Goal: Task Accomplishment & Management: Use online tool/utility

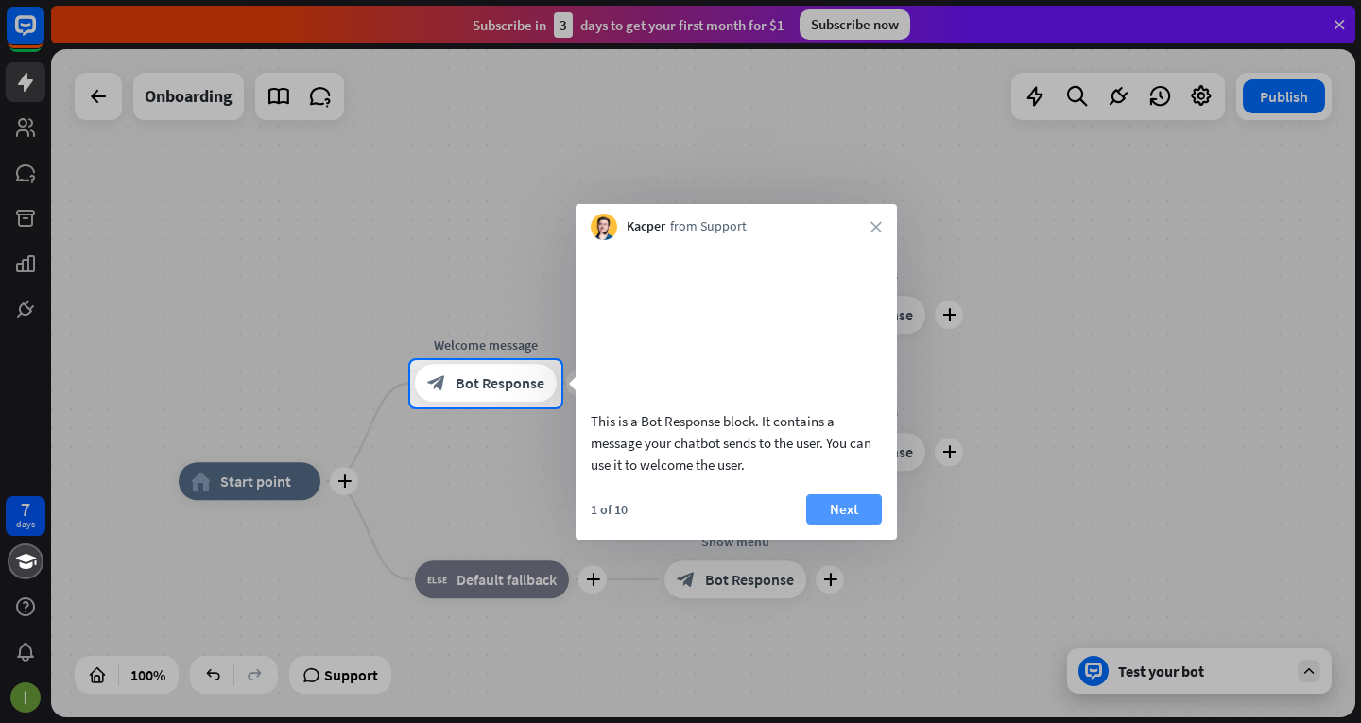
click at [866, 525] on button "Next" at bounding box center [844, 509] width 76 height 30
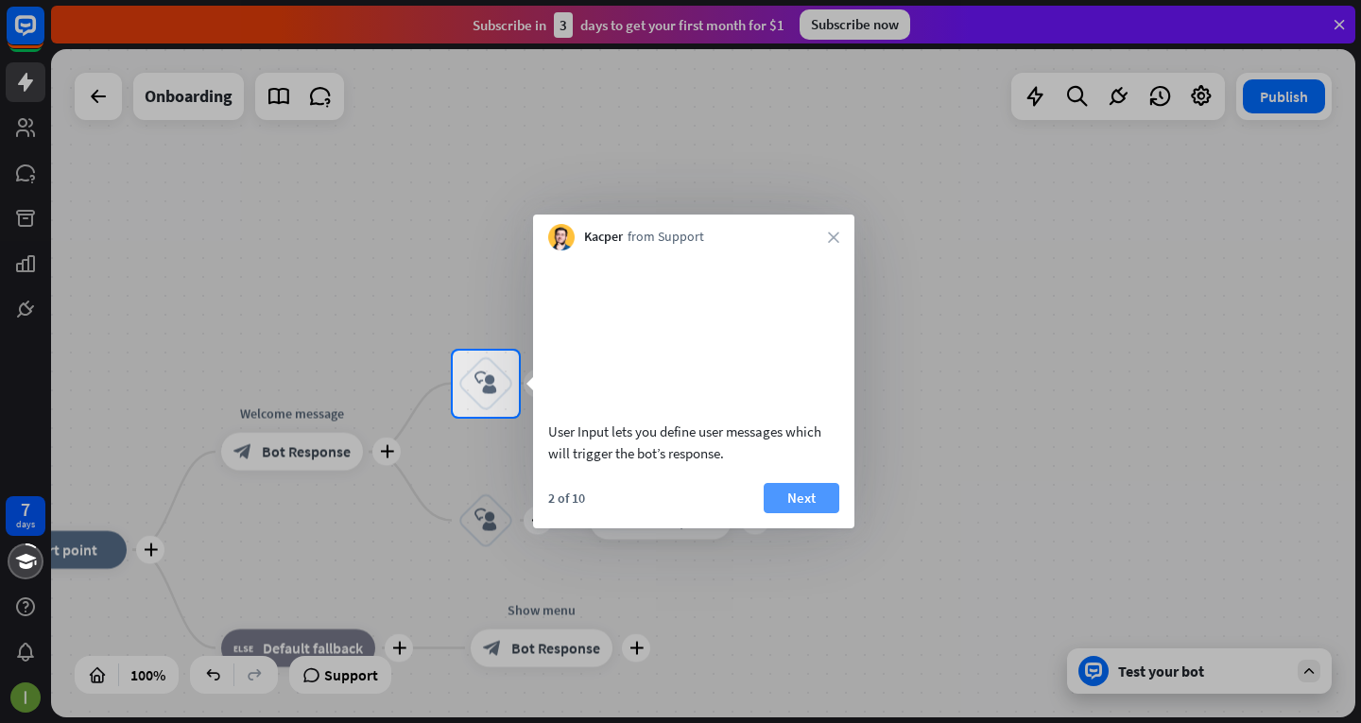
click at [806, 513] on button "Next" at bounding box center [802, 498] width 76 height 30
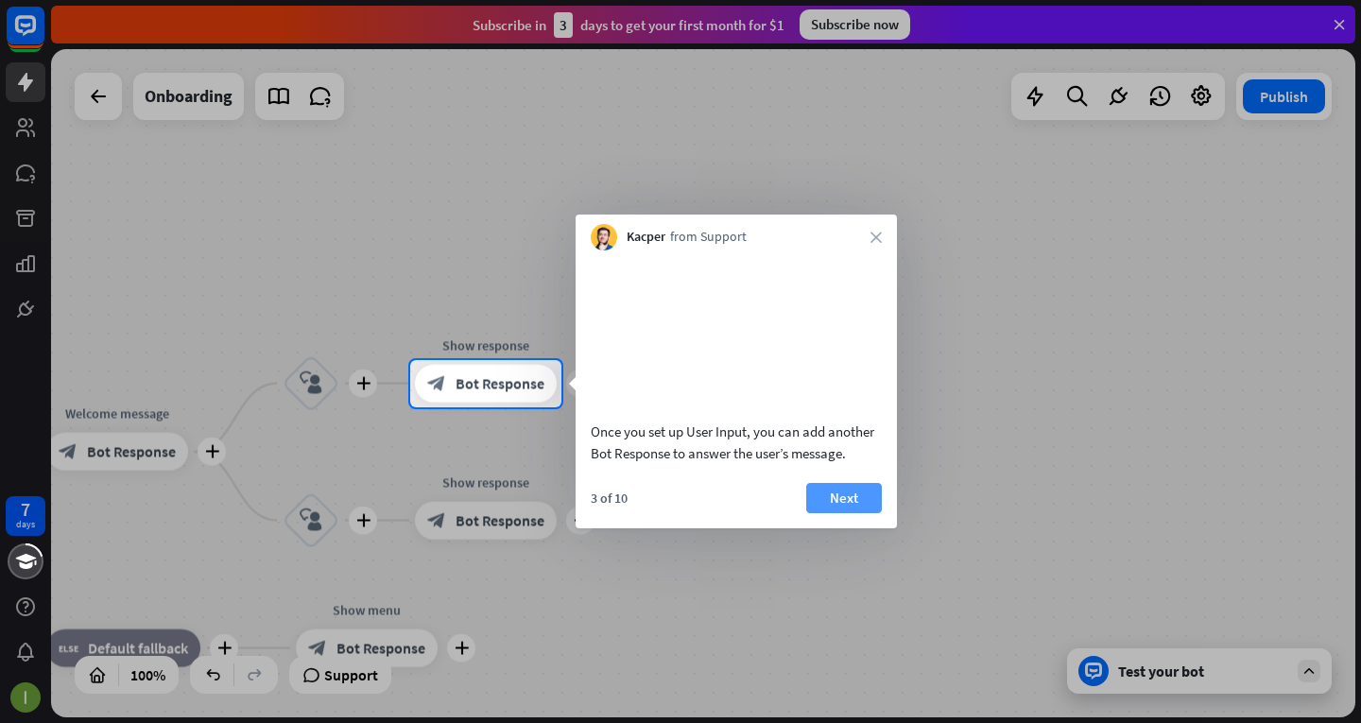
click at [815, 513] on button "Next" at bounding box center [844, 498] width 76 height 30
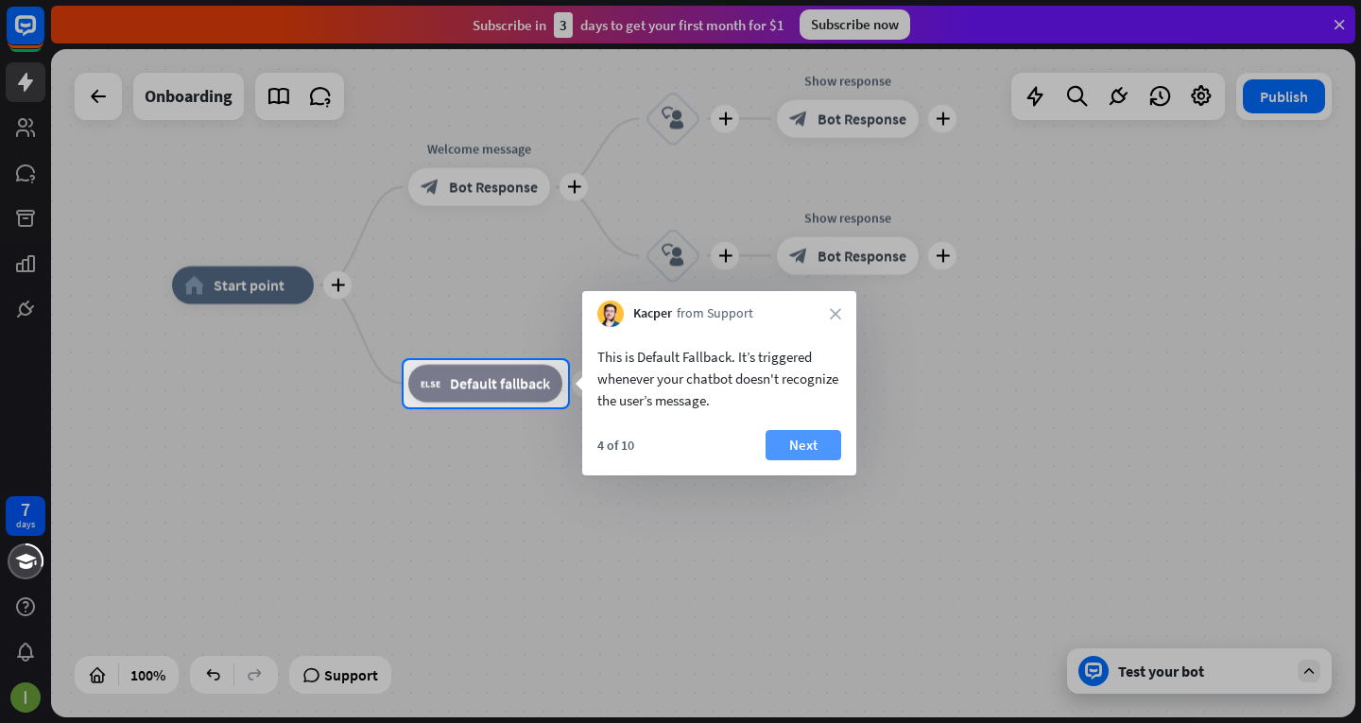
click at [788, 438] on button "Next" at bounding box center [804, 445] width 76 height 30
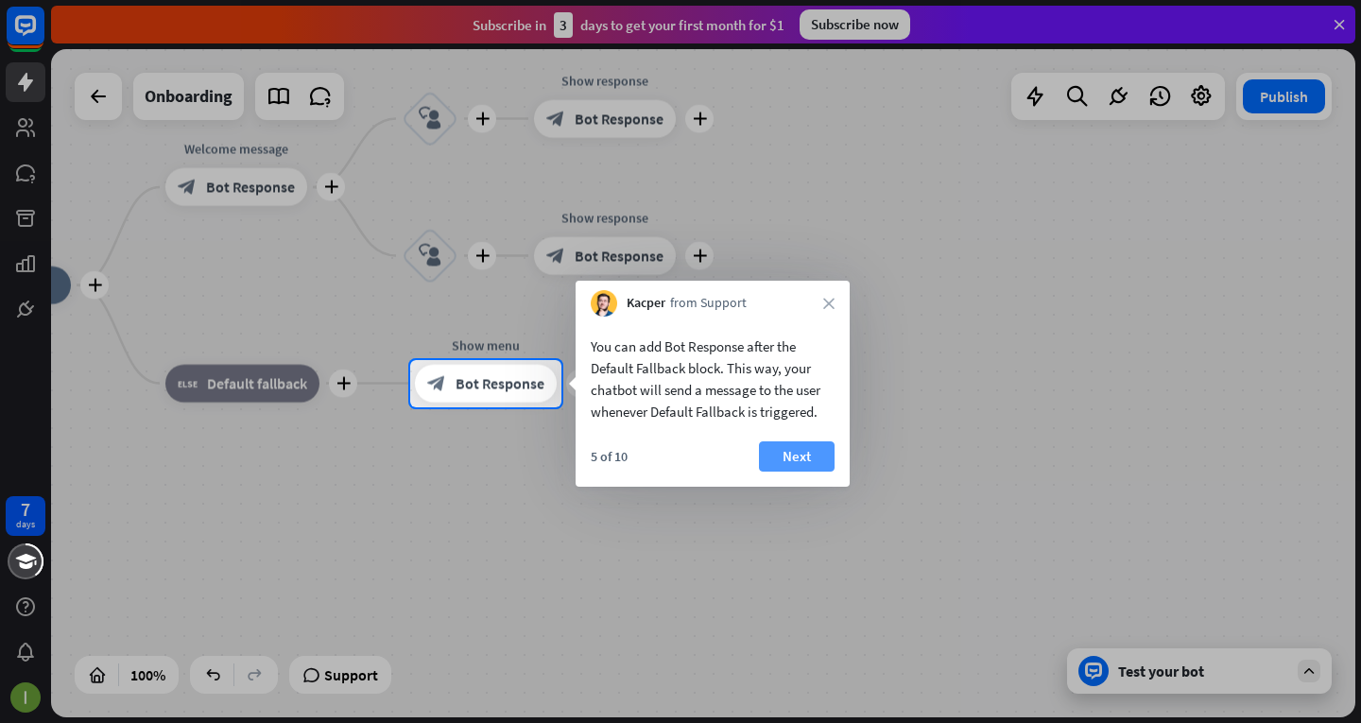
click at [802, 456] on button "Next" at bounding box center [797, 456] width 76 height 30
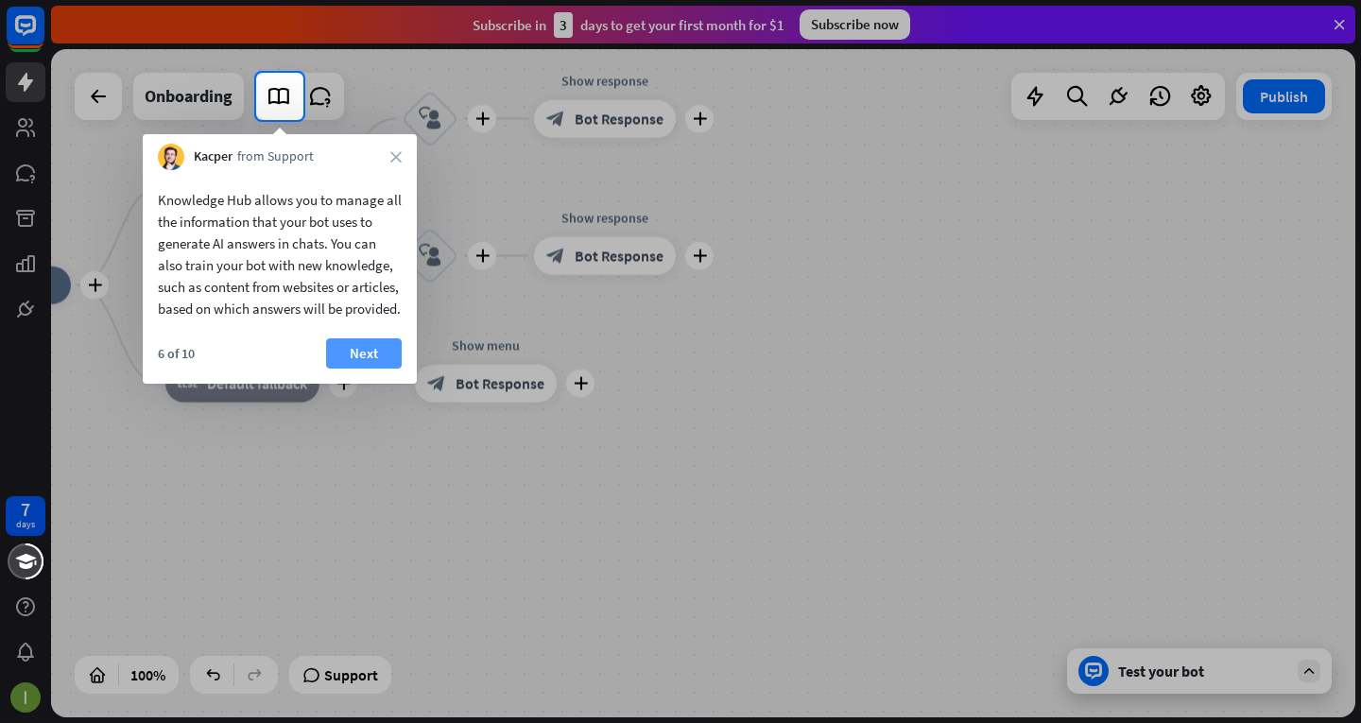
click at [364, 369] on button "Next" at bounding box center [364, 353] width 76 height 30
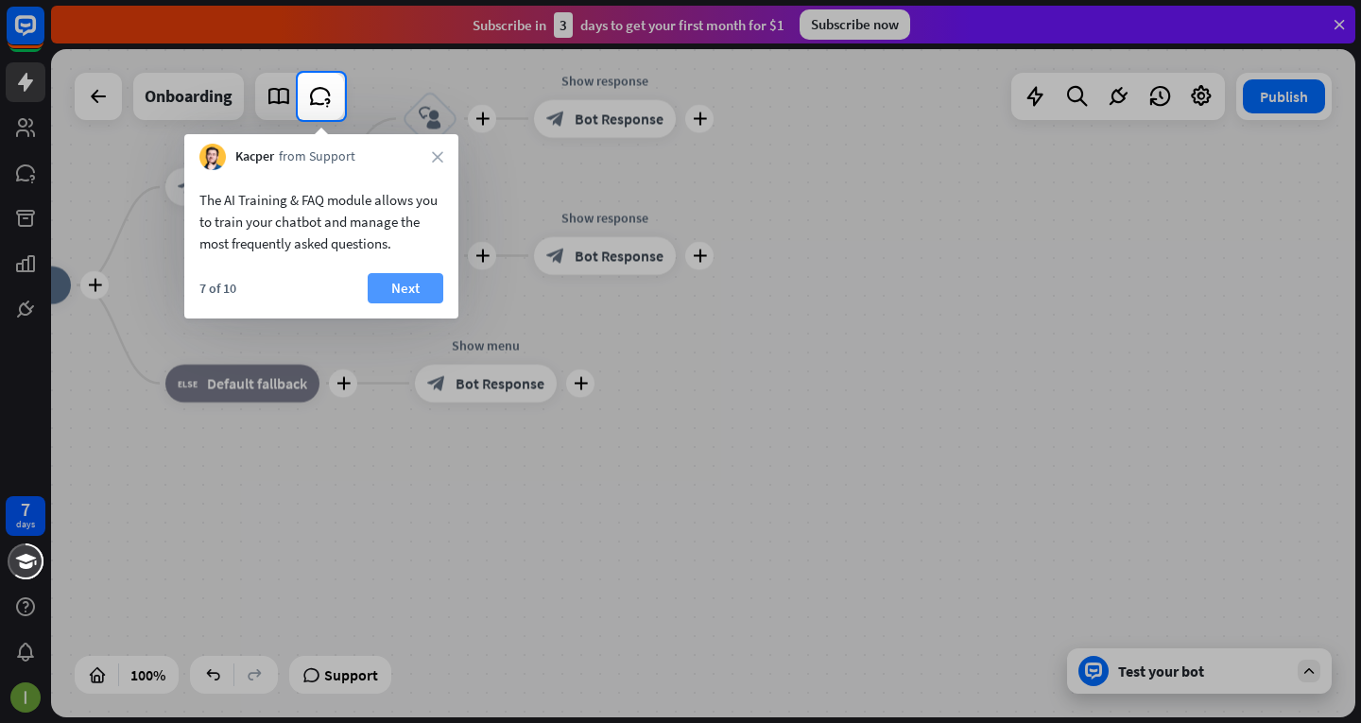
click at [408, 299] on button "Next" at bounding box center [406, 288] width 76 height 30
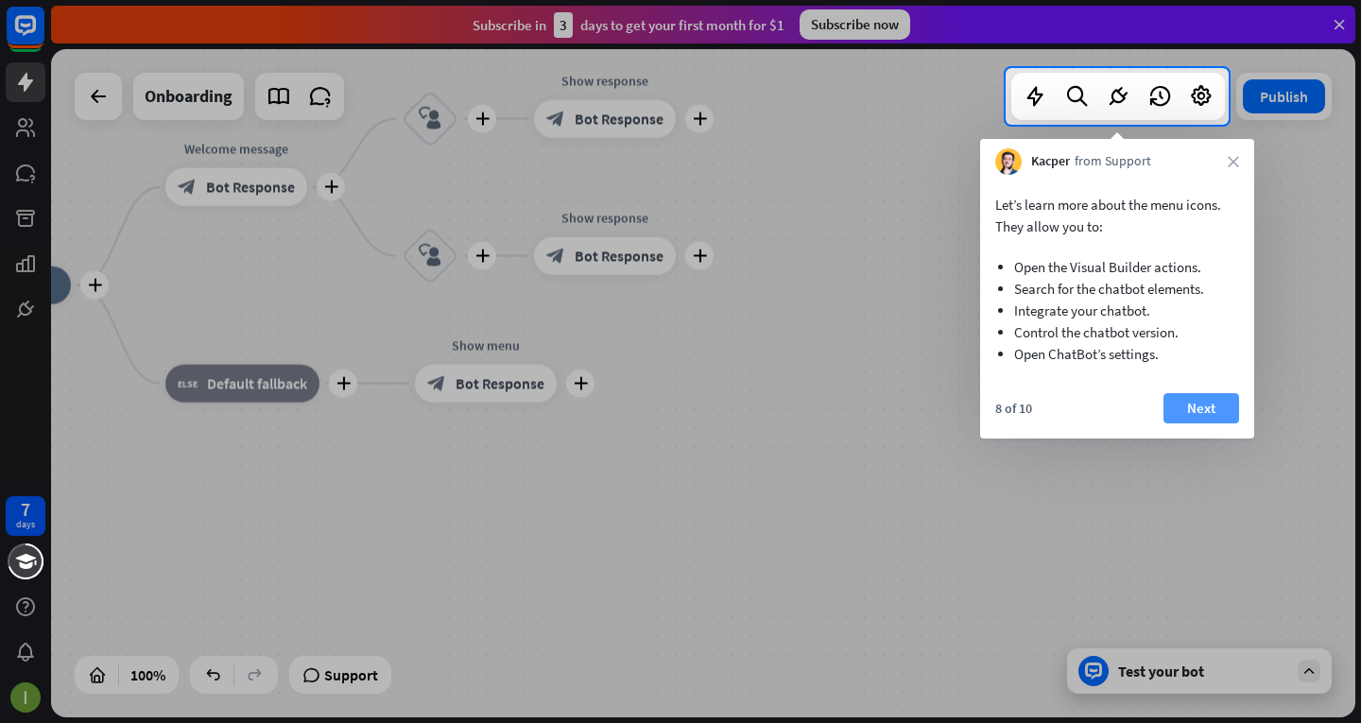
click at [1209, 420] on button "Next" at bounding box center [1201, 408] width 76 height 30
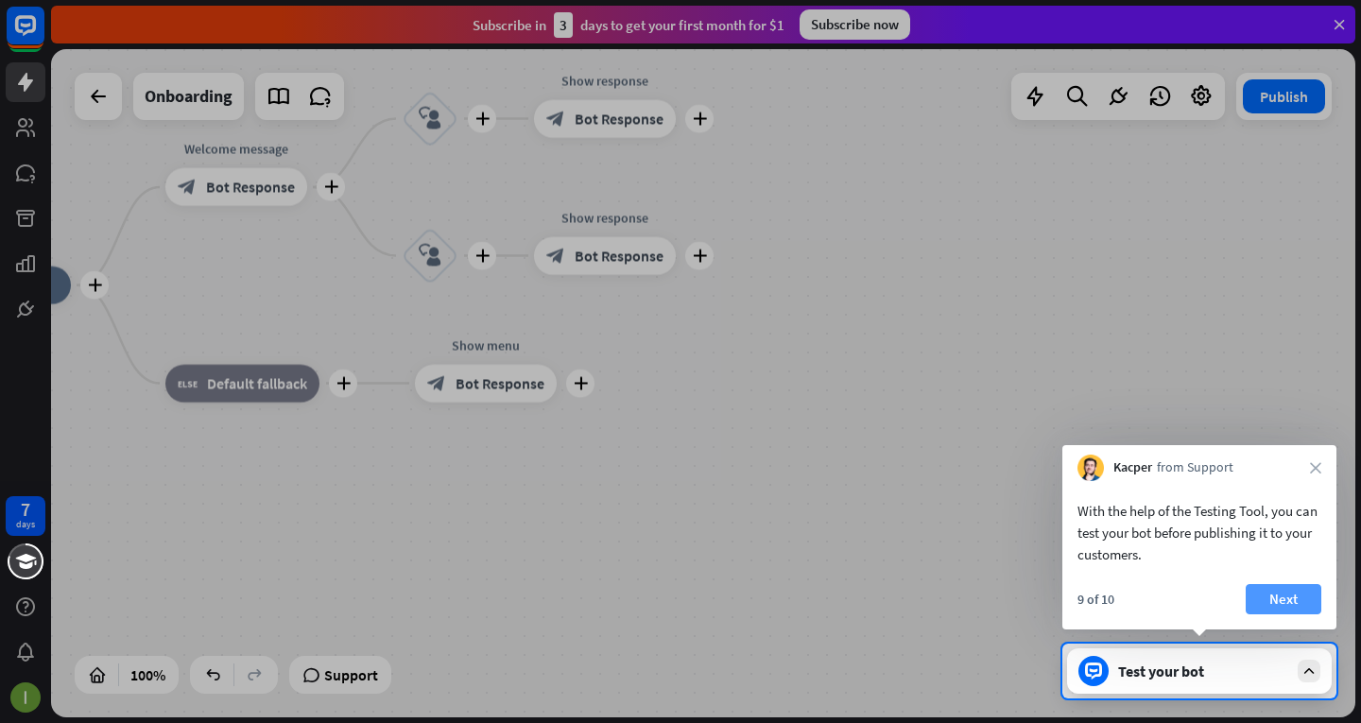
click at [1300, 602] on button "Next" at bounding box center [1284, 599] width 76 height 30
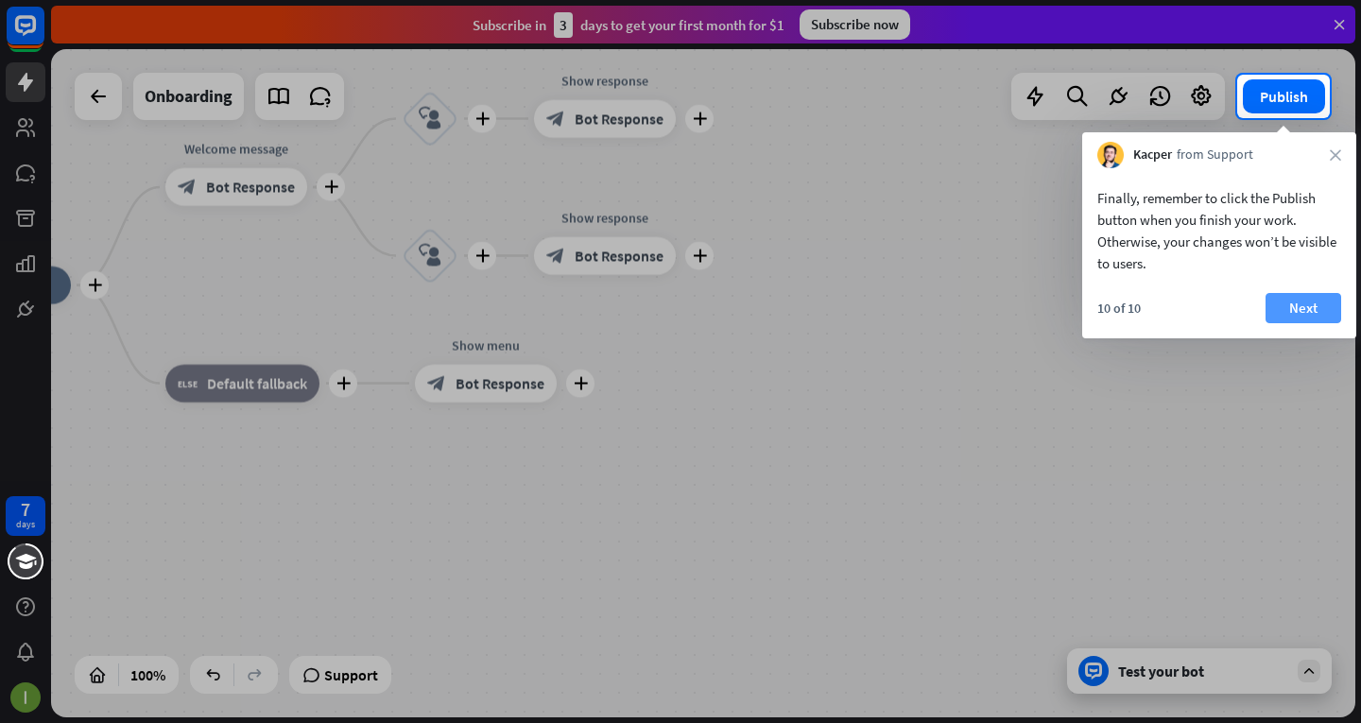
click at [1276, 301] on button "Next" at bounding box center [1303, 308] width 76 height 30
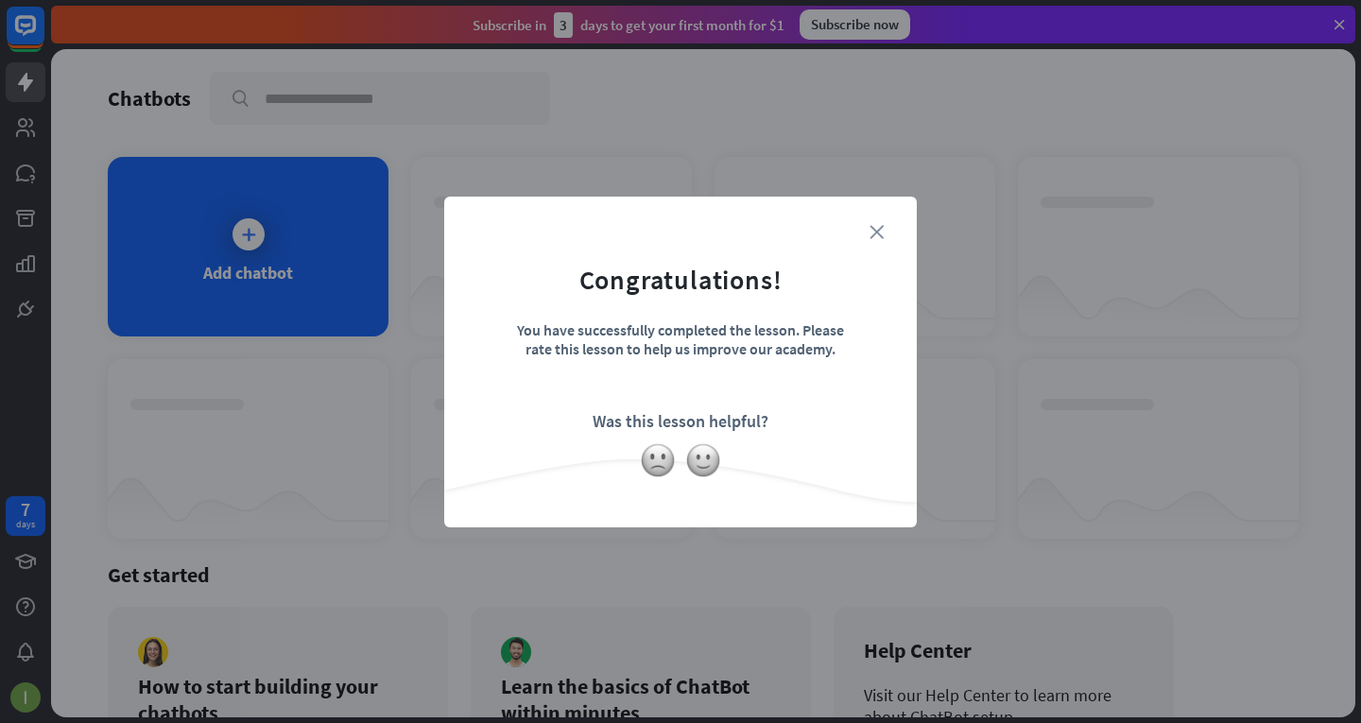
click at [882, 231] on icon "close" at bounding box center [876, 232] width 14 height 14
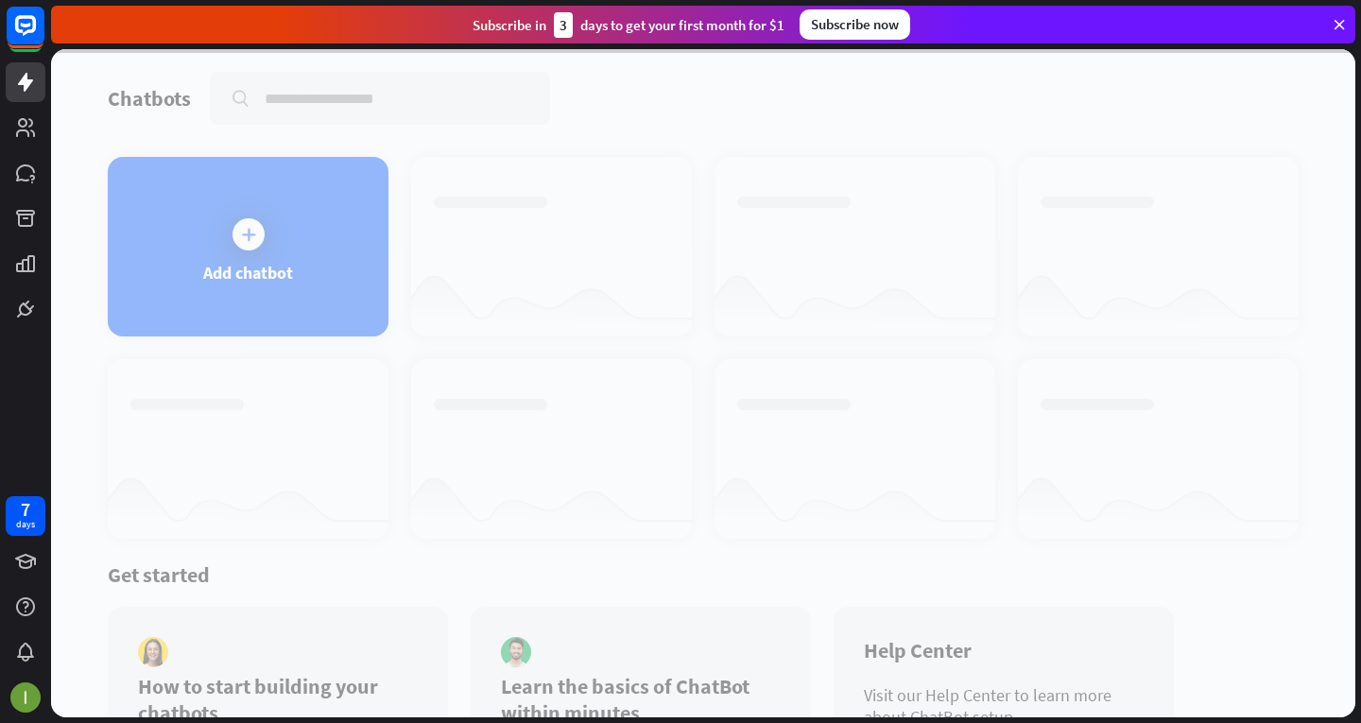
click at [249, 236] on div at bounding box center [703, 383] width 1304 height 668
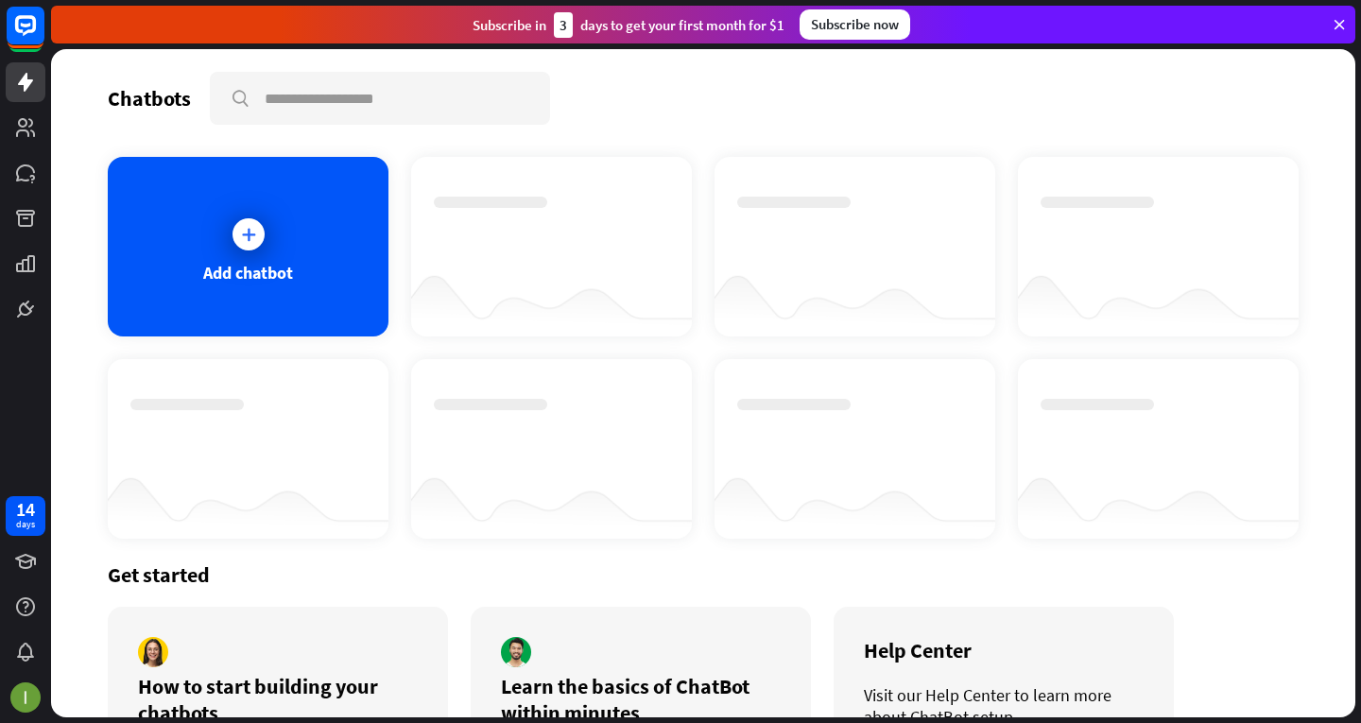
click at [249, 236] on icon at bounding box center [248, 234] width 19 height 19
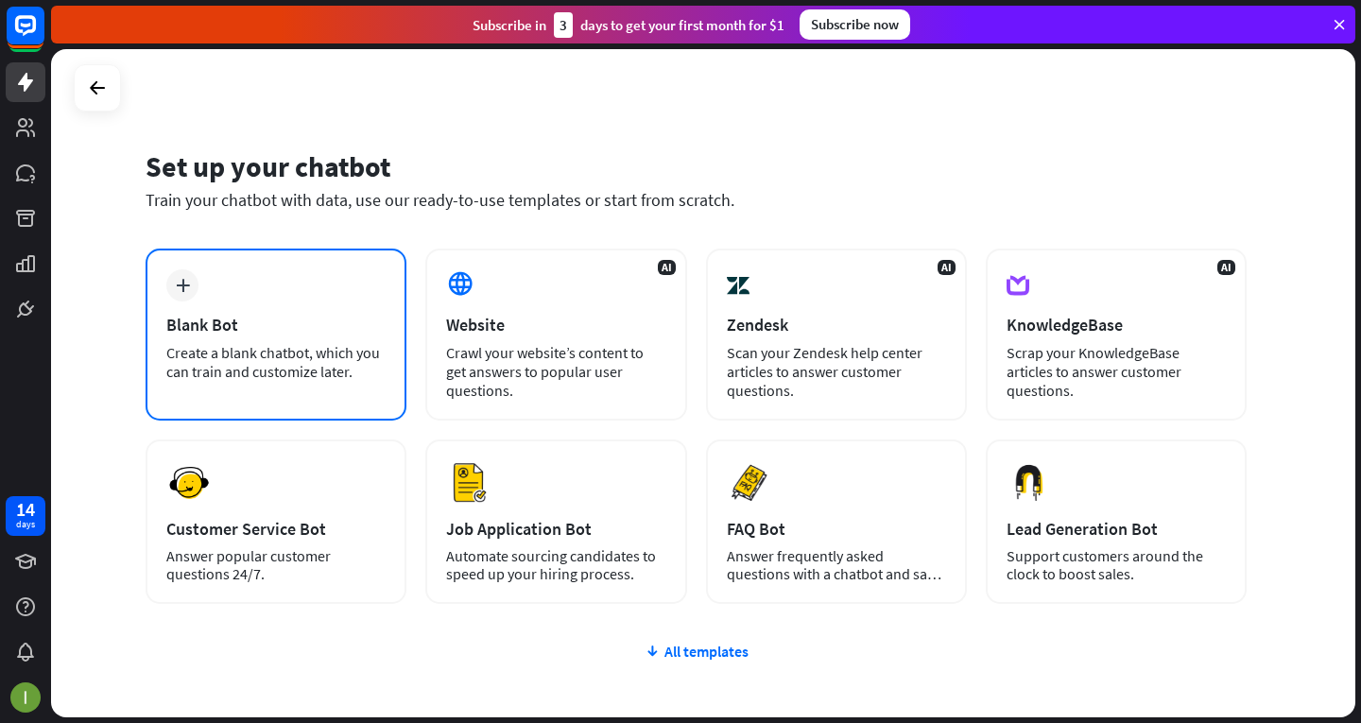
click at [205, 287] on div "plus Blank Bot Create a blank chatbot, which you can train and customize later." at bounding box center [276, 335] width 261 height 172
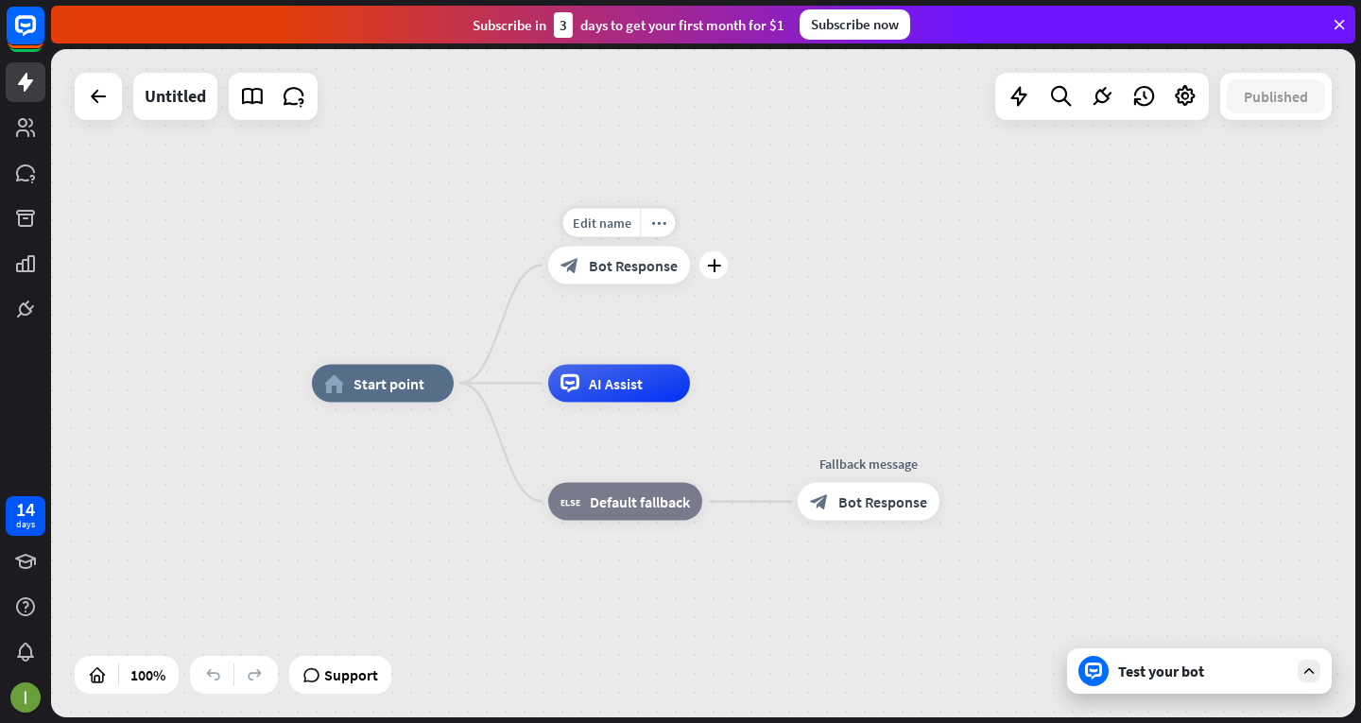
click at [600, 267] on span "Bot Response" at bounding box center [633, 265] width 89 height 19
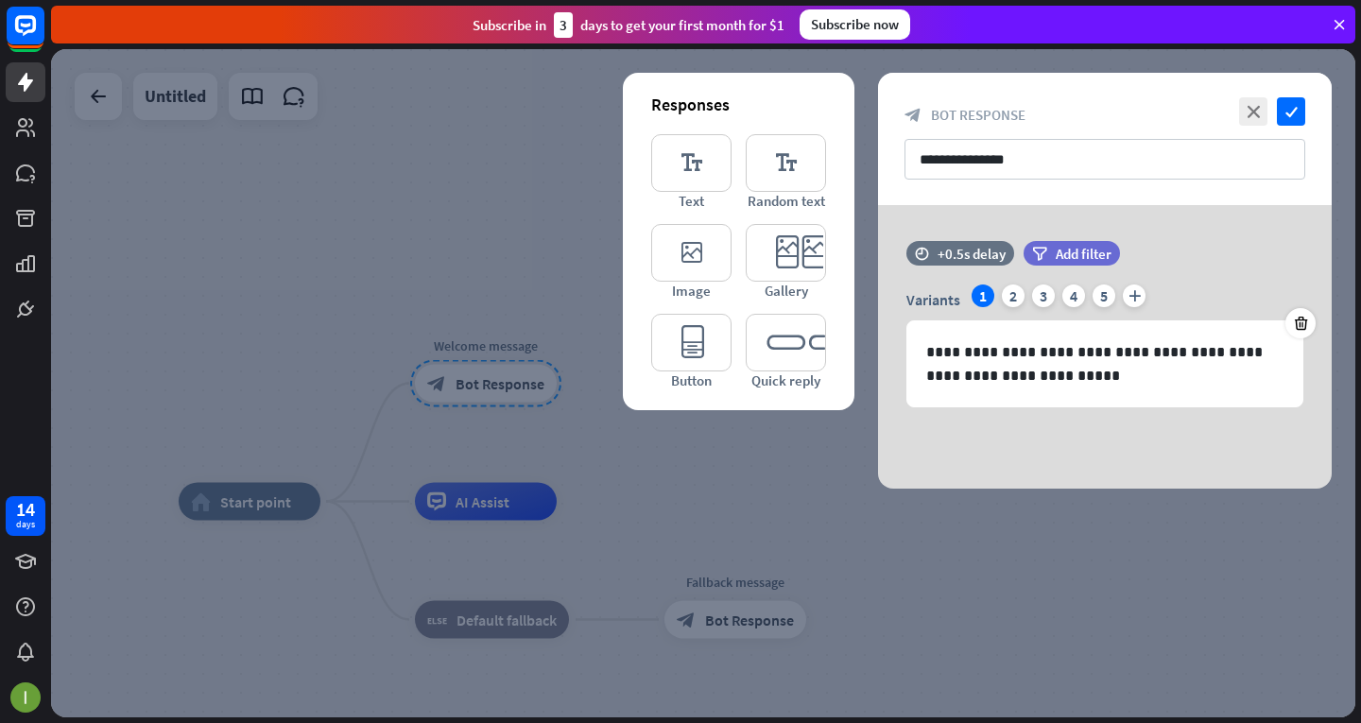
click at [204, 215] on div at bounding box center [703, 383] width 1304 height 668
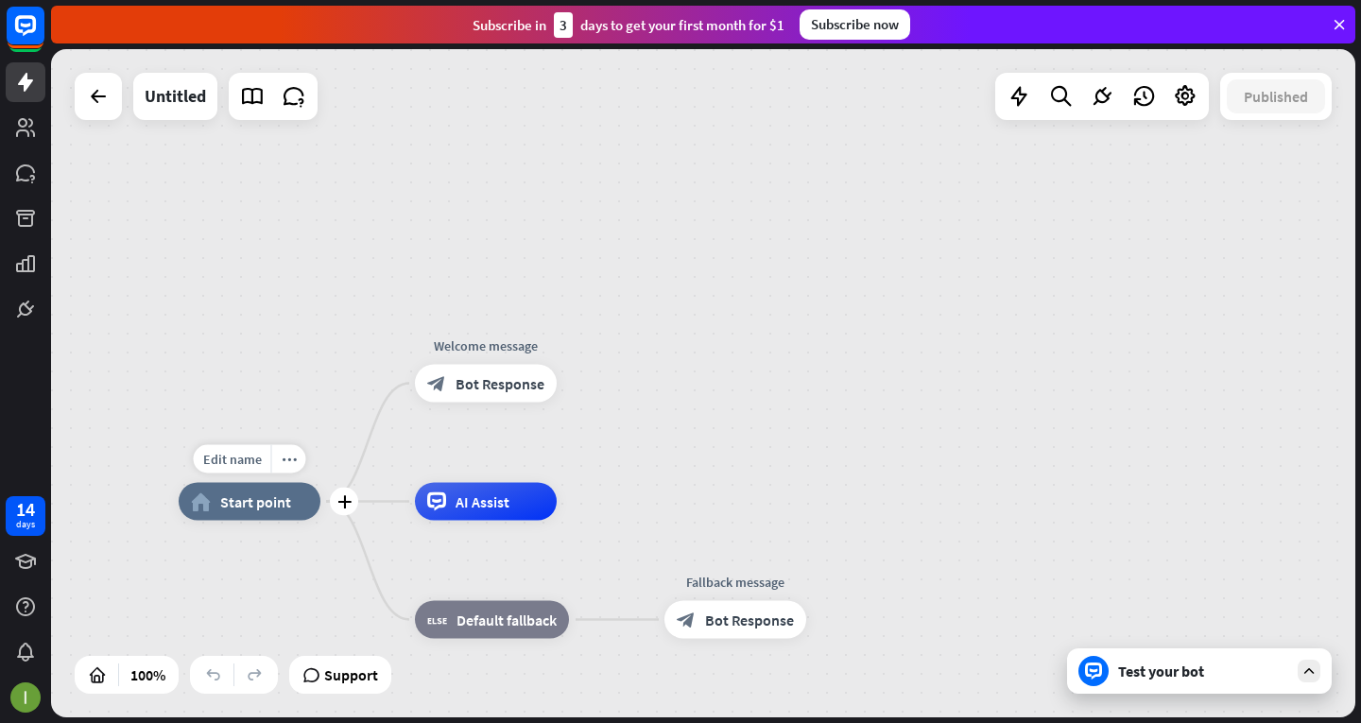
click at [195, 512] on div "home_2 Start point" at bounding box center [250, 502] width 142 height 38
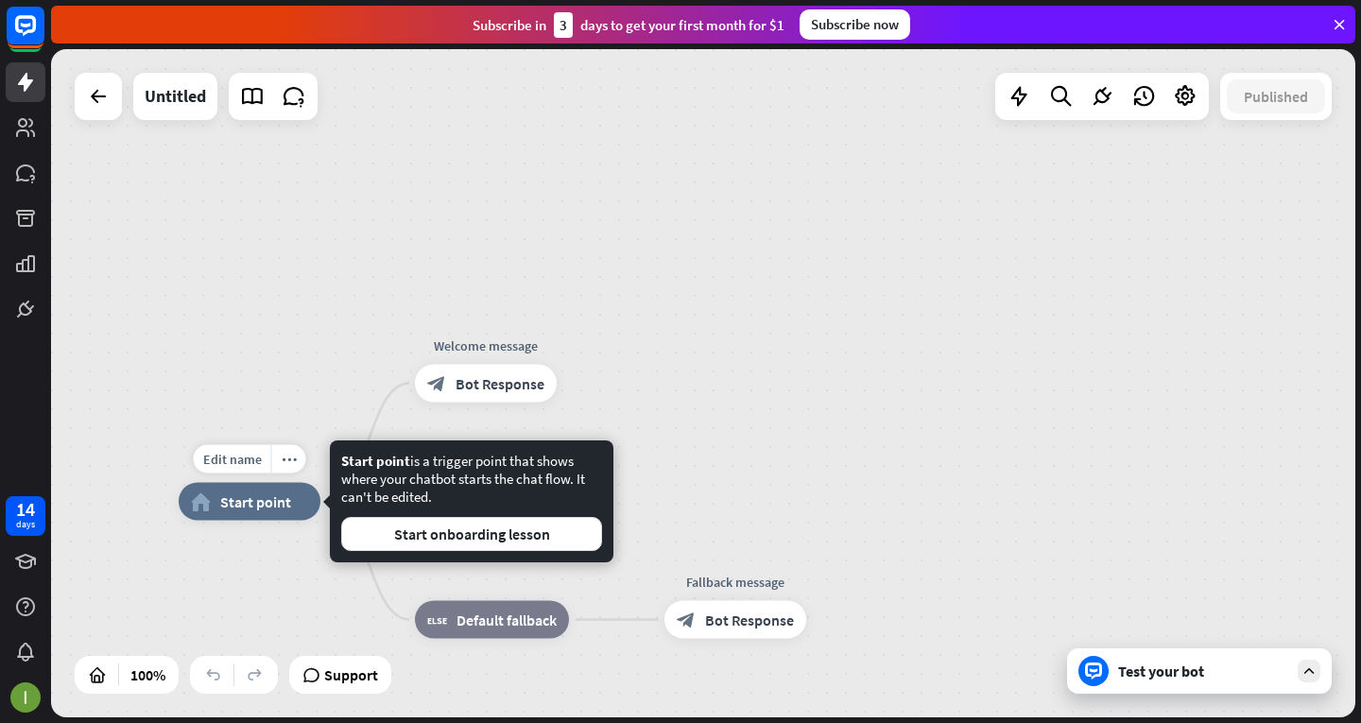
click at [280, 500] on span "Start point" at bounding box center [255, 501] width 71 height 19
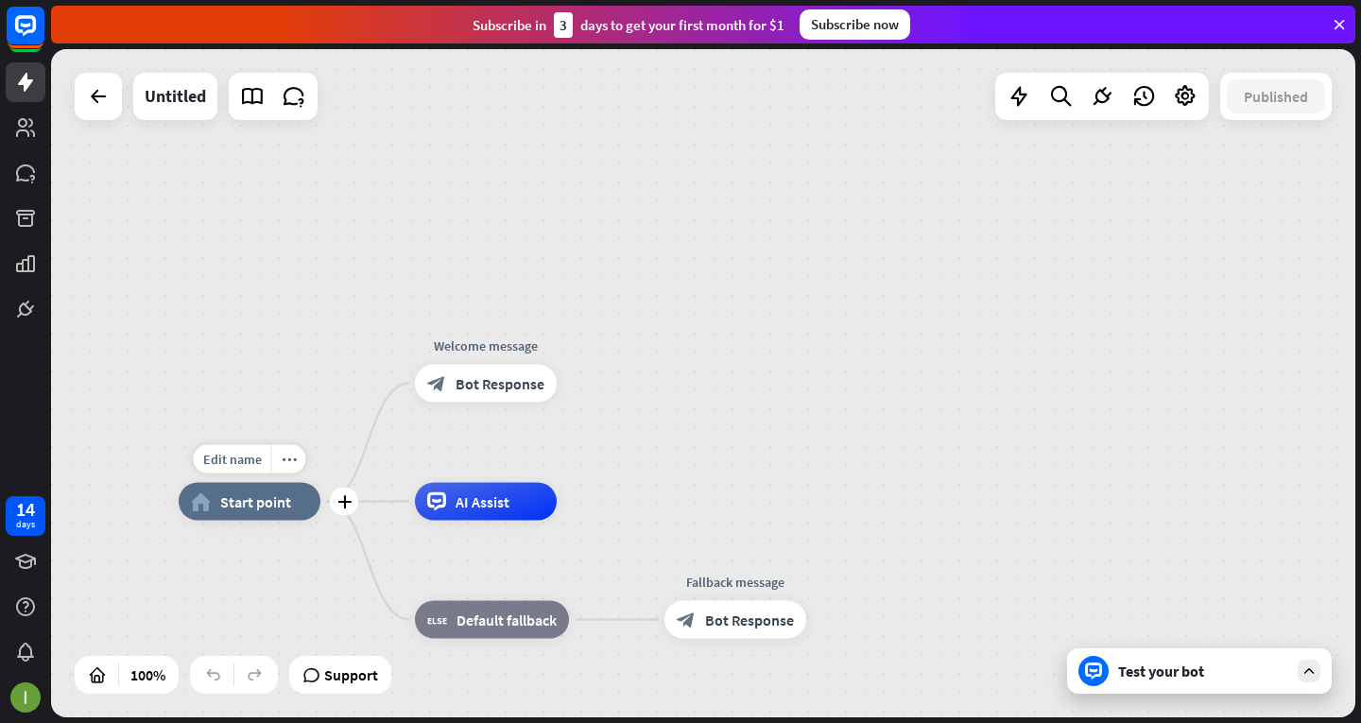
click at [280, 500] on span "Start point" at bounding box center [255, 501] width 71 height 19
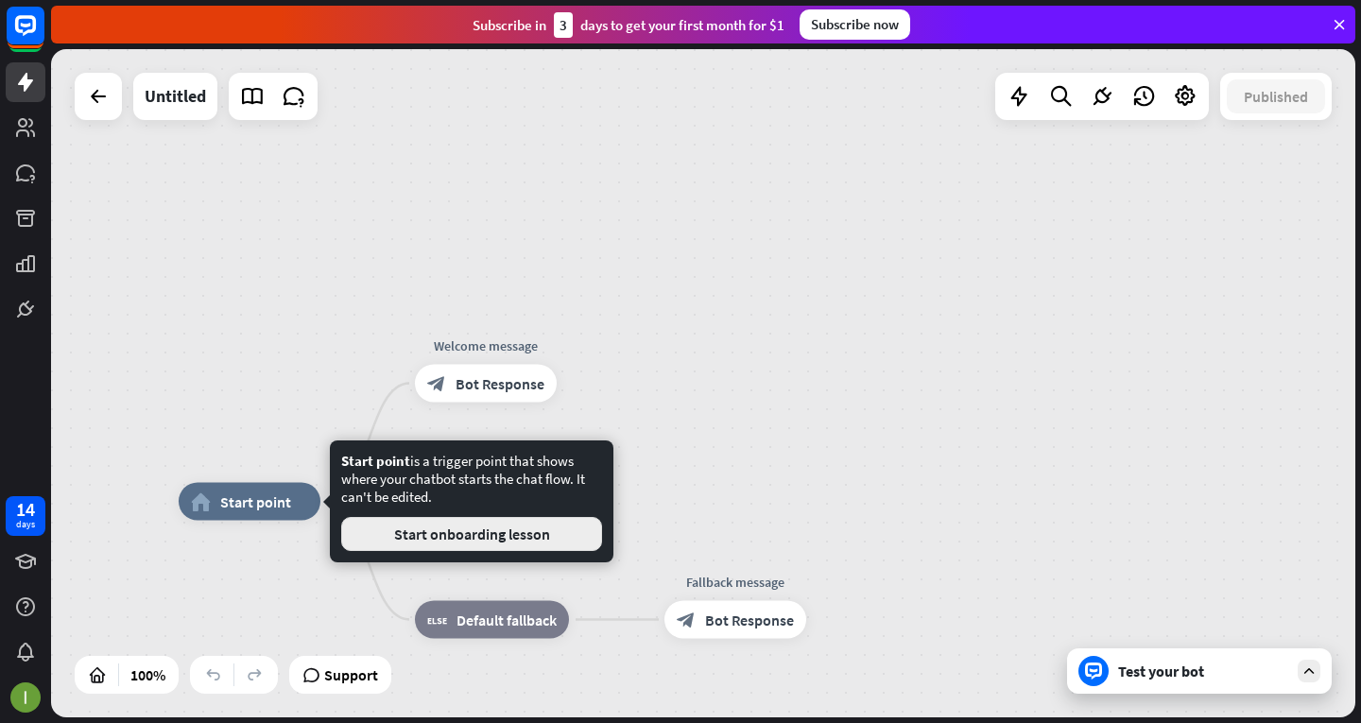
click at [379, 527] on button "Start onboarding lesson" at bounding box center [471, 534] width 261 height 34
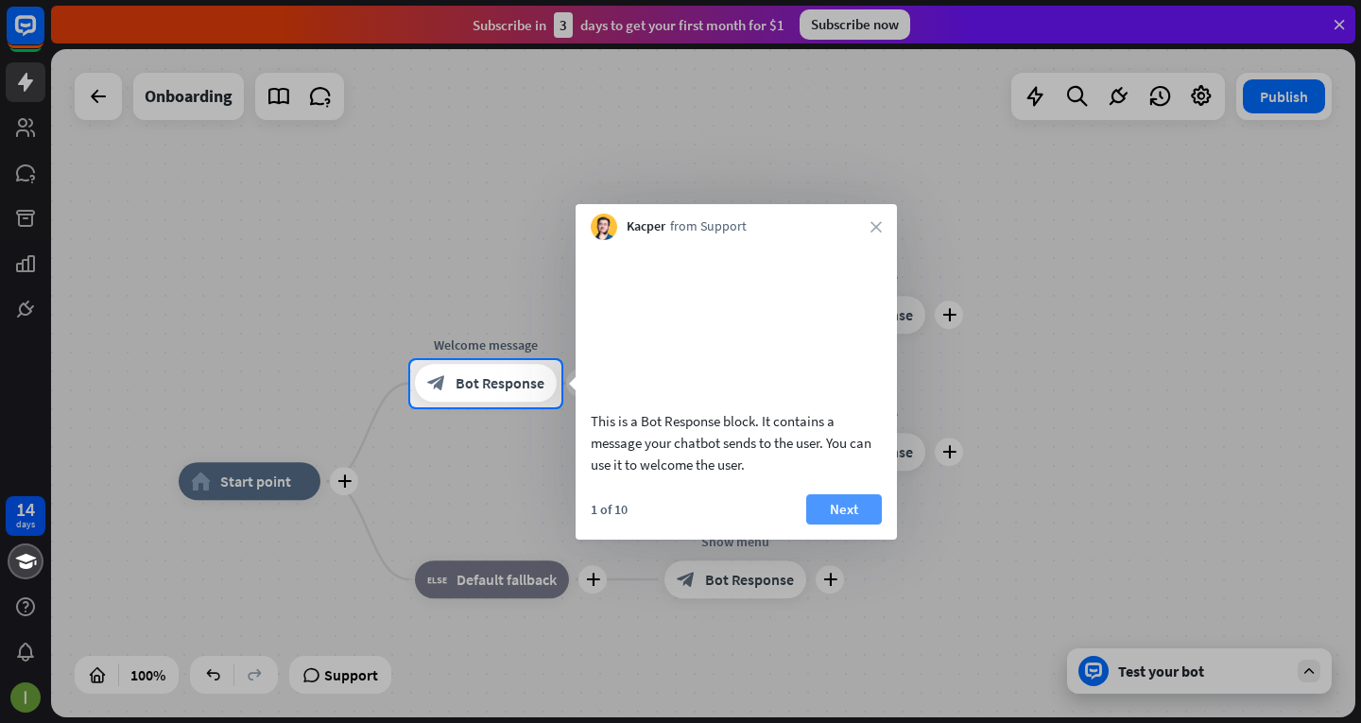
click at [866, 525] on button "Next" at bounding box center [844, 509] width 76 height 30
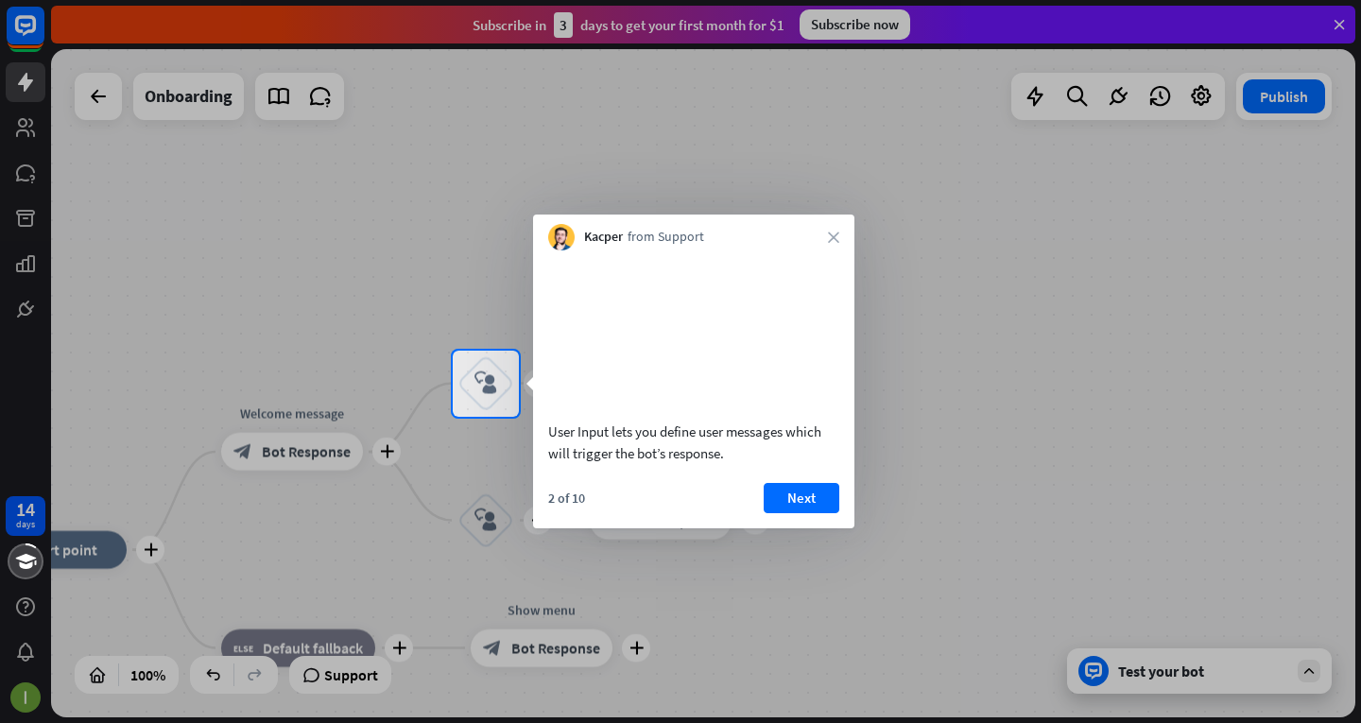
click at [767, 499] on div "User Input lets you define user messages which will trigger the bot’s response.…" at bounding box center [693, 389] width 321 height 278
drag, startPoint x: 817, startPoint y: 538, endPoint x: 806, endPoint y: 515, distance: 25.0
click at [814, 528] on div "2 of 10 Next" at bounding box center [693, 505] width 321 height 45
click at [806, 513] on button "Next" at bounding box center [802, 498] width 76 height 30
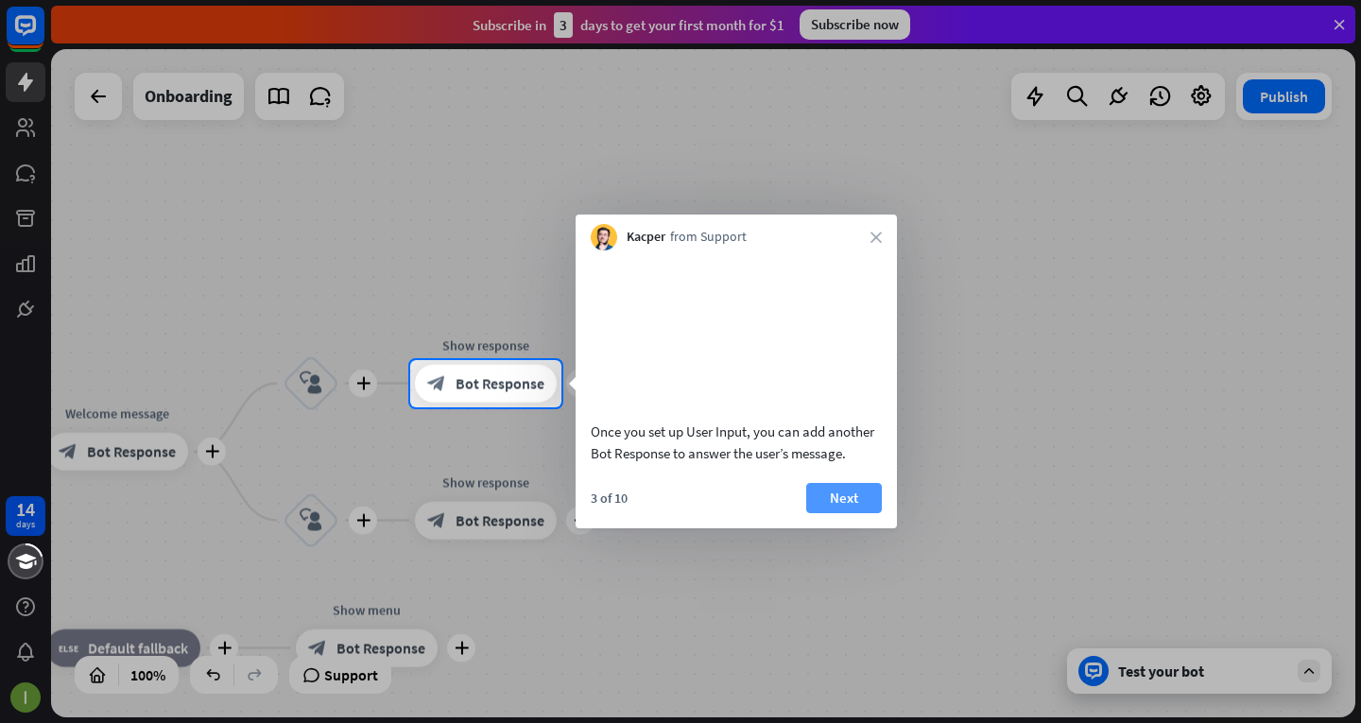
click at [850, 513] on button "Next" at bounding box center [844, 498] width 76 height 30
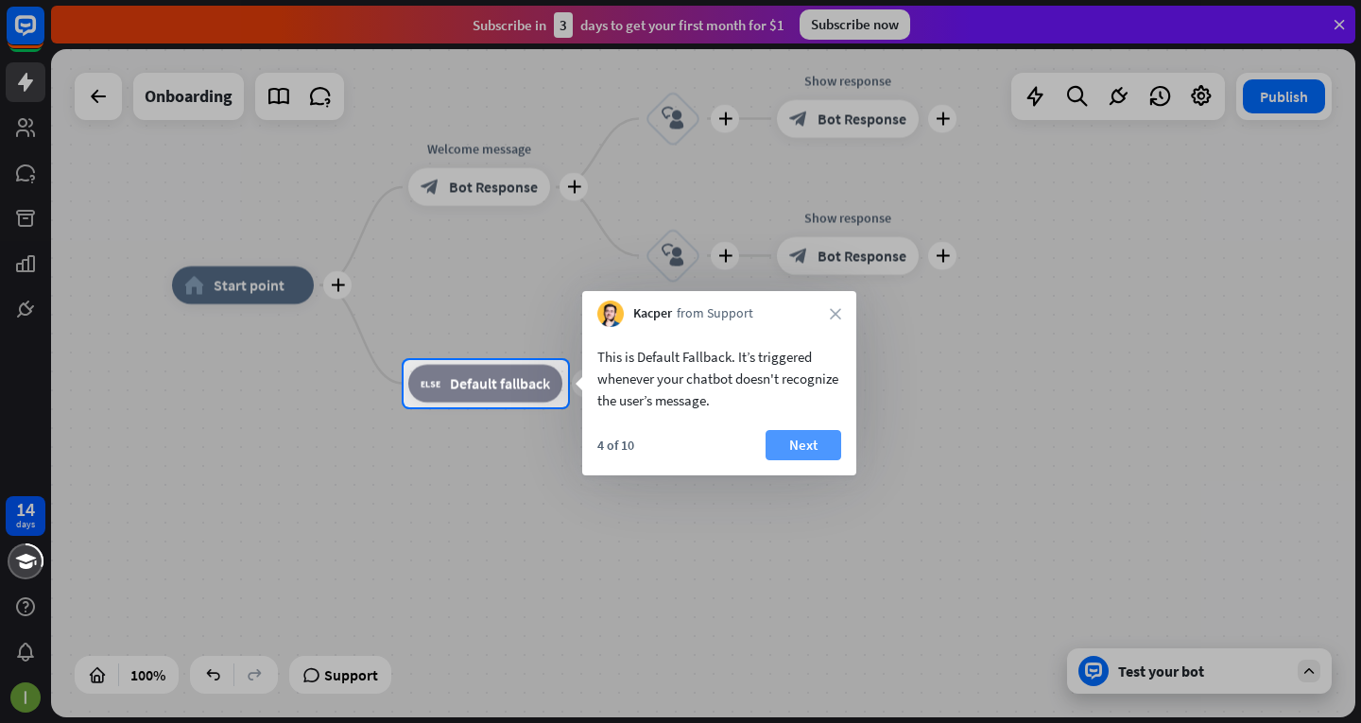
click at [778, 447] on button "Next" at bounding box center [804, 445] width 76 height 30
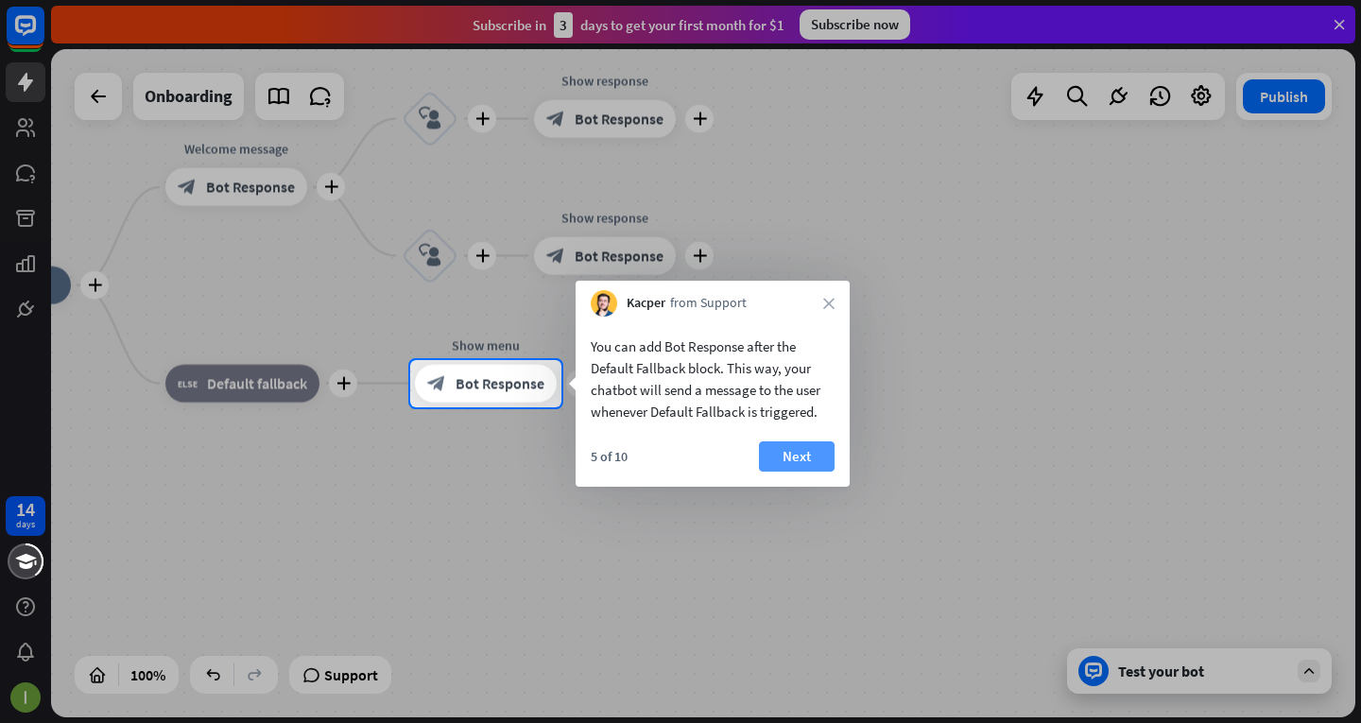
click at [770, 455] on button "Next" at bounding box center [797, 456] width 76 height 30
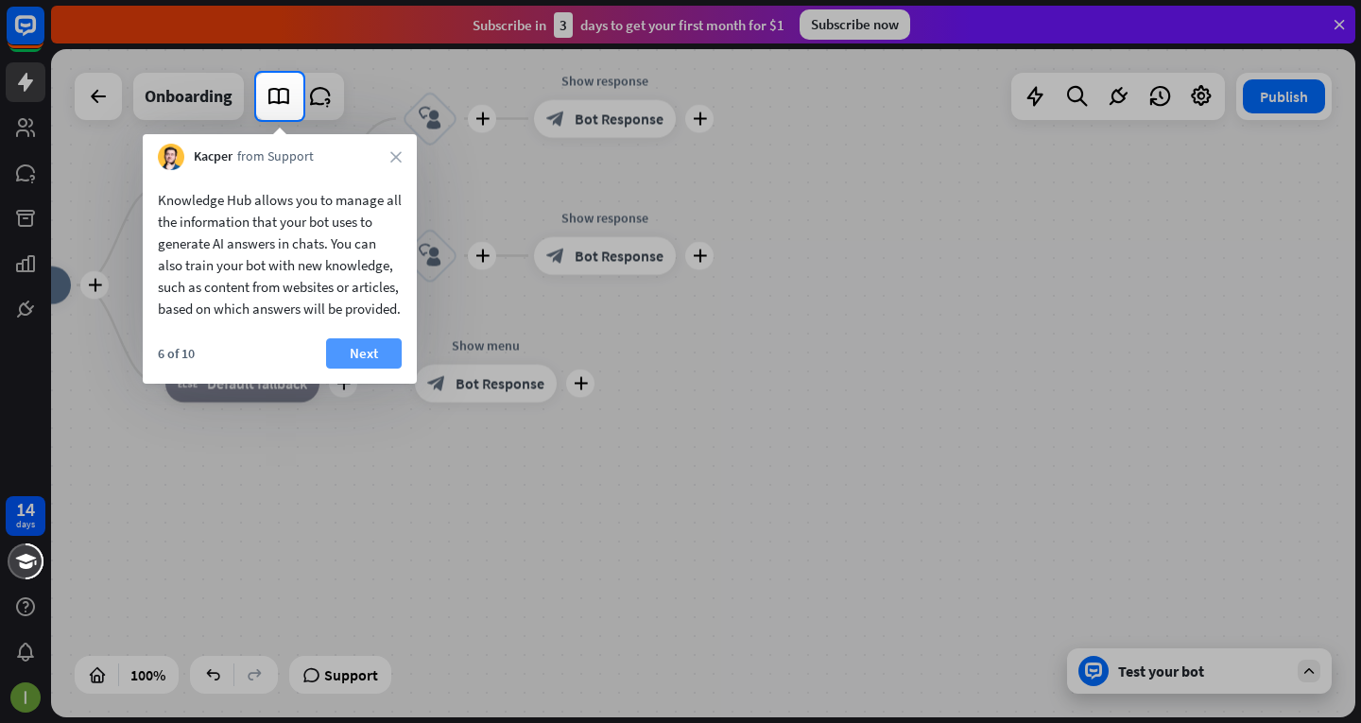
click at [356, 369] on button "Next" at bounding box center [364, 353] width 76 height 30
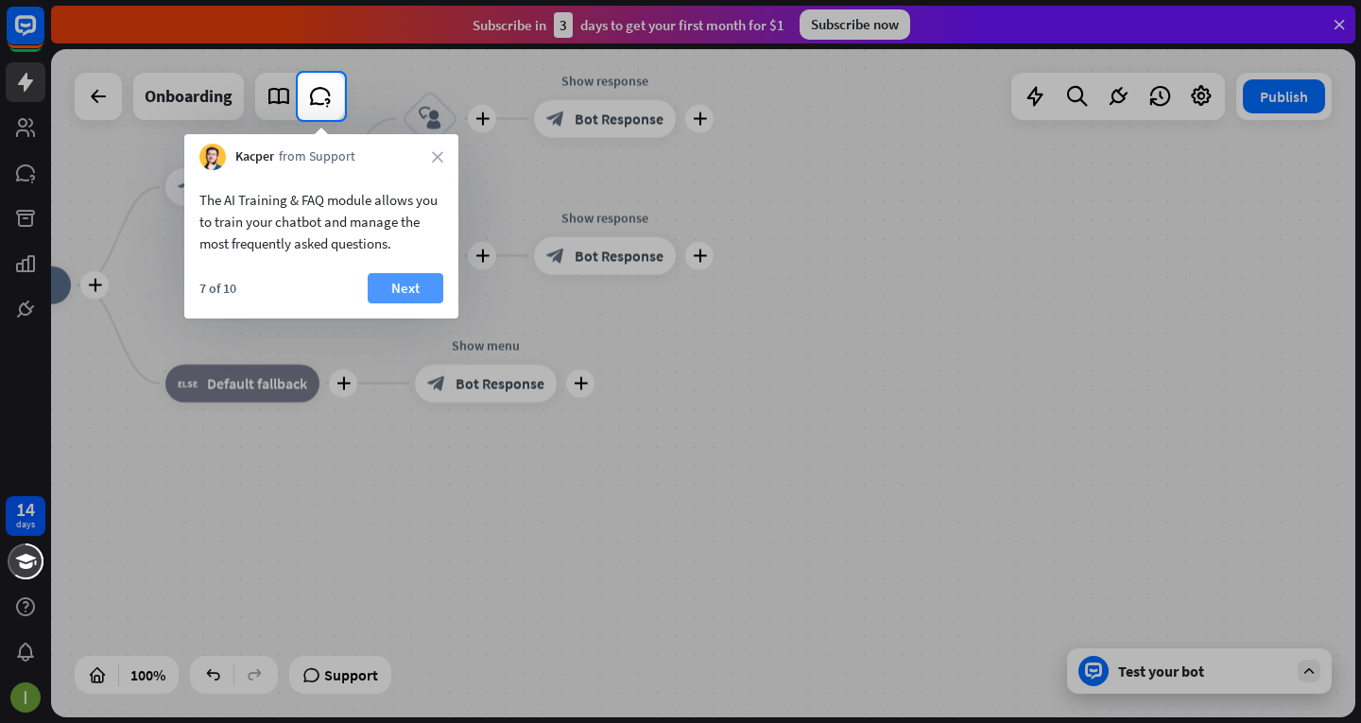
click at [396, 282] on button "Next" at bounding box center [406, 288] width 76 height 30
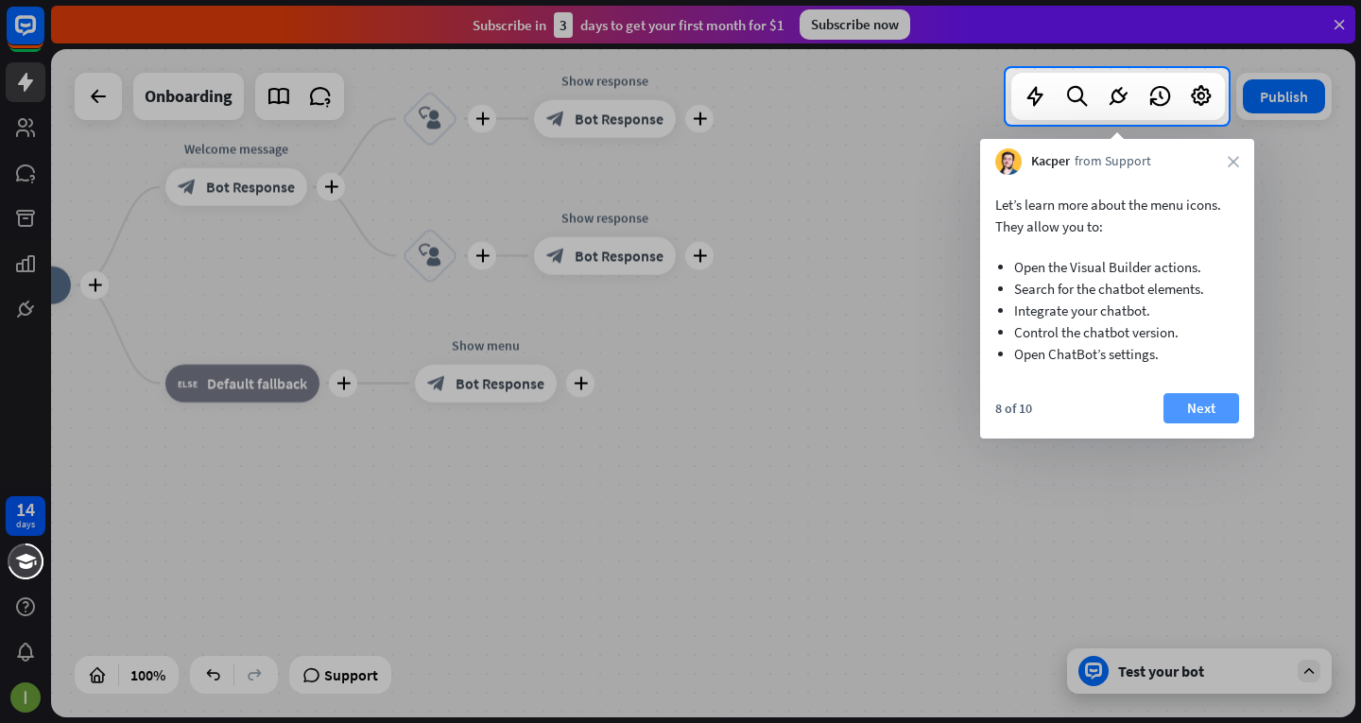
click at [1201, 399] on button "Next" at bounding box center [1201, 408] width 76 height 30
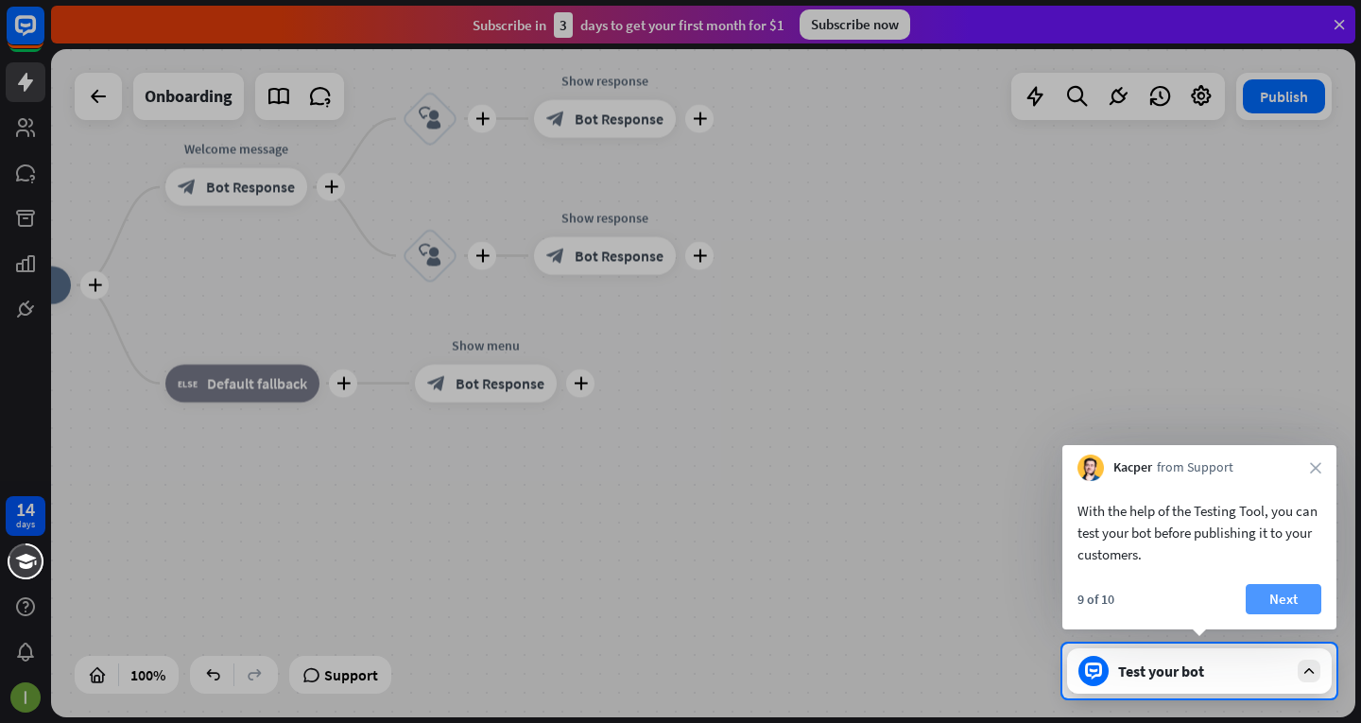
click at [1276, 597] on button "Next" at bounding box center [1284, 599] width 76 height 30
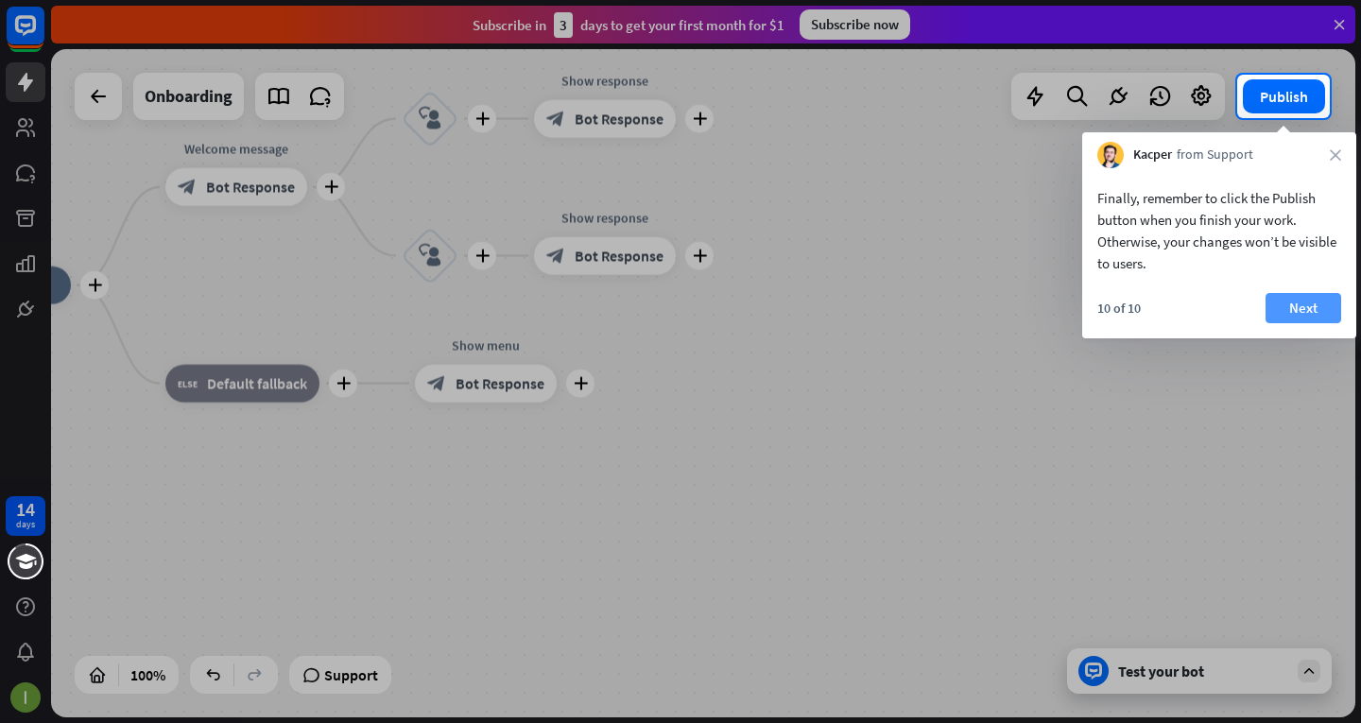
click at [1279, 302] on button "Next" at bounding box center [1303, 308] width 76 height 30
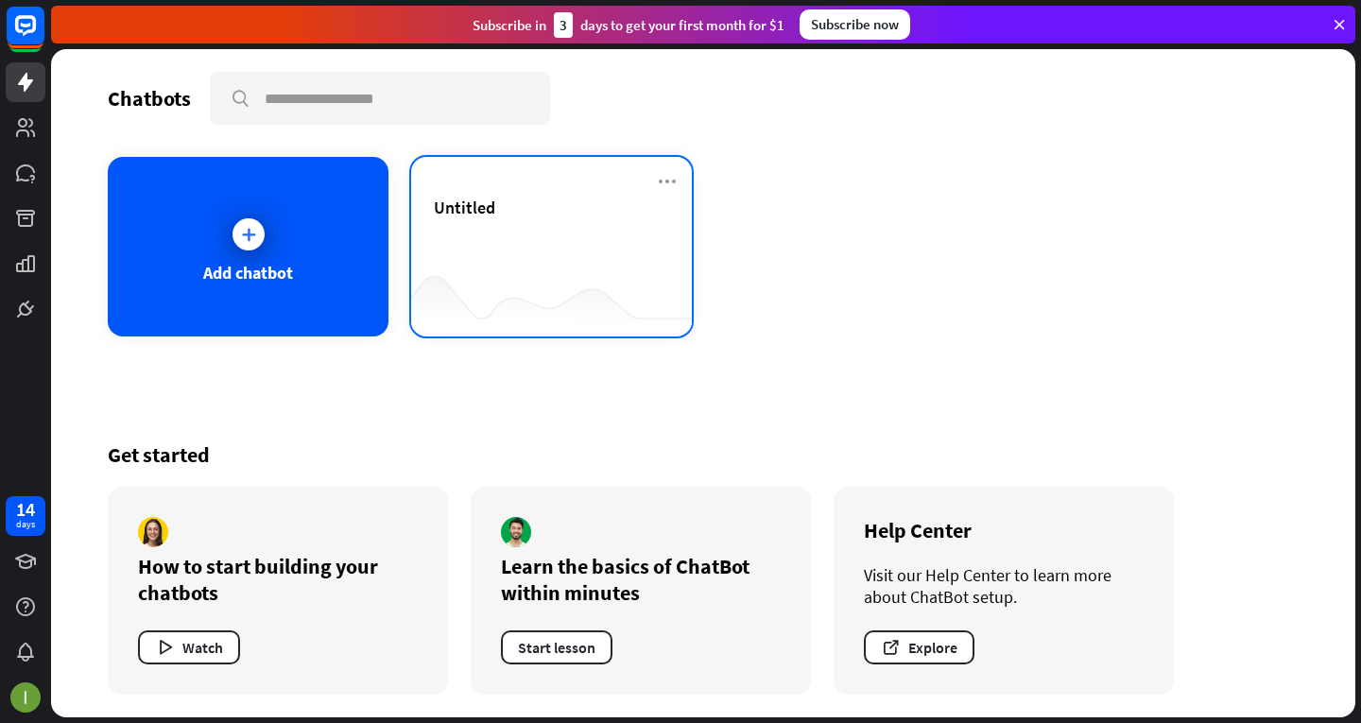
click at [485, 245] on div "Untitled" at bounding box center [551, 230] width 235 height 66
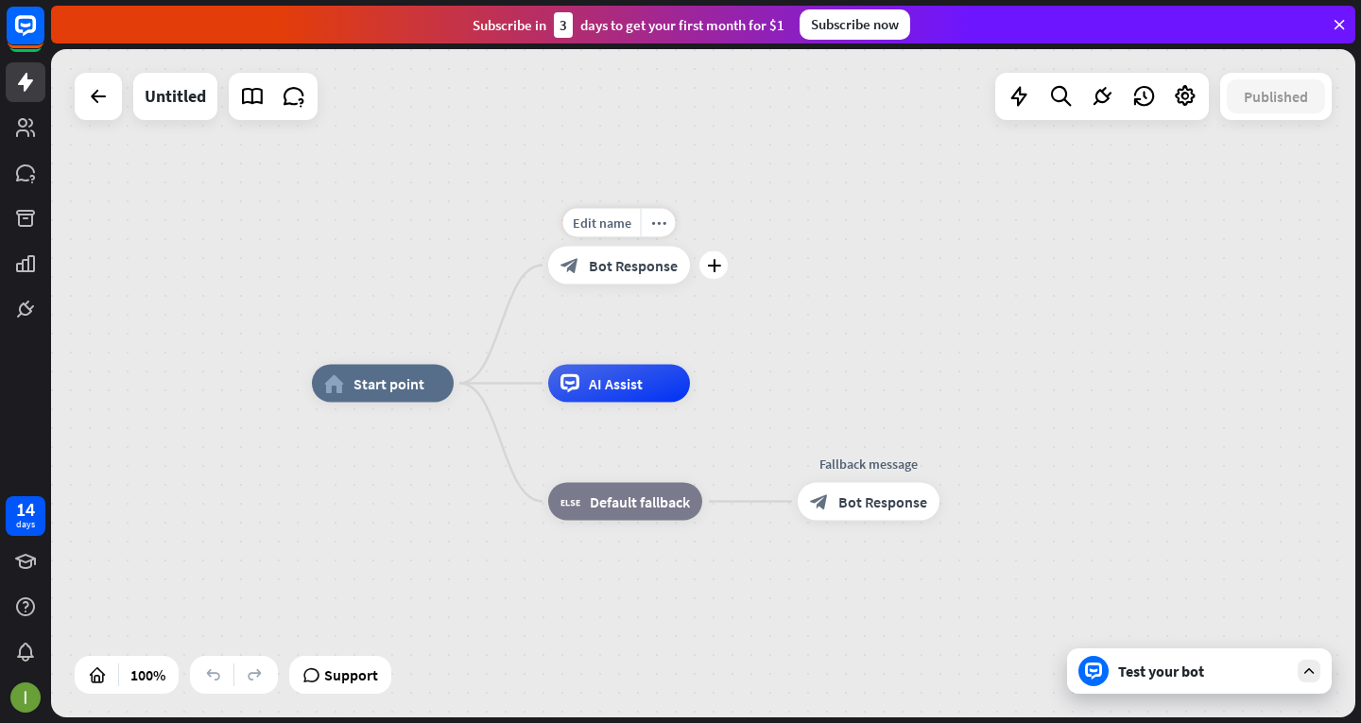
click at [658, 281] on div "block_bot_response Bot Response" at bounding box center [619, 266] width 142 height 38
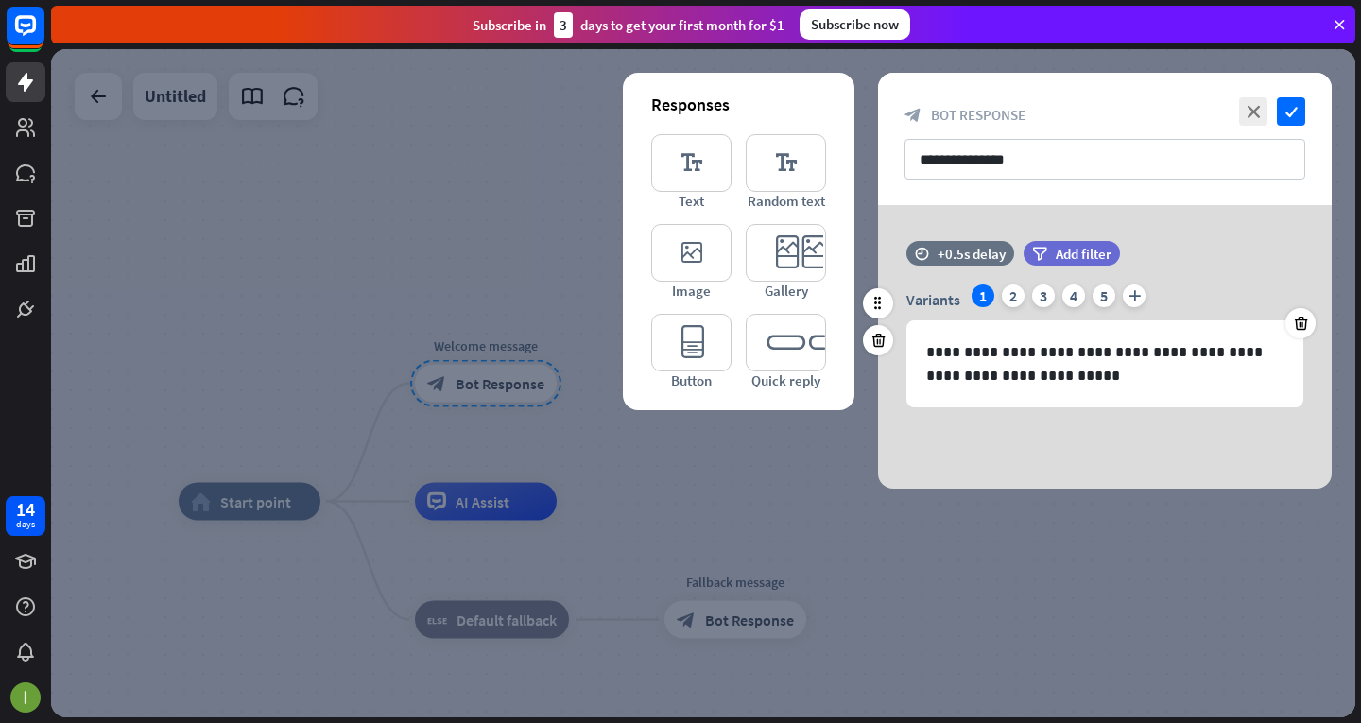
click at [1024, 301] on div "Variants 1 2 3 4 5 plus" at bounding box center [1104, 299] width 397 height 30
click at [1011, 293] on div "2" at bounding box center [1013, 295] width 23 height 23
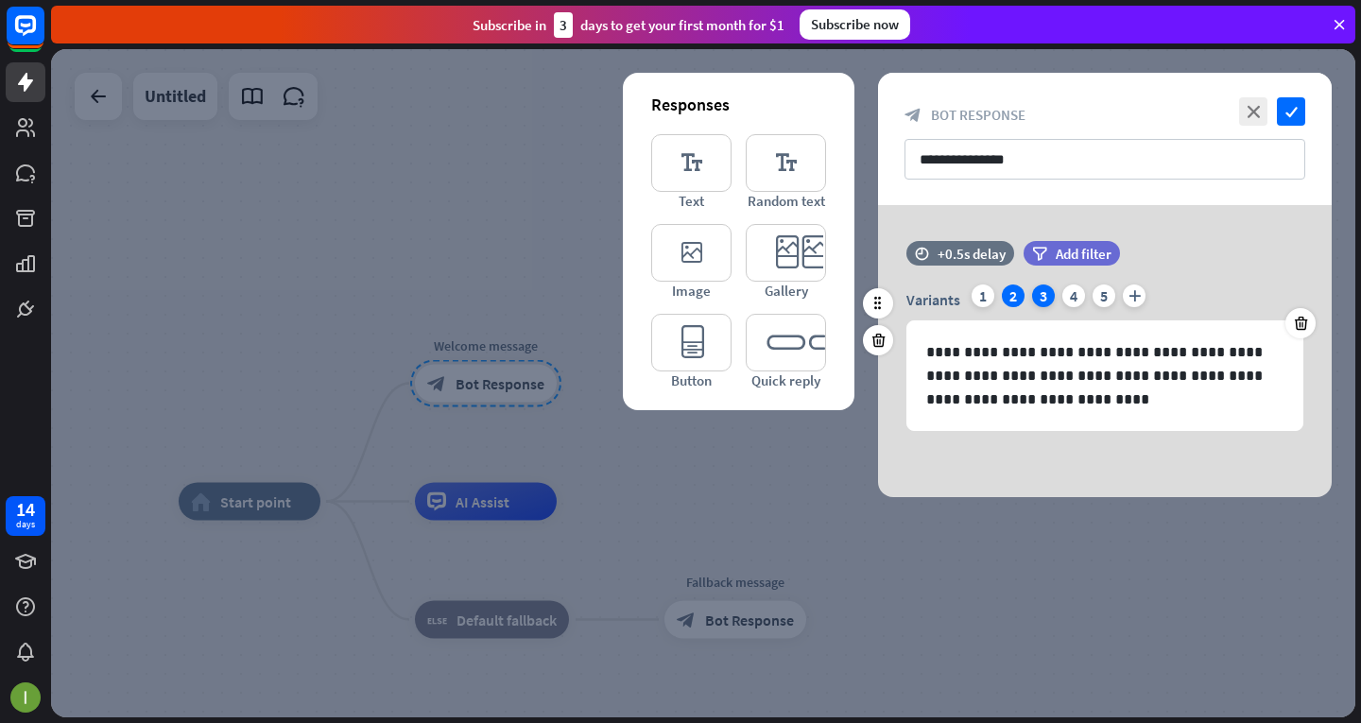
click at [1043, 301] on div "3" at bounding box center [1043, 295] width 23 height 23
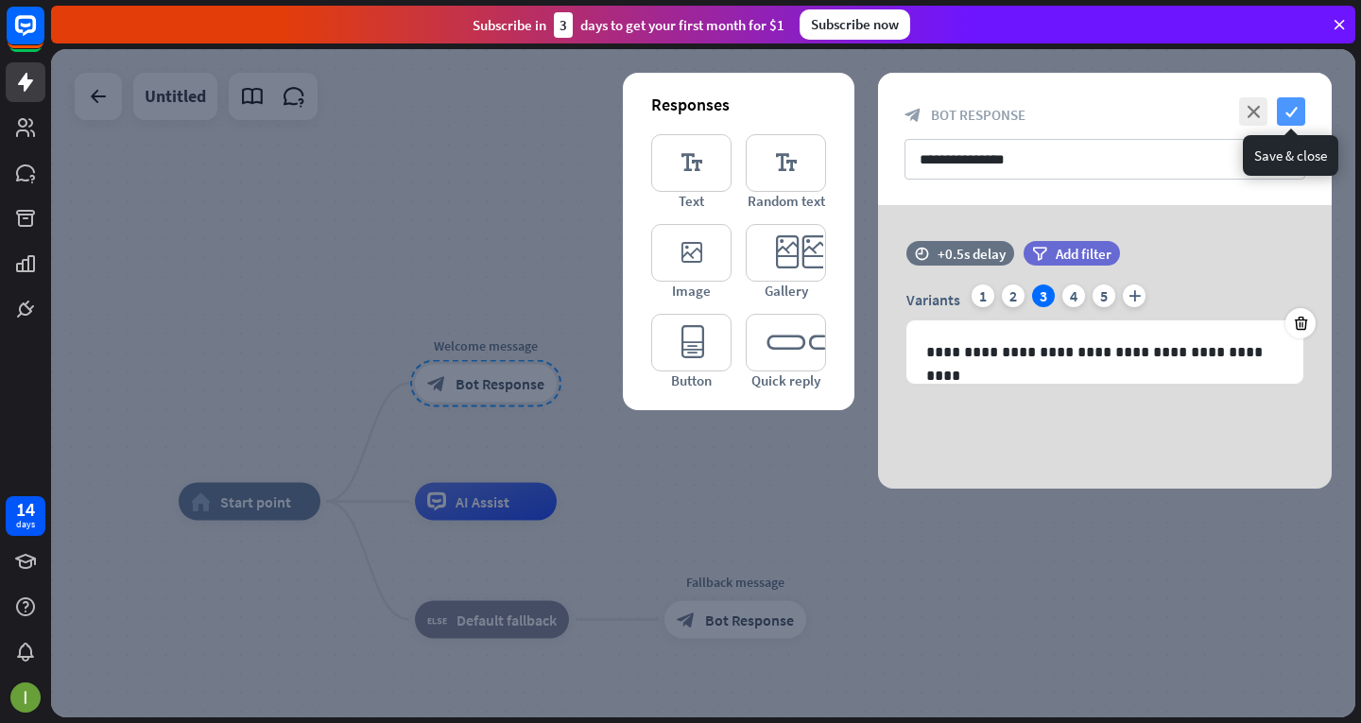
click at [1289, 110] on icon "check" at bounding box center [1291, 111] width 28 height 28
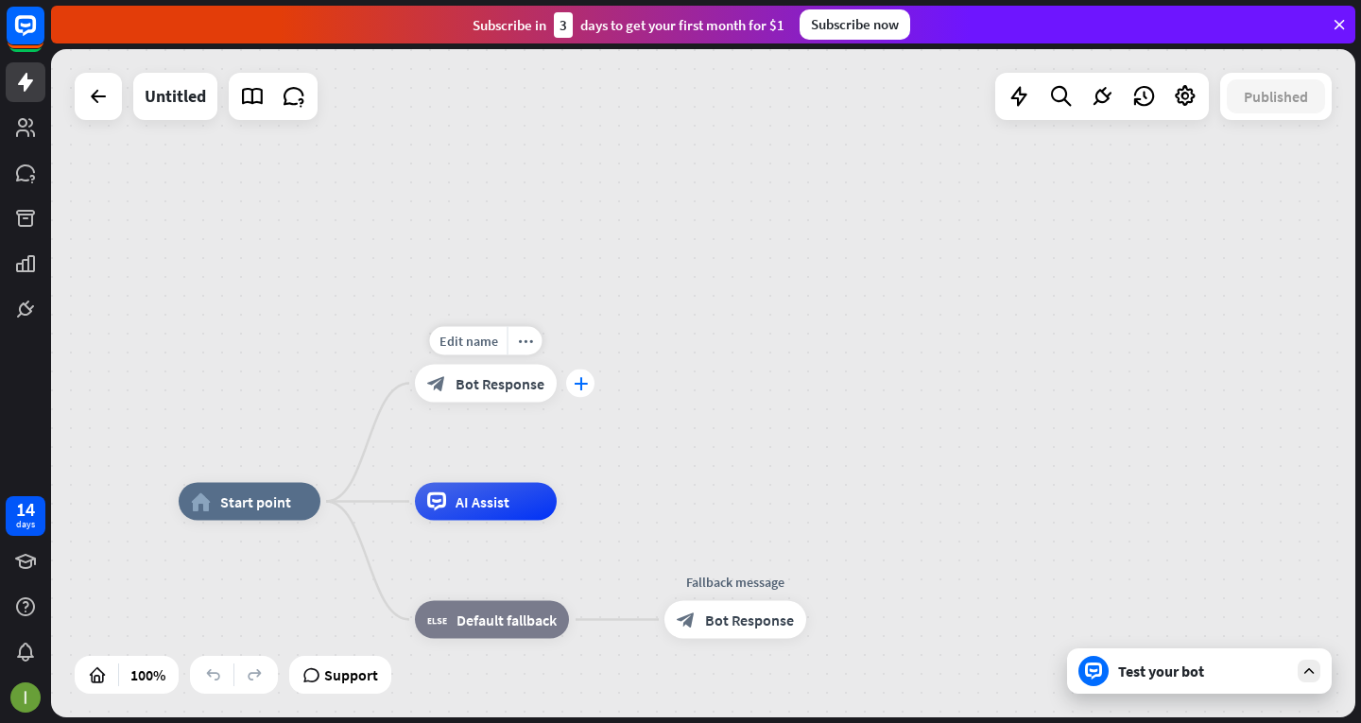
click at [583, 383] on icon "plus" at bounding box center [581, 383] width 14 height 13
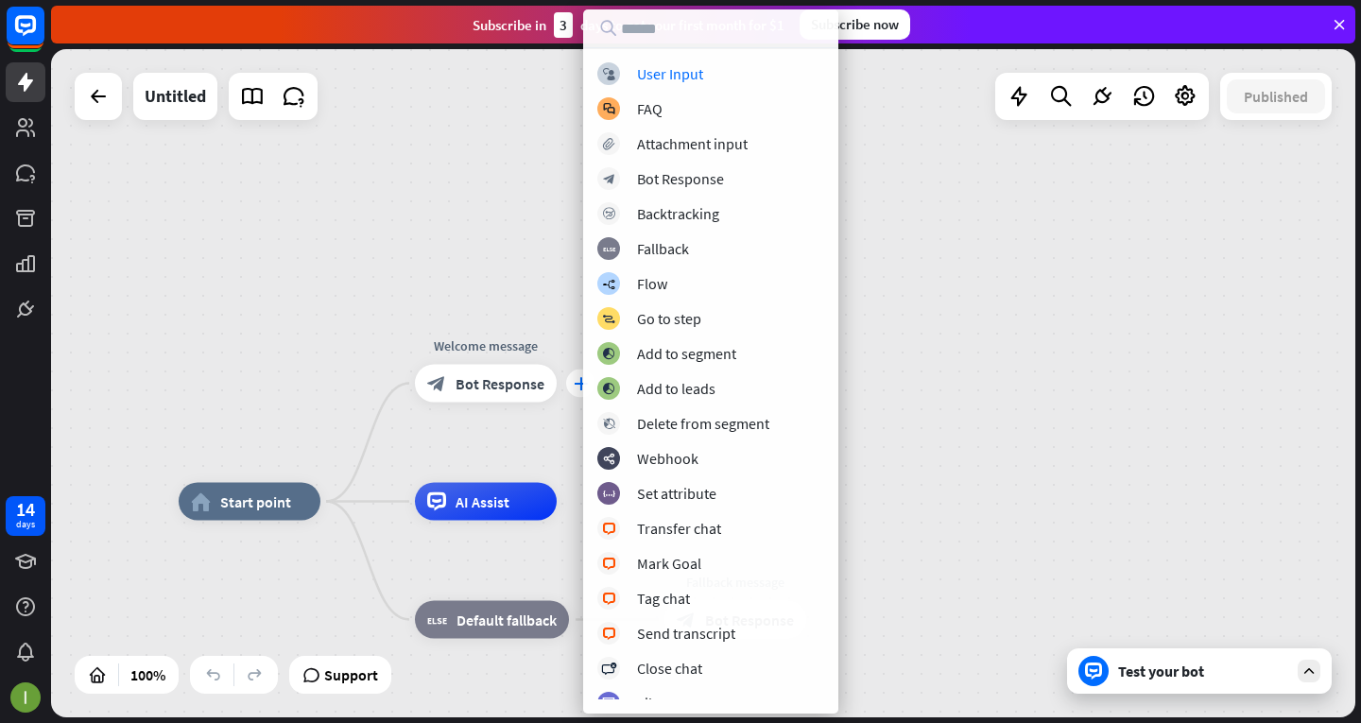
click at [583, 383] on div "block_user_input User Input block_faq FAQ block_attachment Attachment input blo…" at bounding box center [710, 380] width 255 height 637
click at [522, 273] on div "home_2 Start point plus Welcome message block_bot_response Bot Response AI Assi…" at bounding box center [703, 383] width 1304 height 668
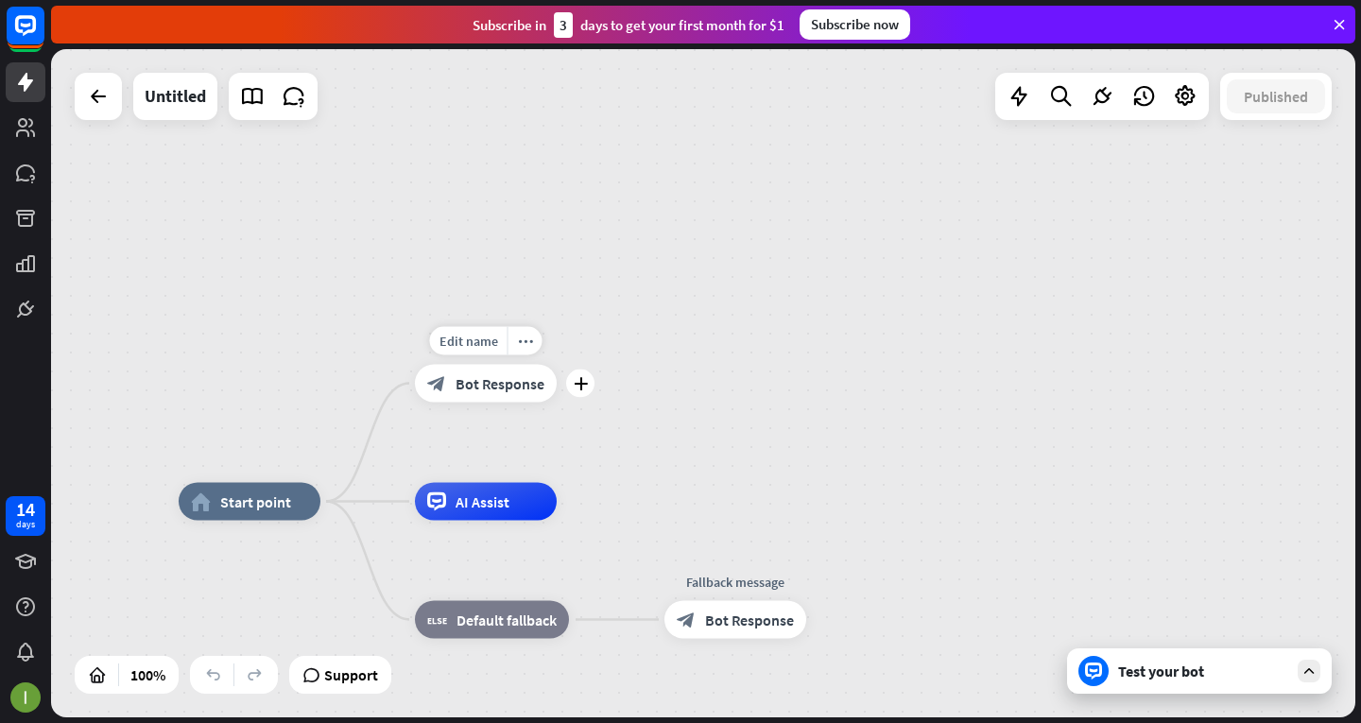
click at [490, 387] on span "Bot Response" at bounding box center [500, 383] width 89 height 19
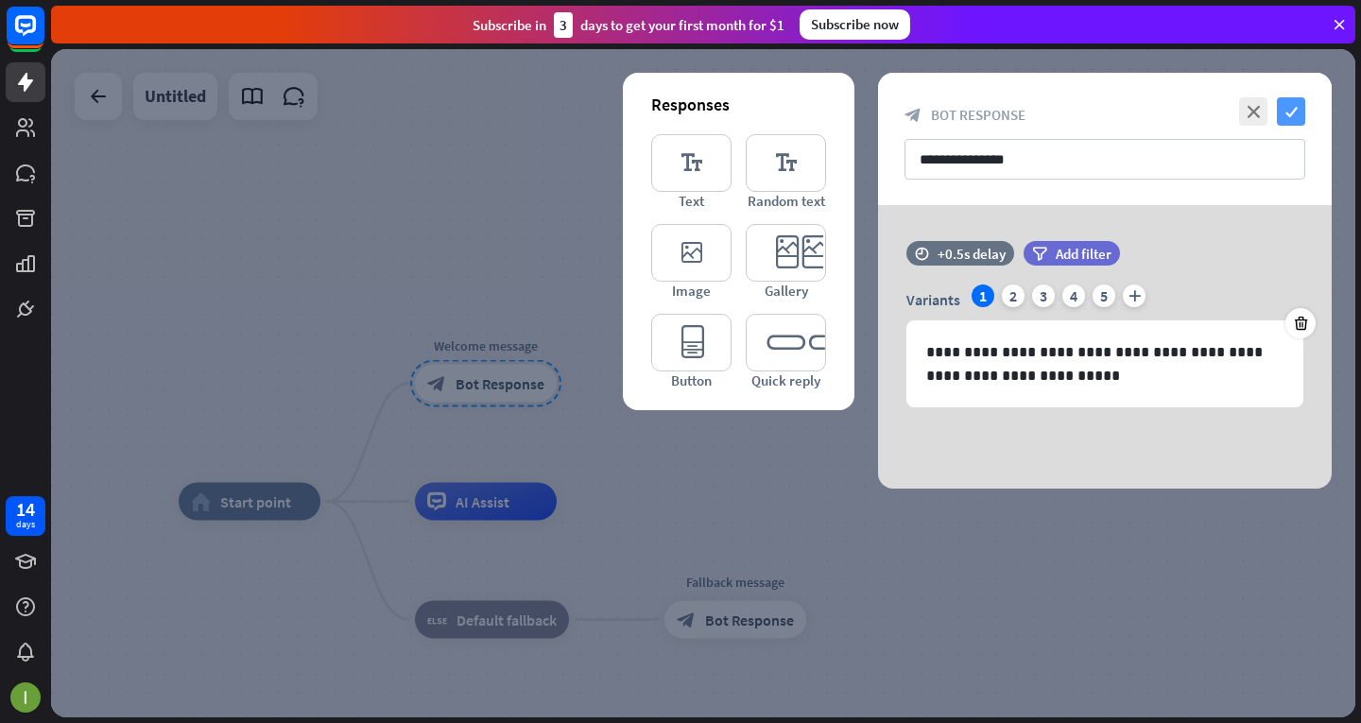
click at [1303, 100] on icon "check" at bounding box center [1291, 111] width 28 height 28
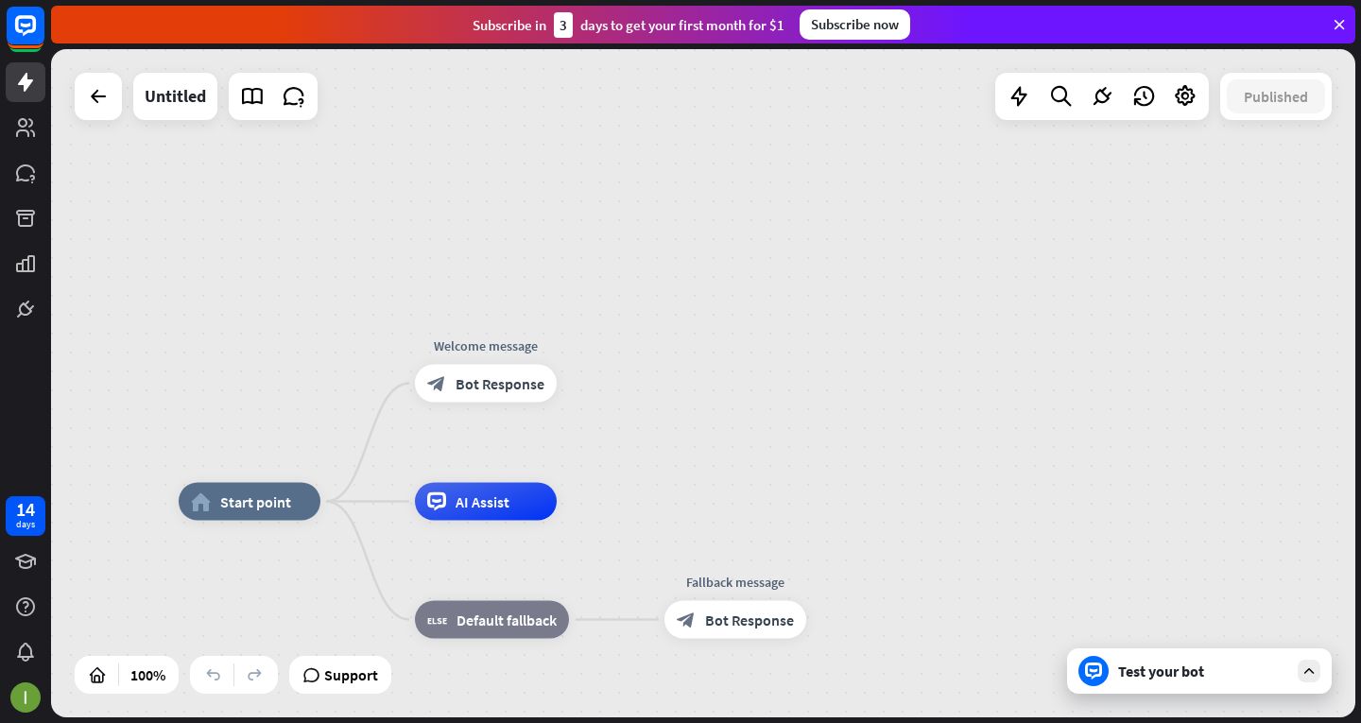
drag, startPoint x: 1243, startPoint y: 691, endPoint x: 1245, endPoint y: 679, distance: 12.4
click at [1245, 684] on div "Test your bot" at bounding box center [1199, 670] width 265 height 45
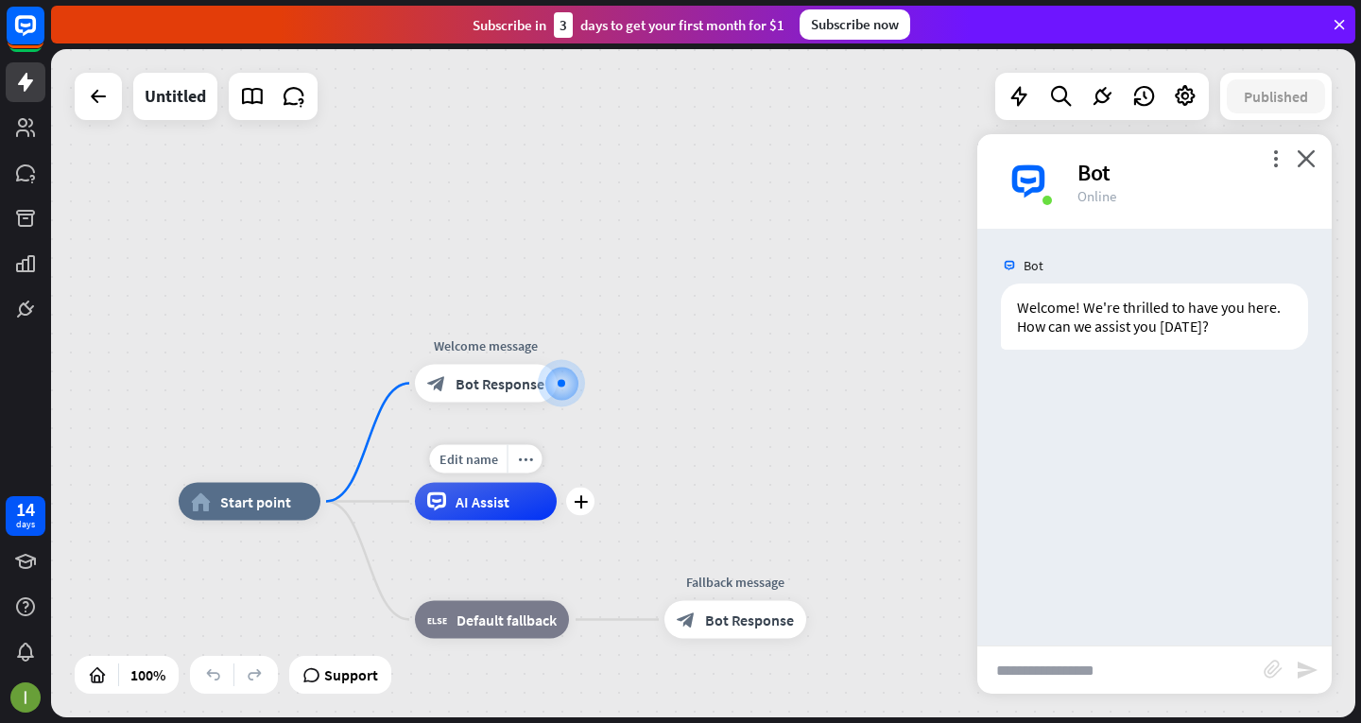
click at [488, 503] on span "AI Assist" at bounding box center [483, 501] width 54 height 19
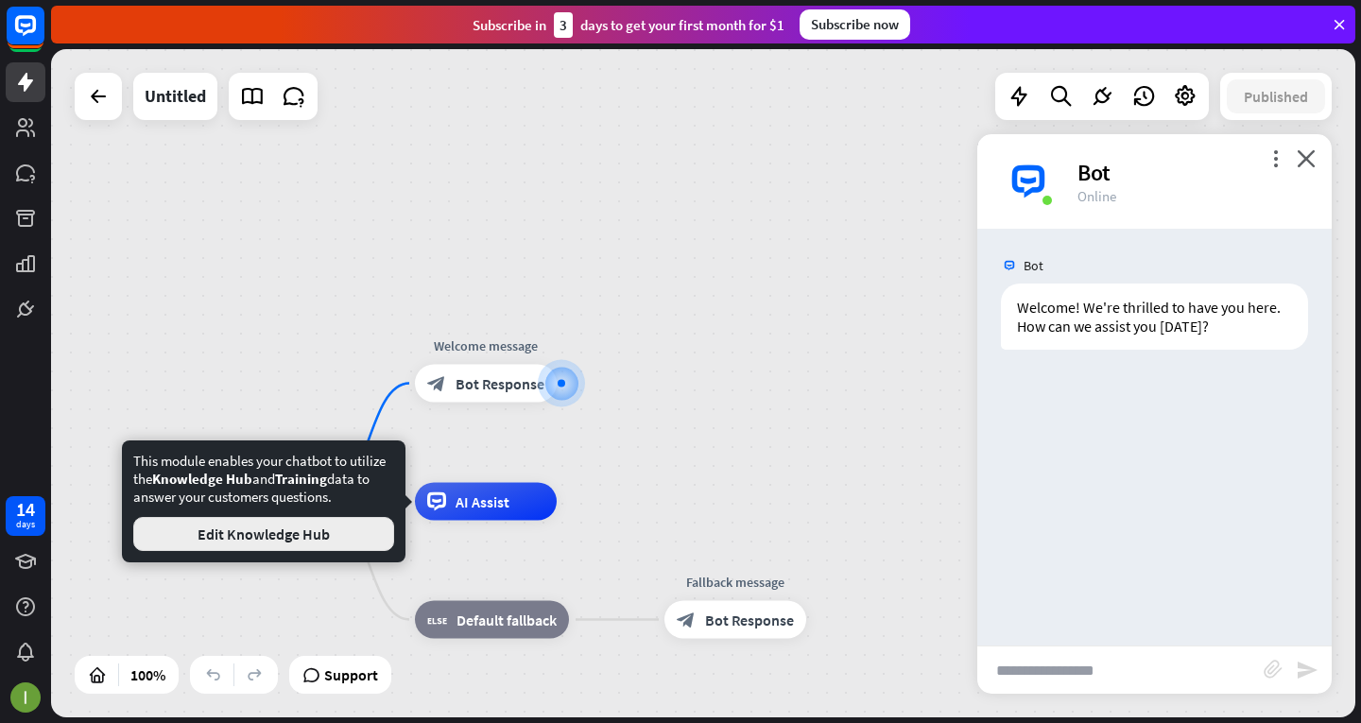
click at [317, 536] on button "Edit Knowledge Hub" at bounding box center [263, 534] width 261 height 34
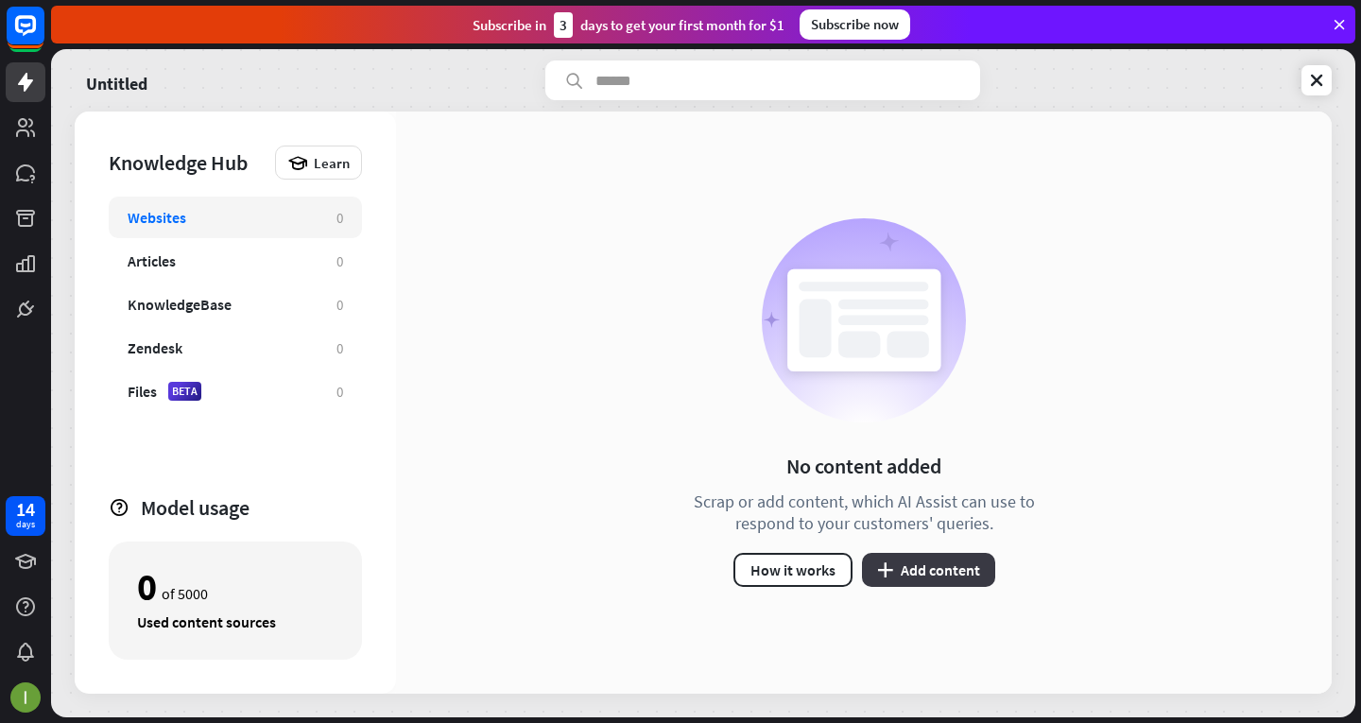
click at [883, 569] on icon "plus" at bounding box center [885, 569] width 16 height 15
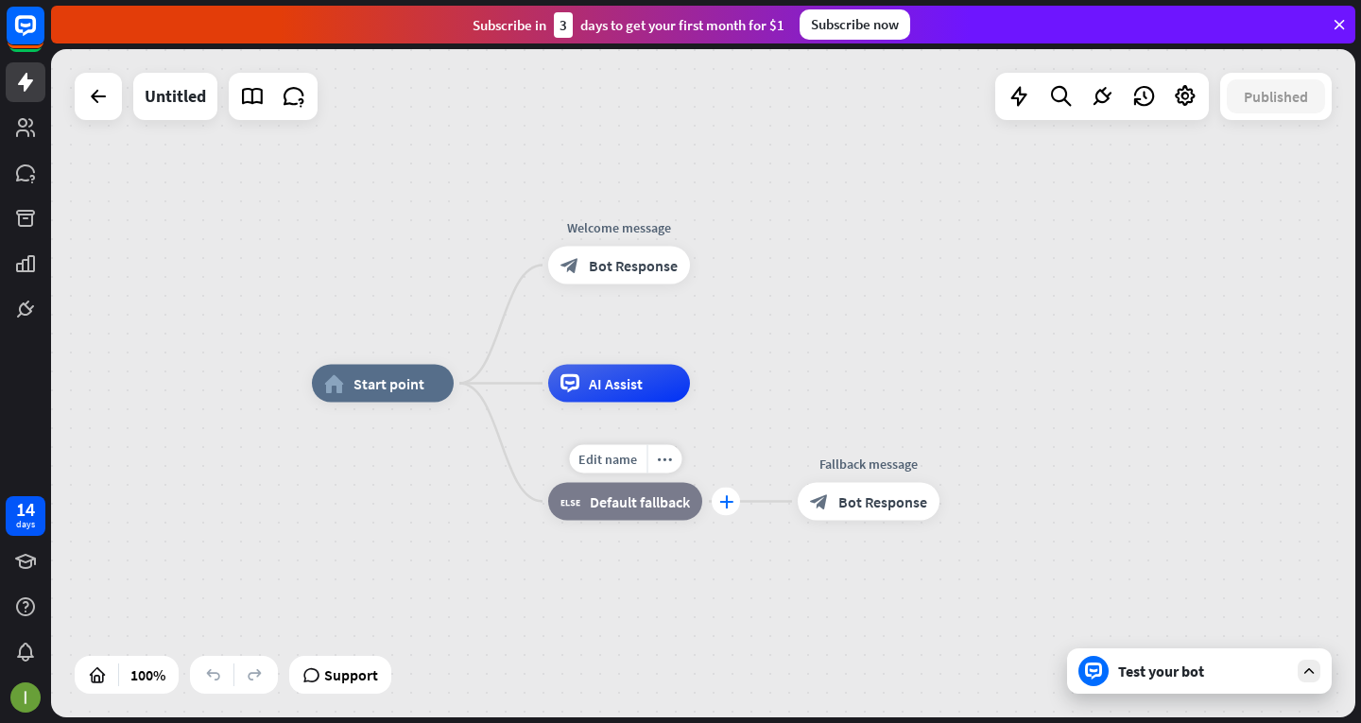
click at [718, 507] on div "plus" at bounding box center [726, 502] width 28 height 28
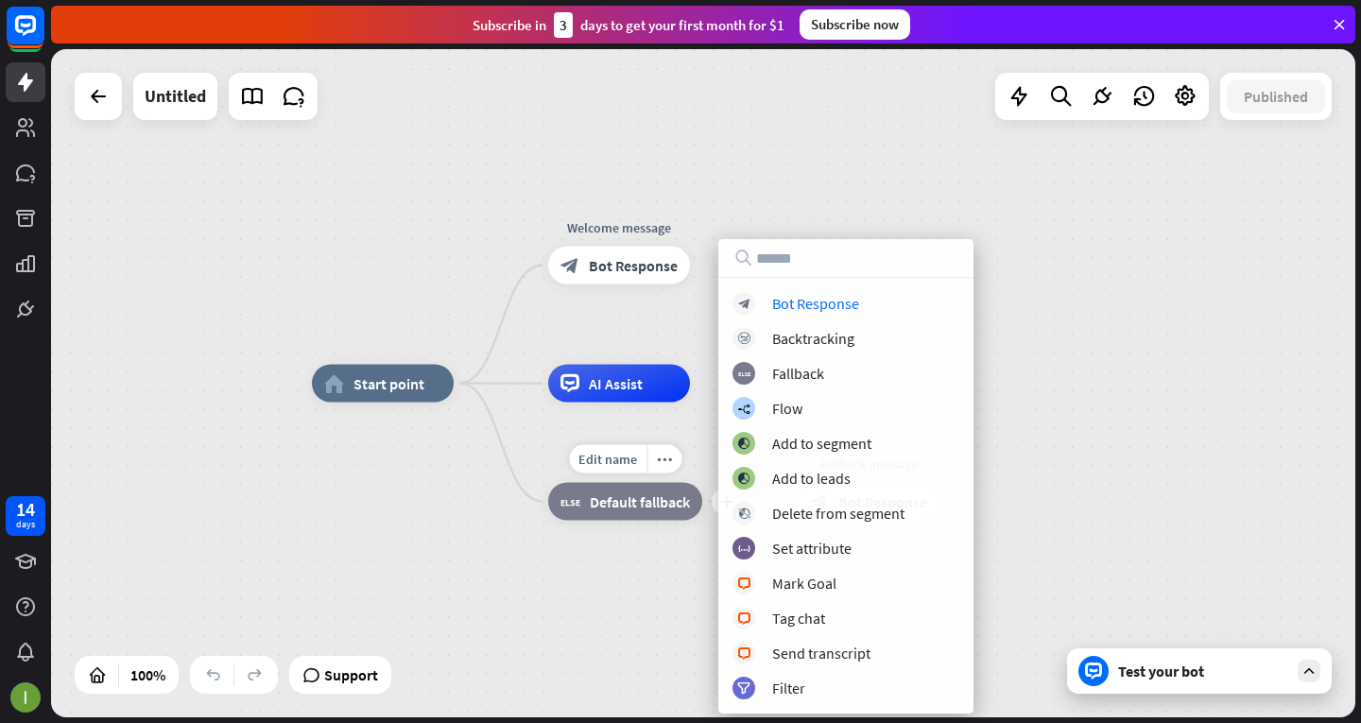
click at [586, 513] on div "block_fallback Default fallback" at bounding box center [625, 502] width 154 height 38
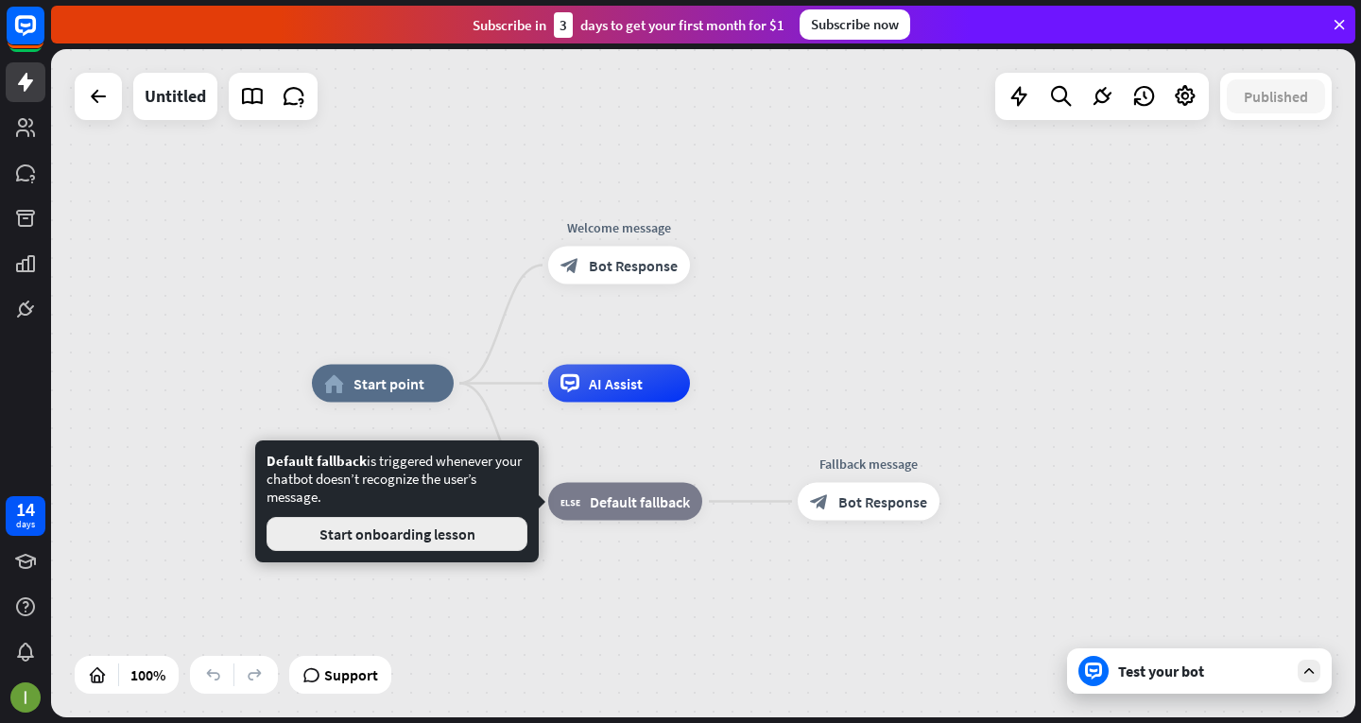
click at [478, 530] on button "Start onboarding lesson" at bounding box center [397, 534] width 261 height 34
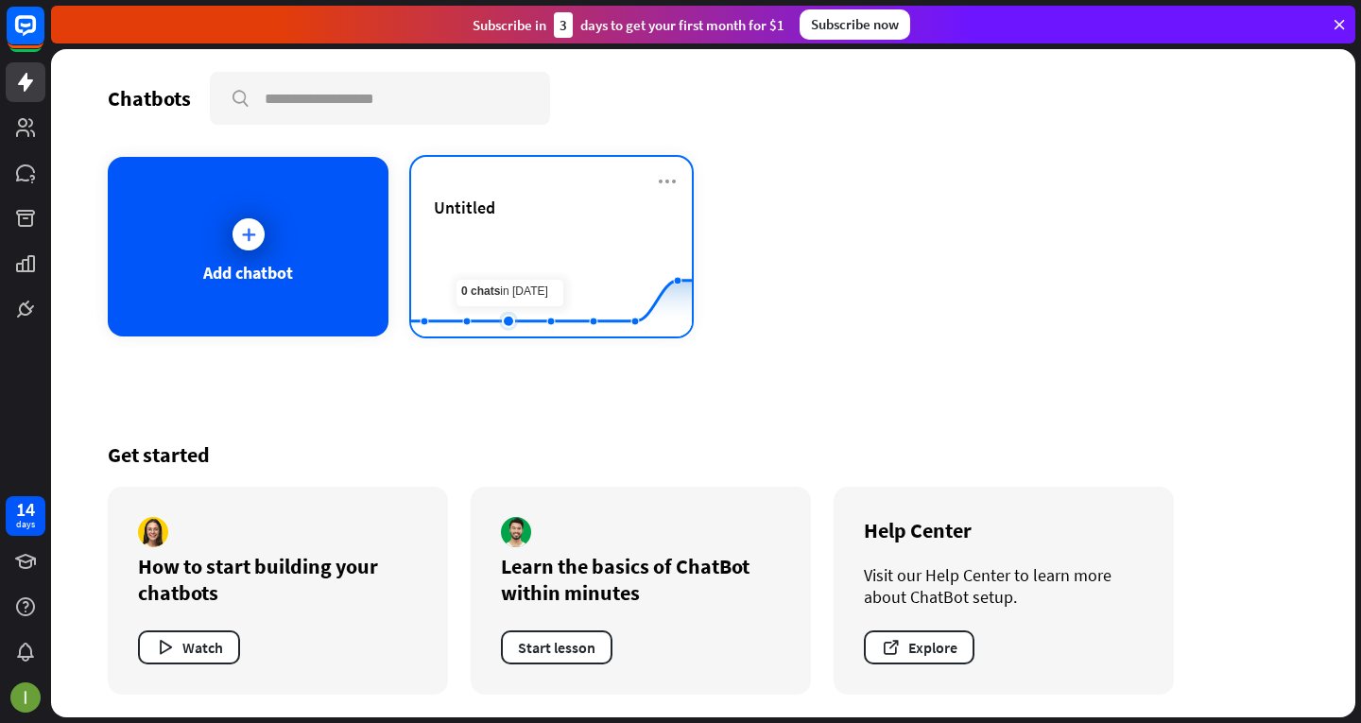
click at [519, 265] on rect at bounding box center [551, 290] width 281 height 118
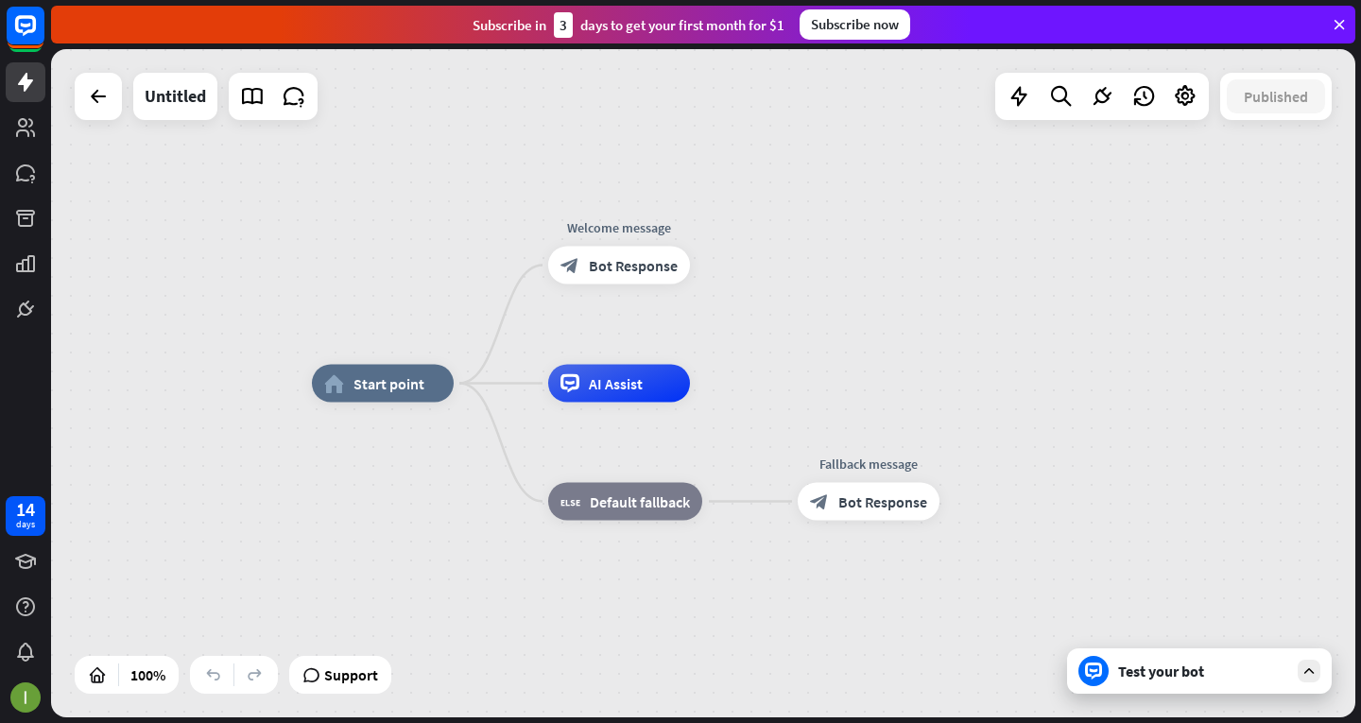
click at [1225, 680] on div "Test your bot" at bounding box center [1199, 670] width 265 height 45
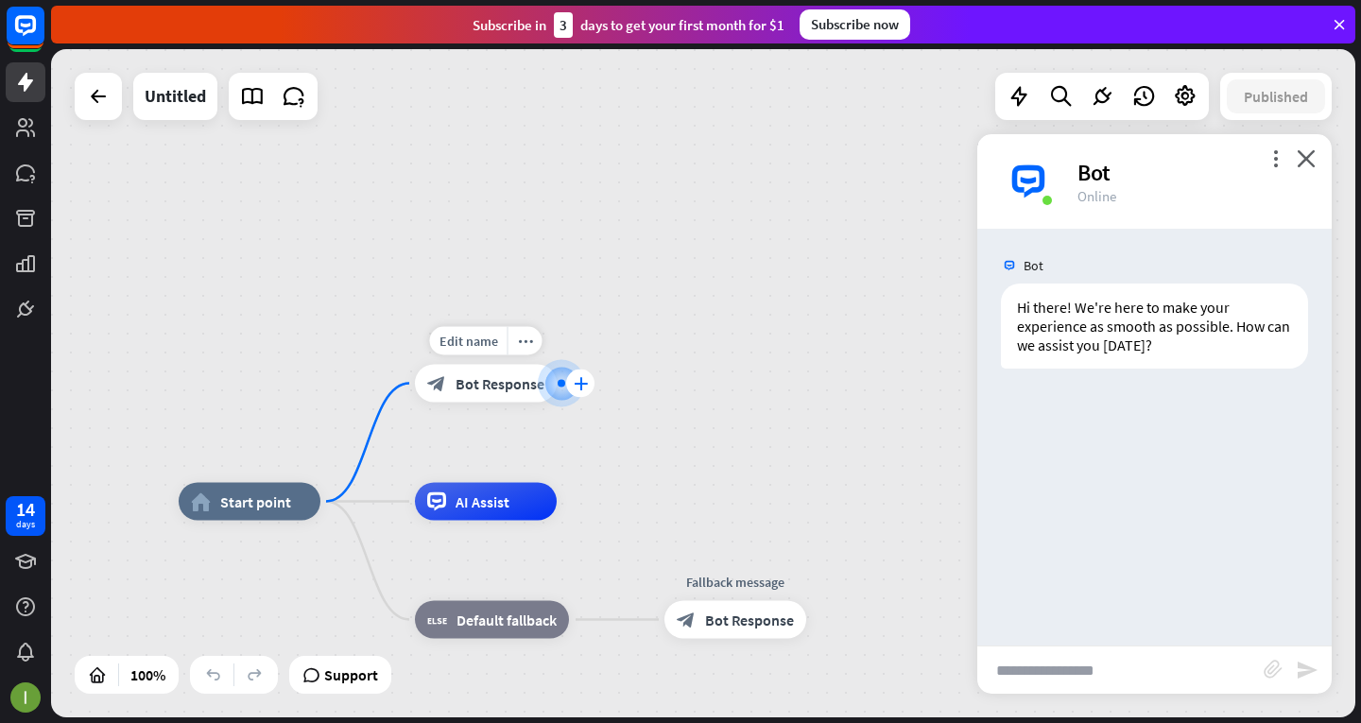
click at [580, 379] on icon "plus" at bounding box center [581, 383] width 14 height 13
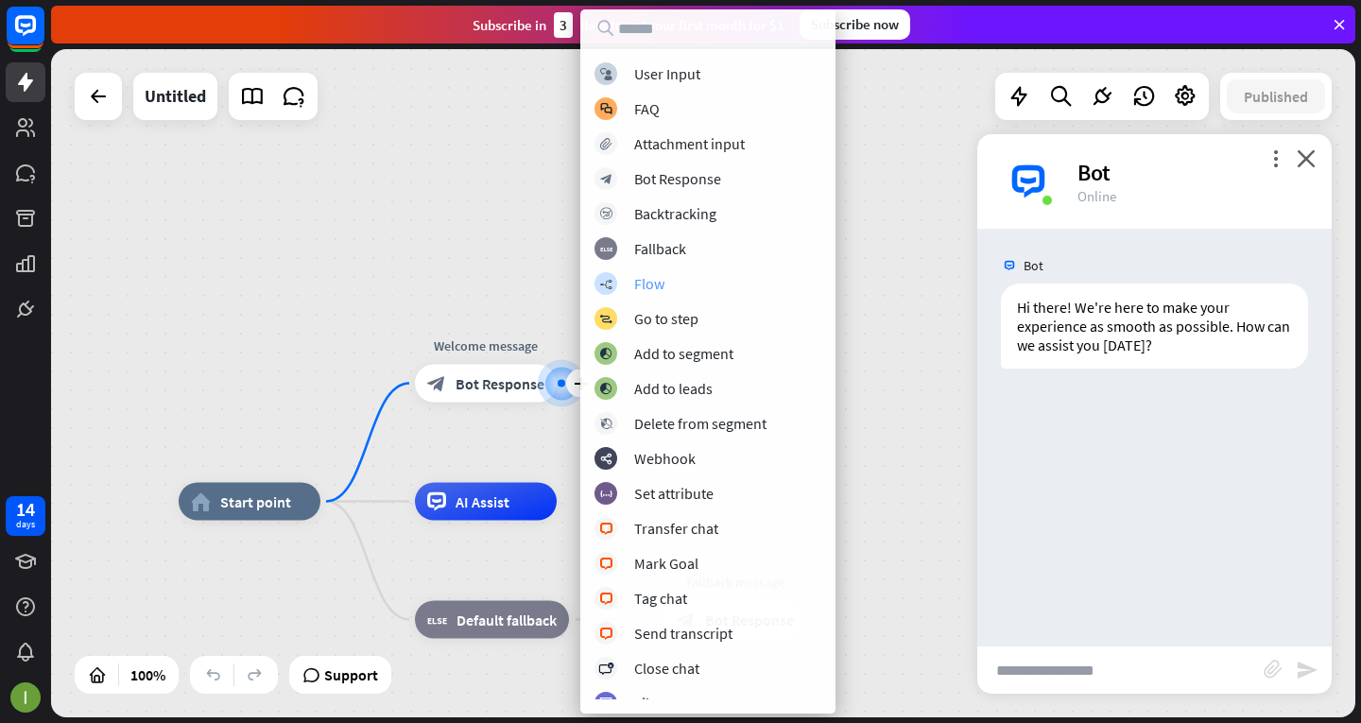
click at [662, 283] on div "Flow" at bounding box center [649, 283] width 30 height 19
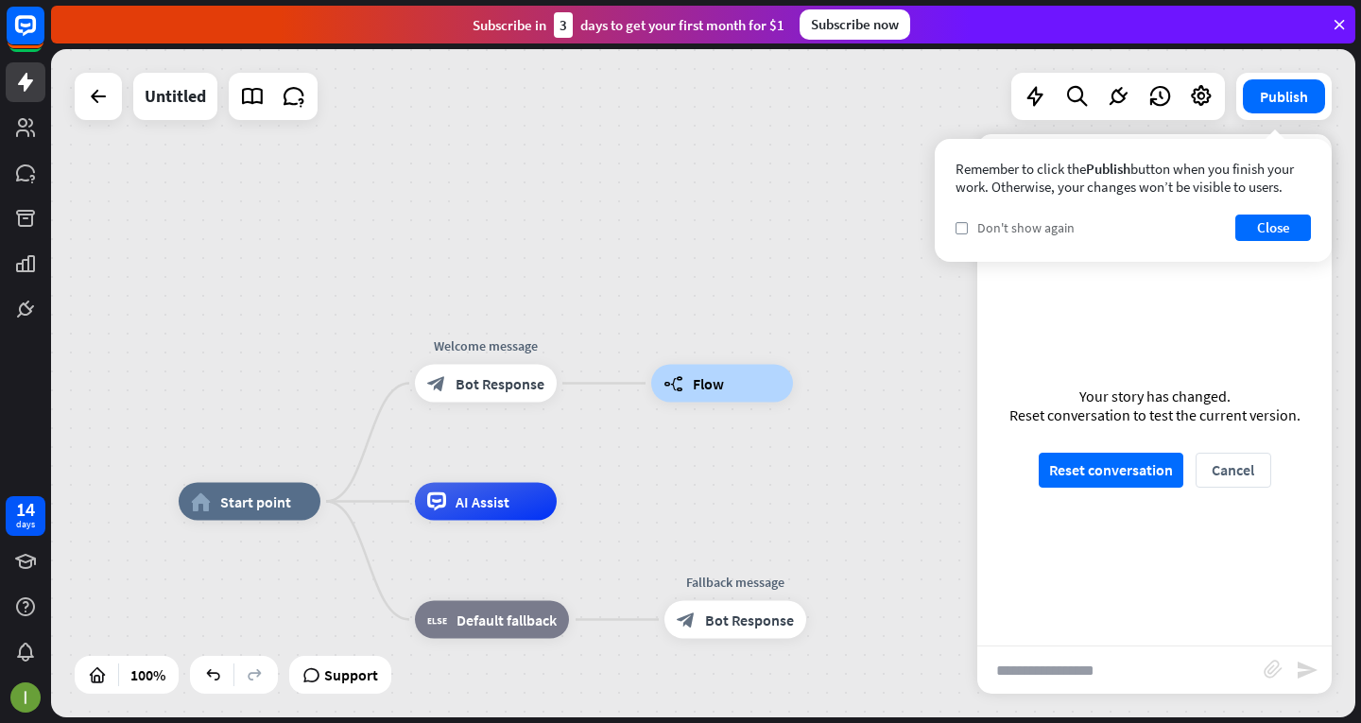
click at [1062, 222] on span "Don't show again" at bounding box center [1025, 227] width 97 height 17
click at [1300, 232] on button "Close" at bounding box center [1273, 228] width 76 height 26
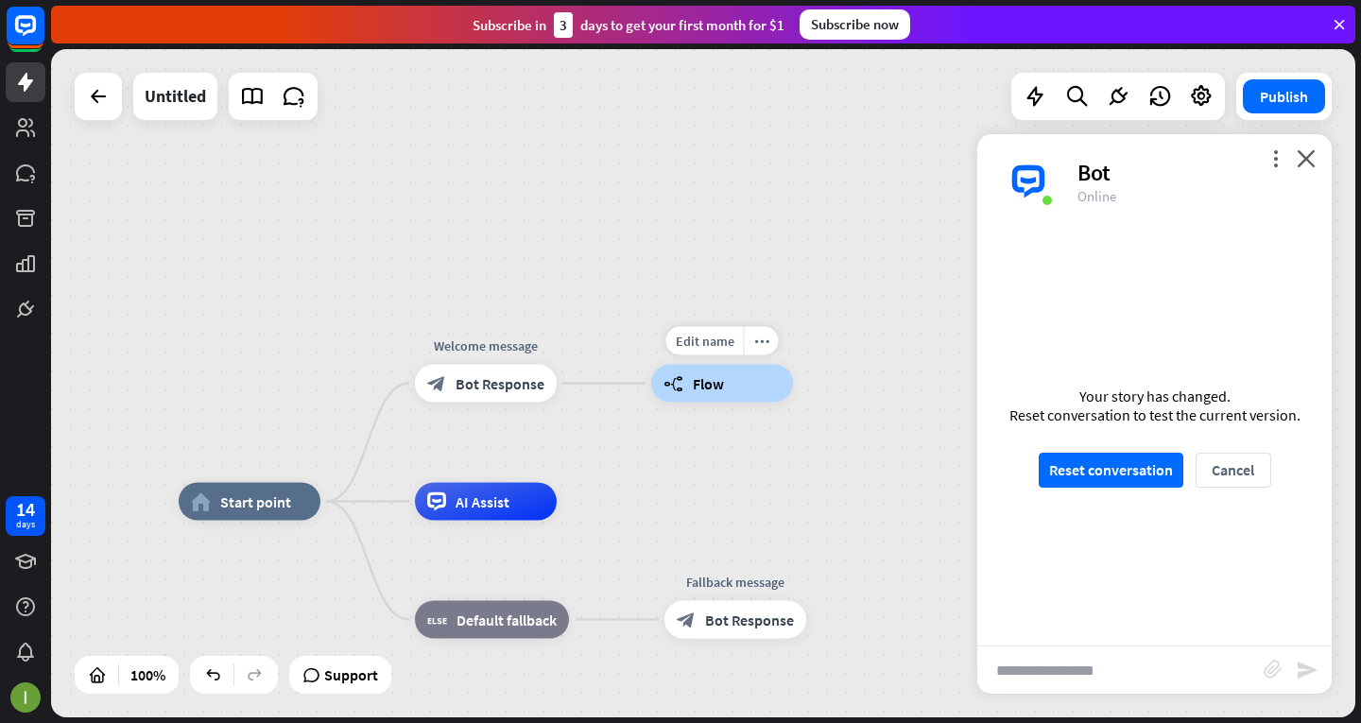
click at [732, 395] on div "builder_tree Flow" at bounding box center [722, 384] width 142 height 38
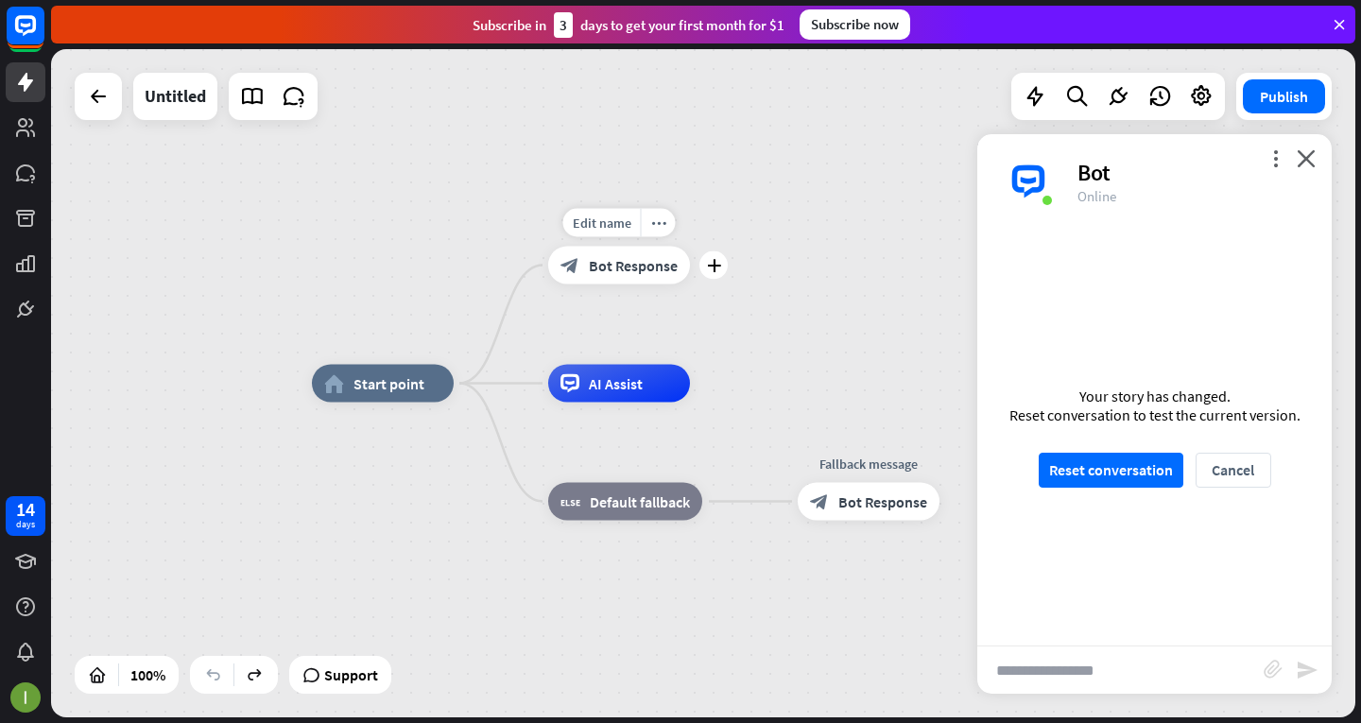
click at [653, 280] on div "block_bot_response Bot Response" at bounding box center [619, 266] width 142 height 38
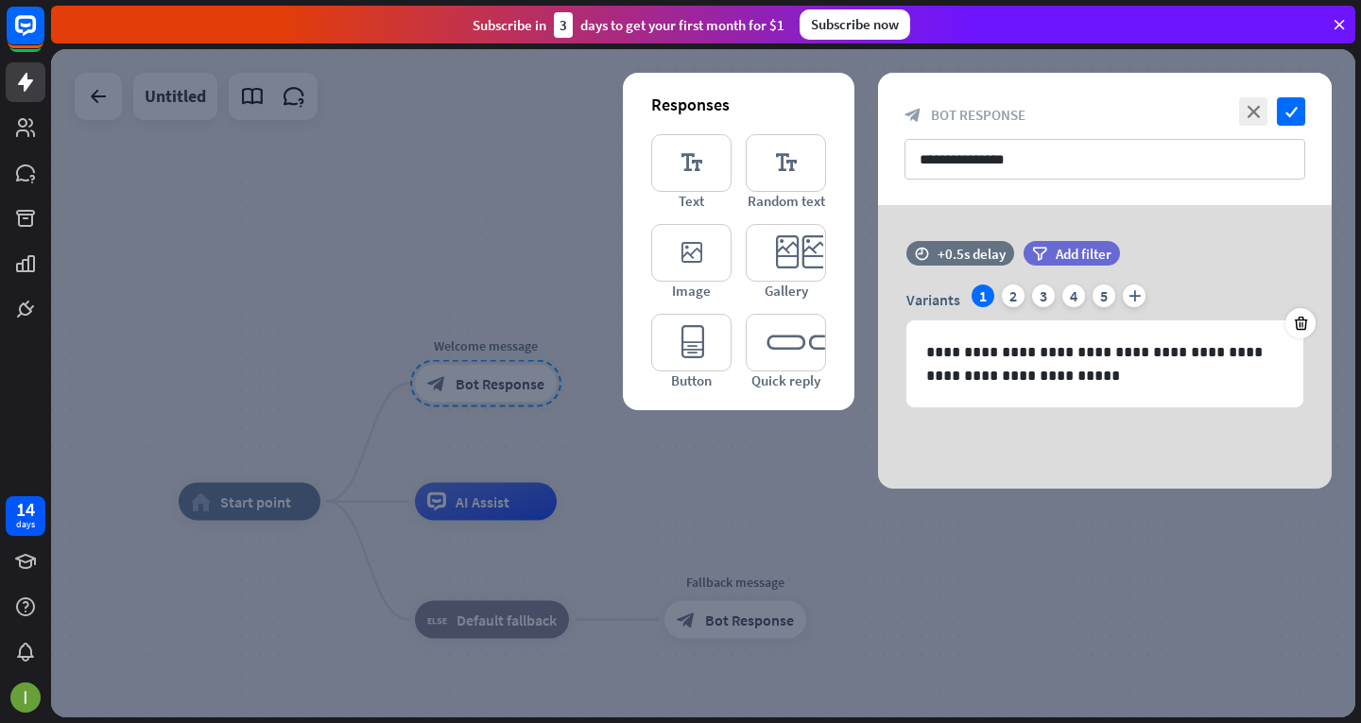
click at [1292, 96] on div "**********" at bounding box center [1105, 139] width 454 height 132
click at [1289, 120] on icon "check" at bounding box center [1291, 111] width 28 height 28
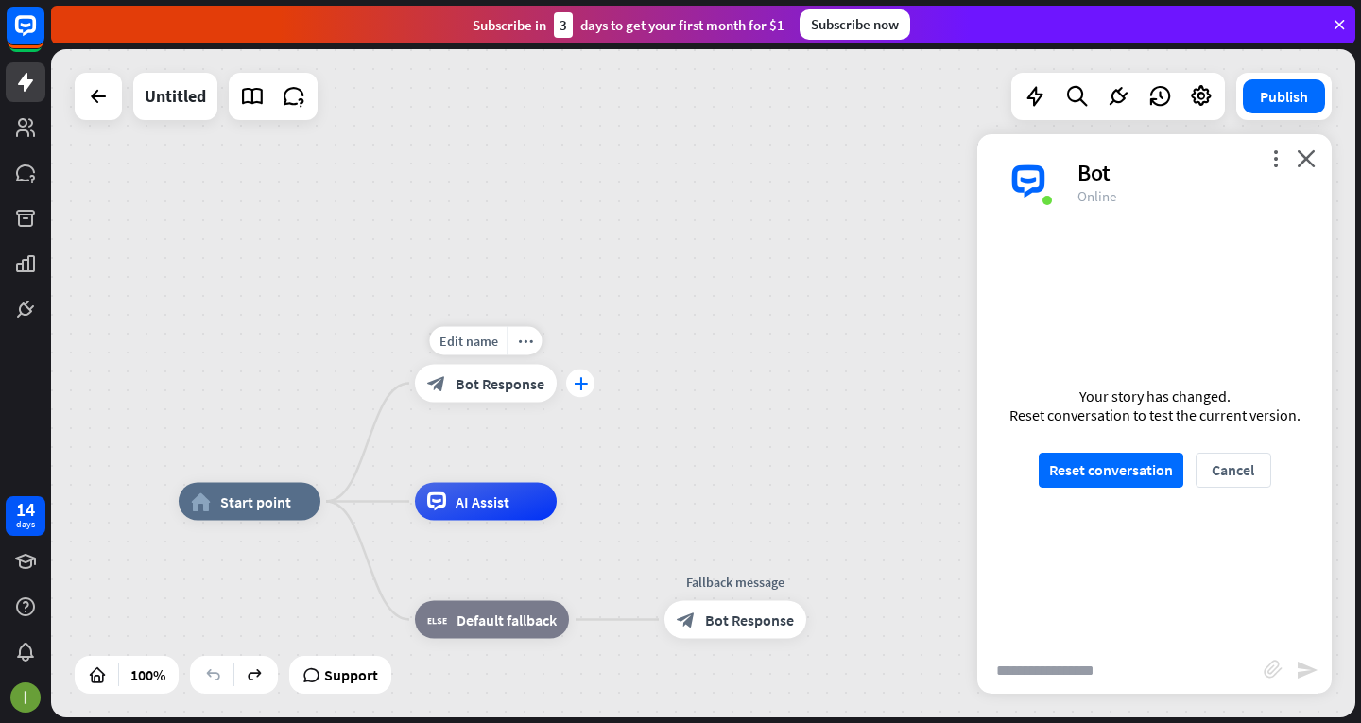
click at [588, 384] on div "plus" at bounding box center [580, 384] width 28 height 28
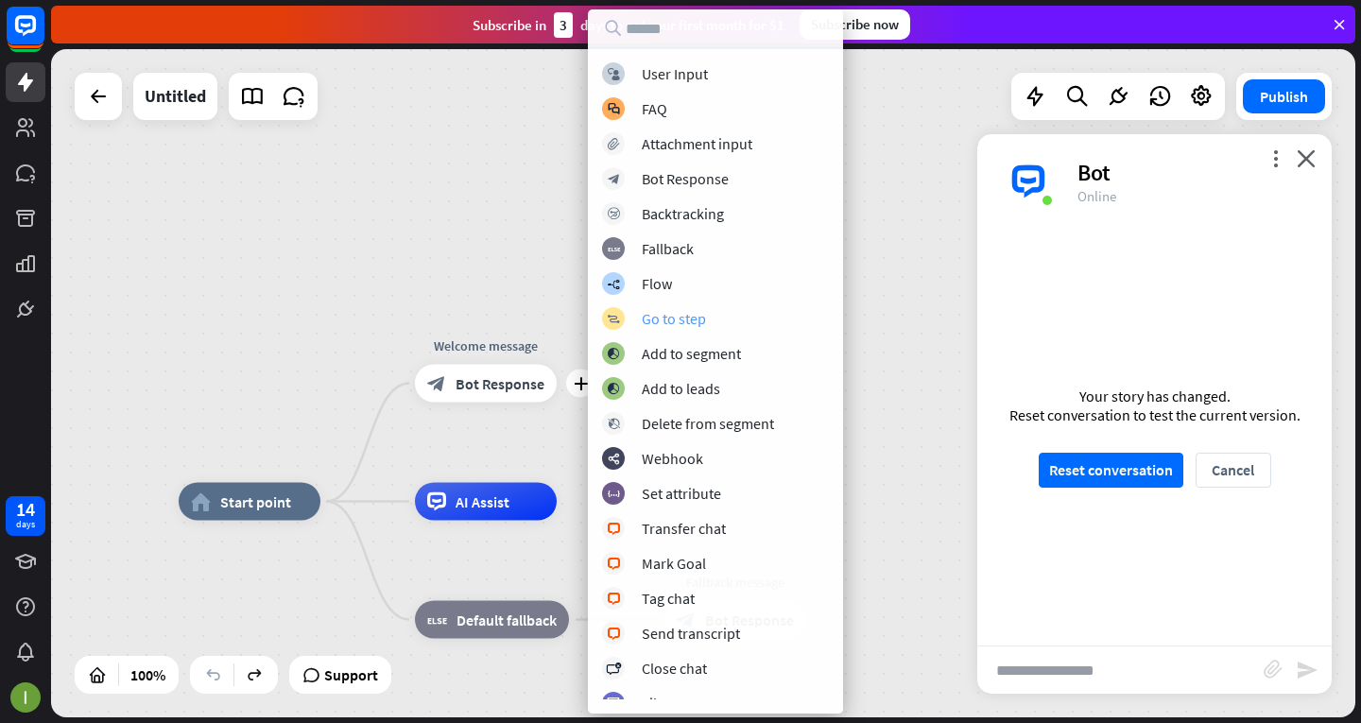
click at [677, 319] on div "Go to step" at bounding box center [674, 318] width 64 height 19
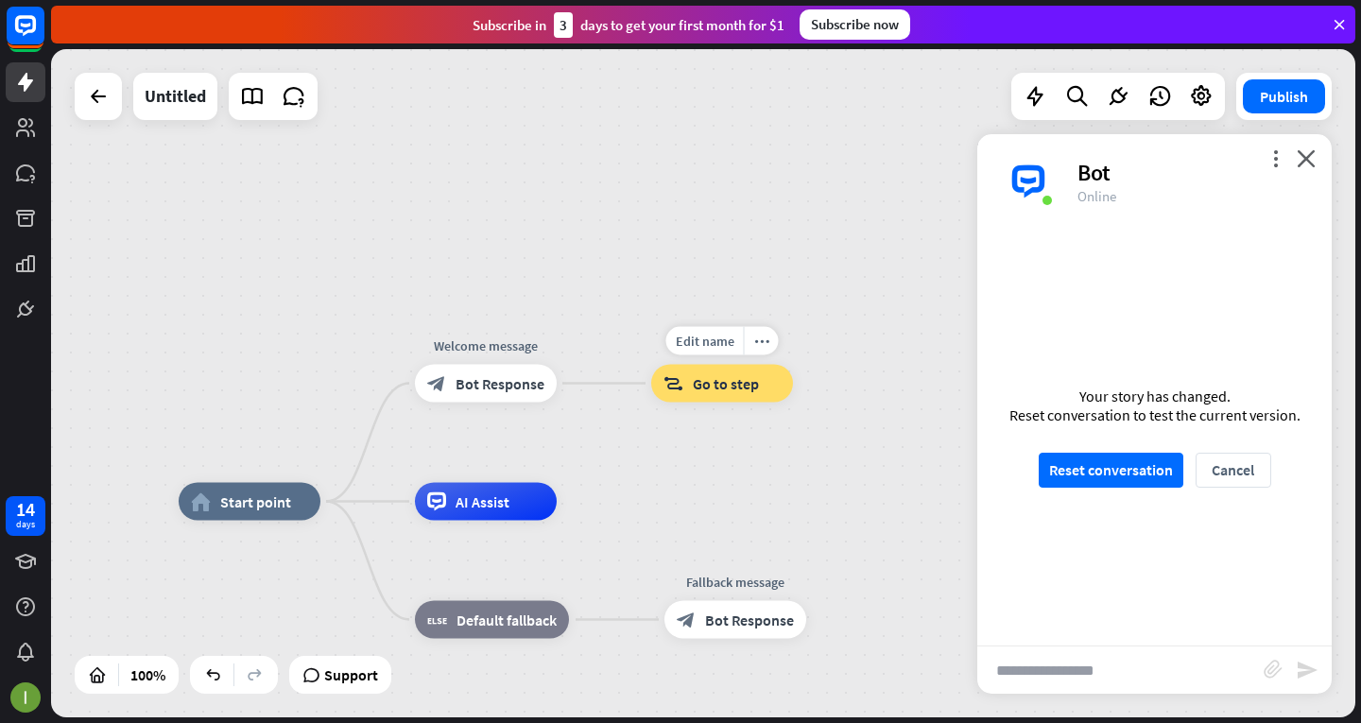
click at [740, 382] on span "Go to step" at bounding box center [726, 383] width 66 height 19
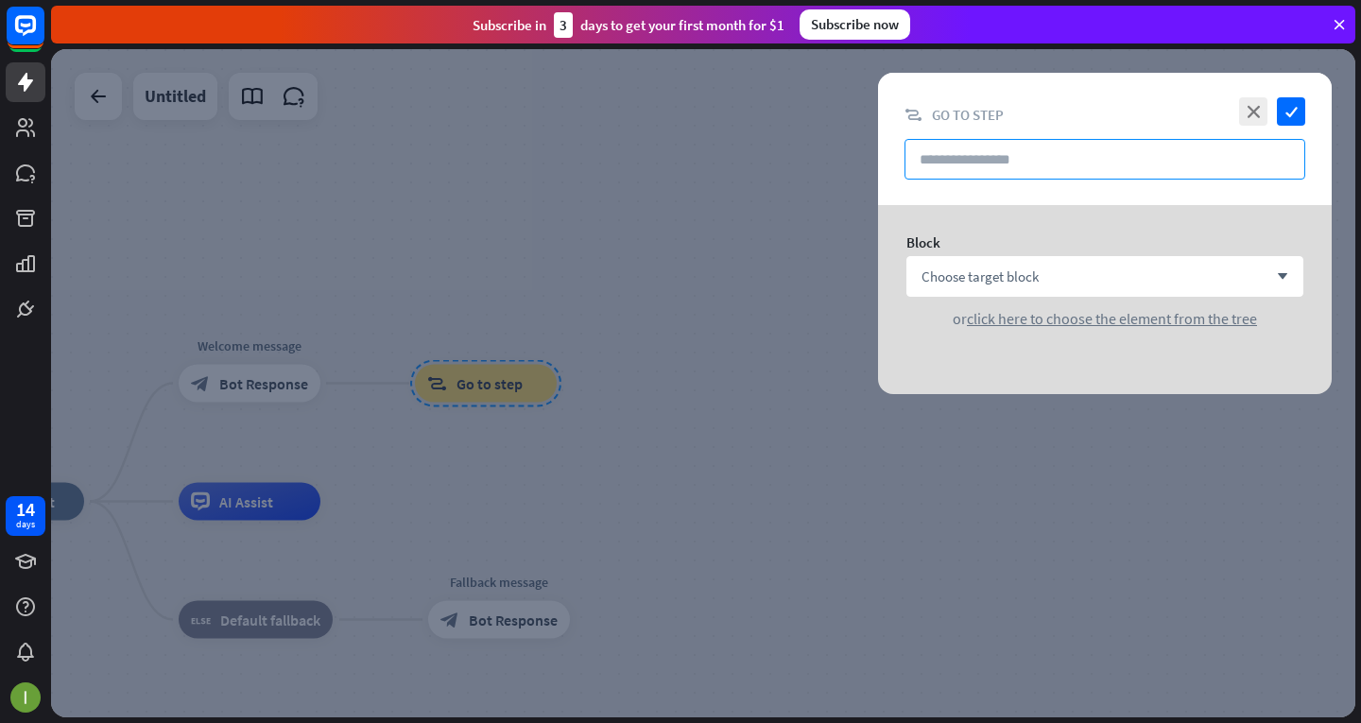
click at [1009, 149] on input "text" at bounding box center [1104, 159] width 401 height 41
click at [1249, 106] on icon "close" at bounding box center [1253, 111] width 28 height 28
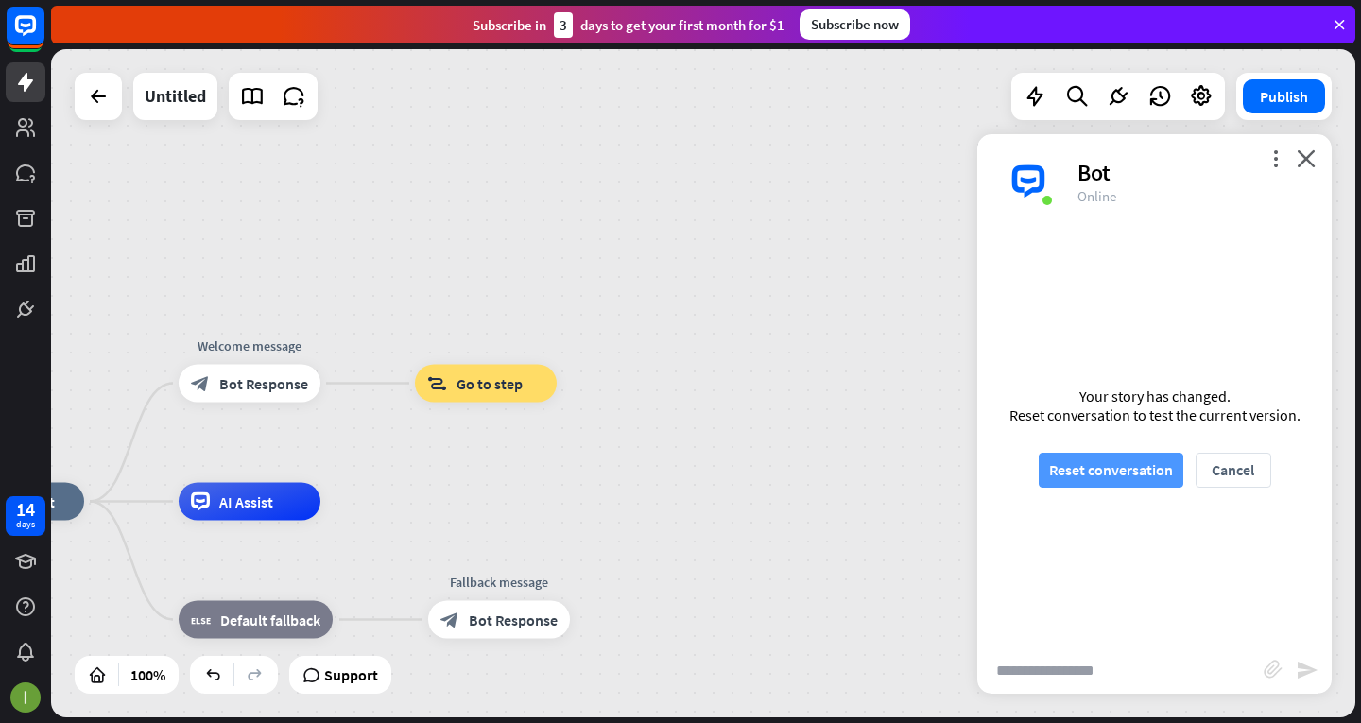
click at [1078, 473] on button "Reset conversation" at bounding box center [1111, 470] width 145 height 35
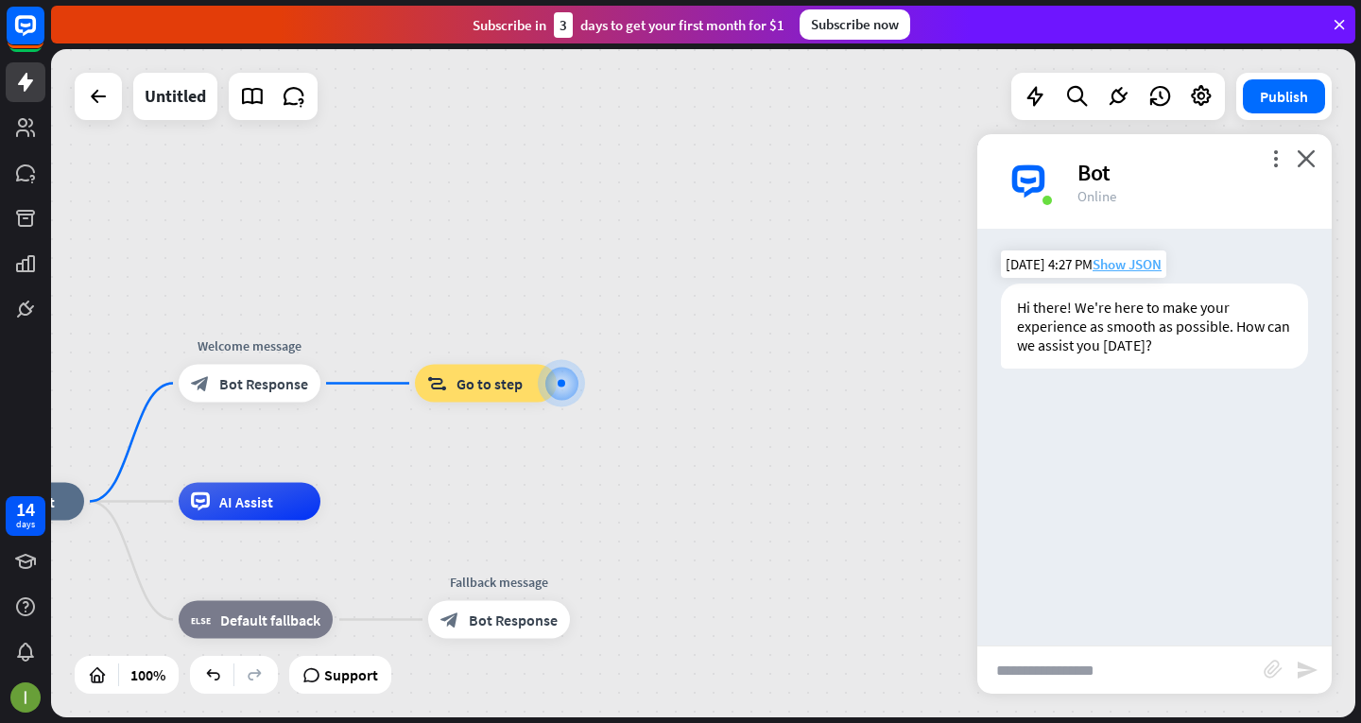
click at [1126, 268] on span "Show JSON" at bounding box center [1127, 264] width 69 height 18
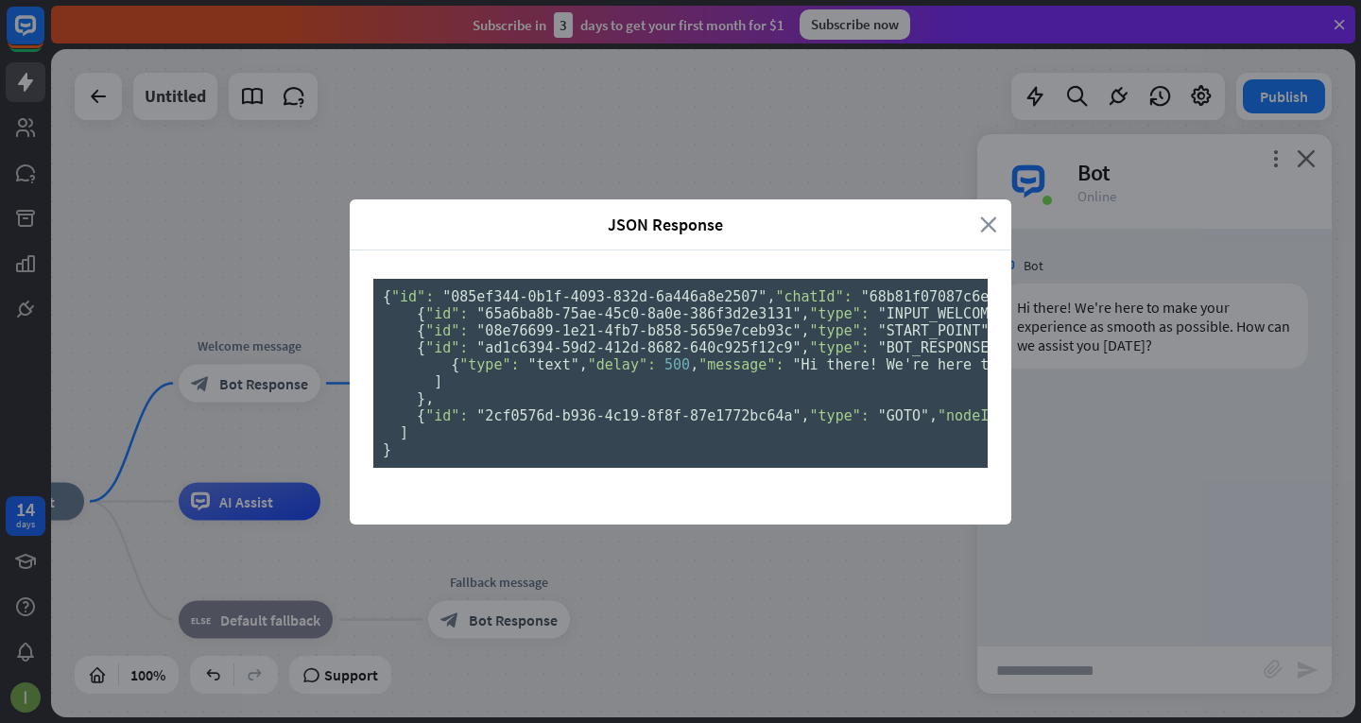
click at [987, 214] on icon "close" at bounding box center [988, 225] width 17 height 22
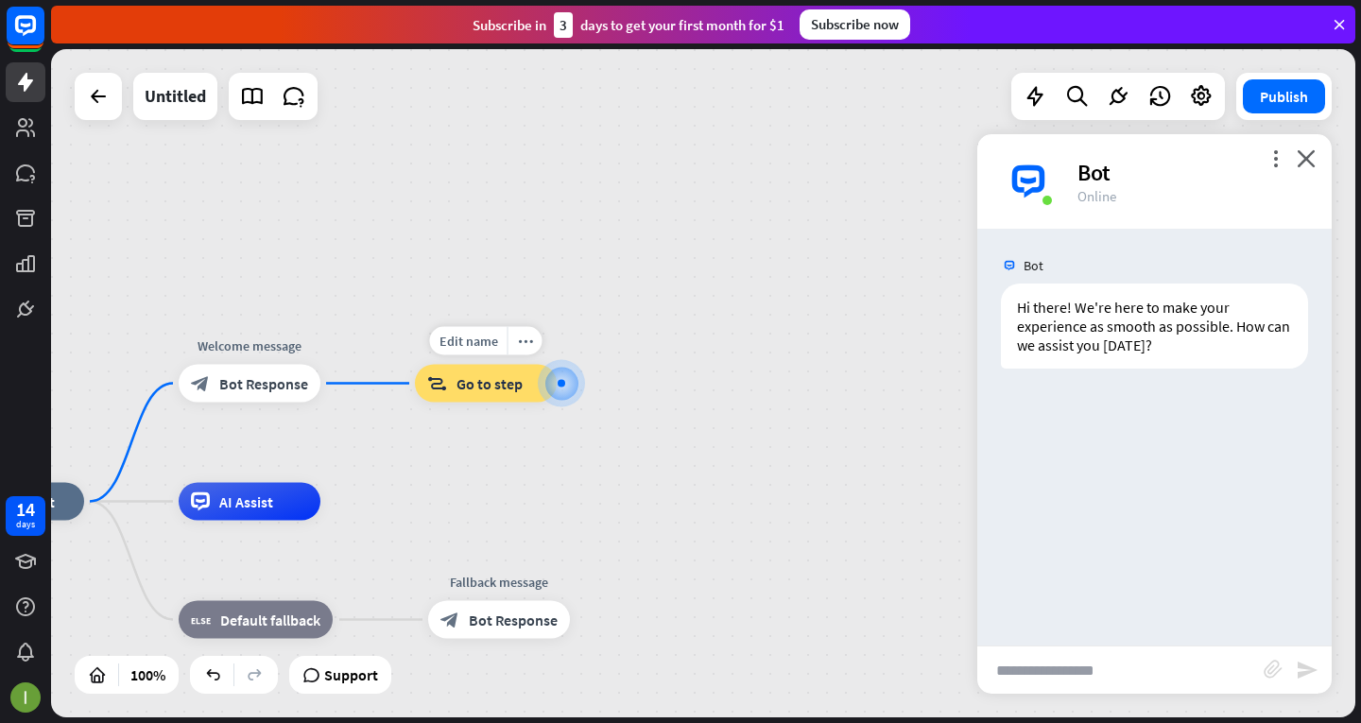
click at [556, 376] on div at bounding box center [561, 383] width 21 height 21
click at [467, 342] on span "Edit name" at bounding box center [468, 341] width 59 height 17
click at [340, 387] on icon "plus" at bounding box center [344, 383] width 14 height 13
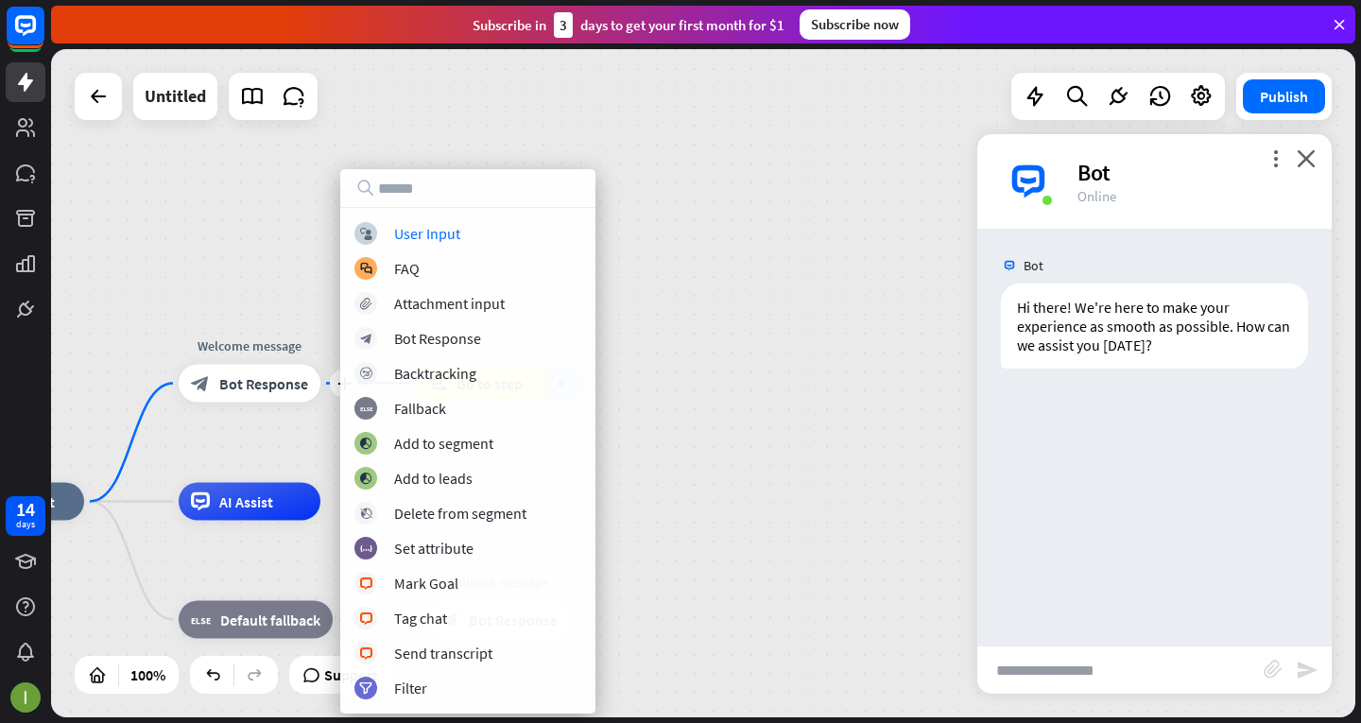
click at [660, 268] on div "home_2 Start point plus Welcome message block_bot_response Bot Response block_g…" at bounding box center [703, 383] width 1304 height 668
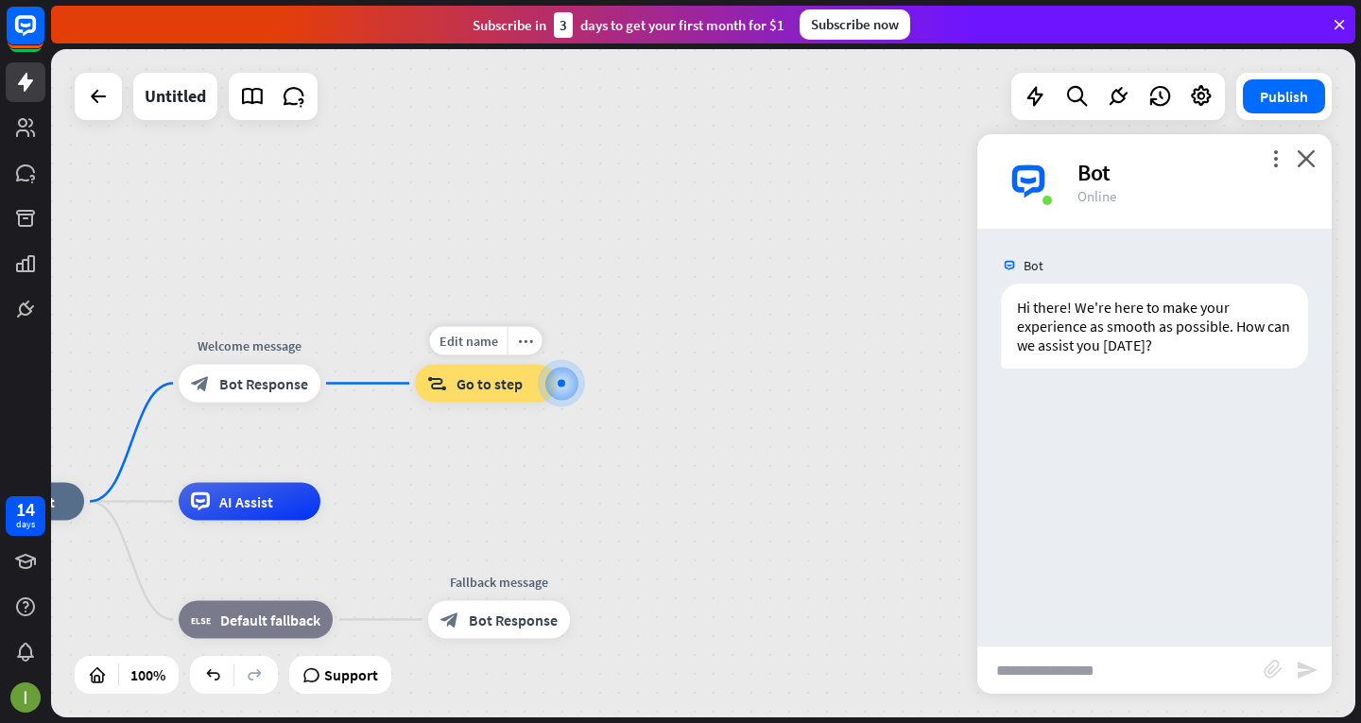
click at [476, 385] on span "Go to step" at bounding box center [489, 383] width 66 height 19
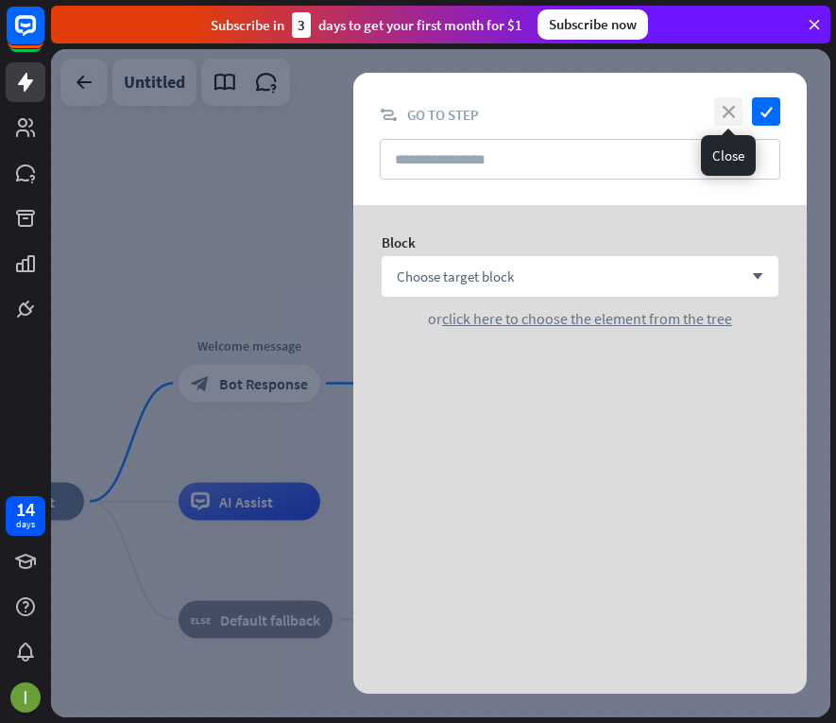
click at [734, 124] on icon "close" at bounding box center [728, 111] width 28 height 28
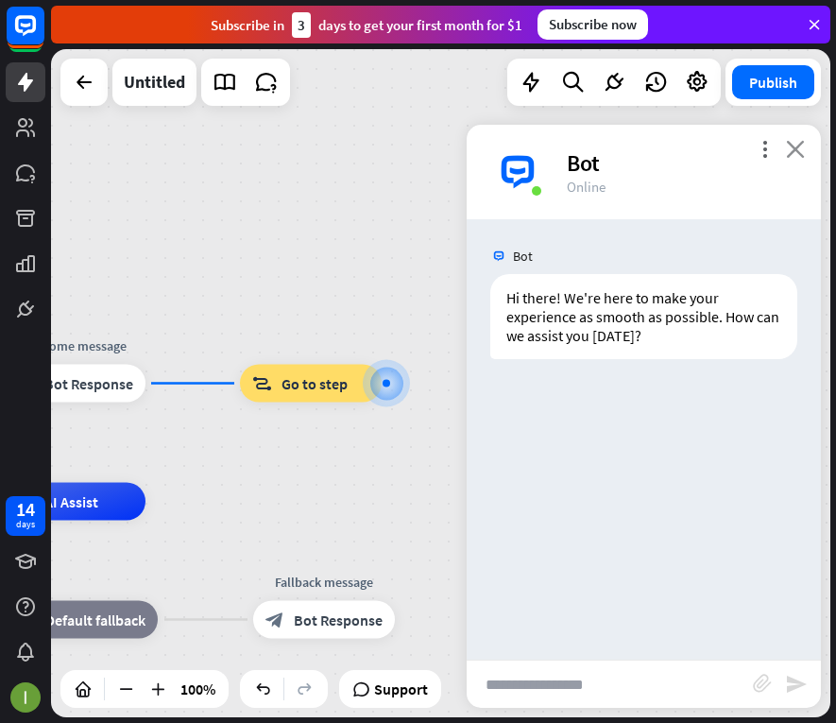
click at [801, 146] on icon "close" at bounding box center [795, 149] width 19 height 18
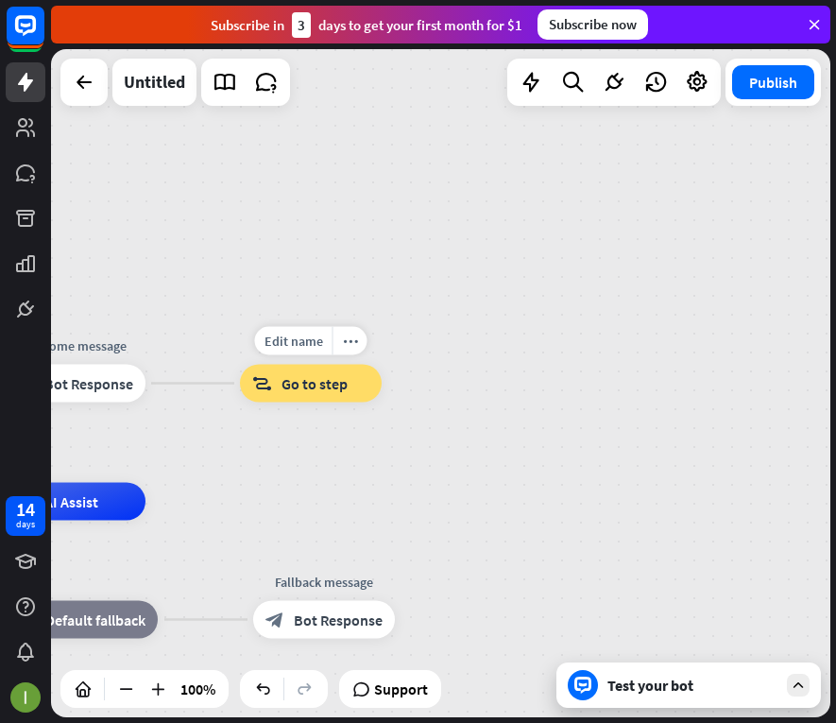
click at [370, 386] on div "block_goto Go to step" at bounding box center [311, 384] width 142 height 38
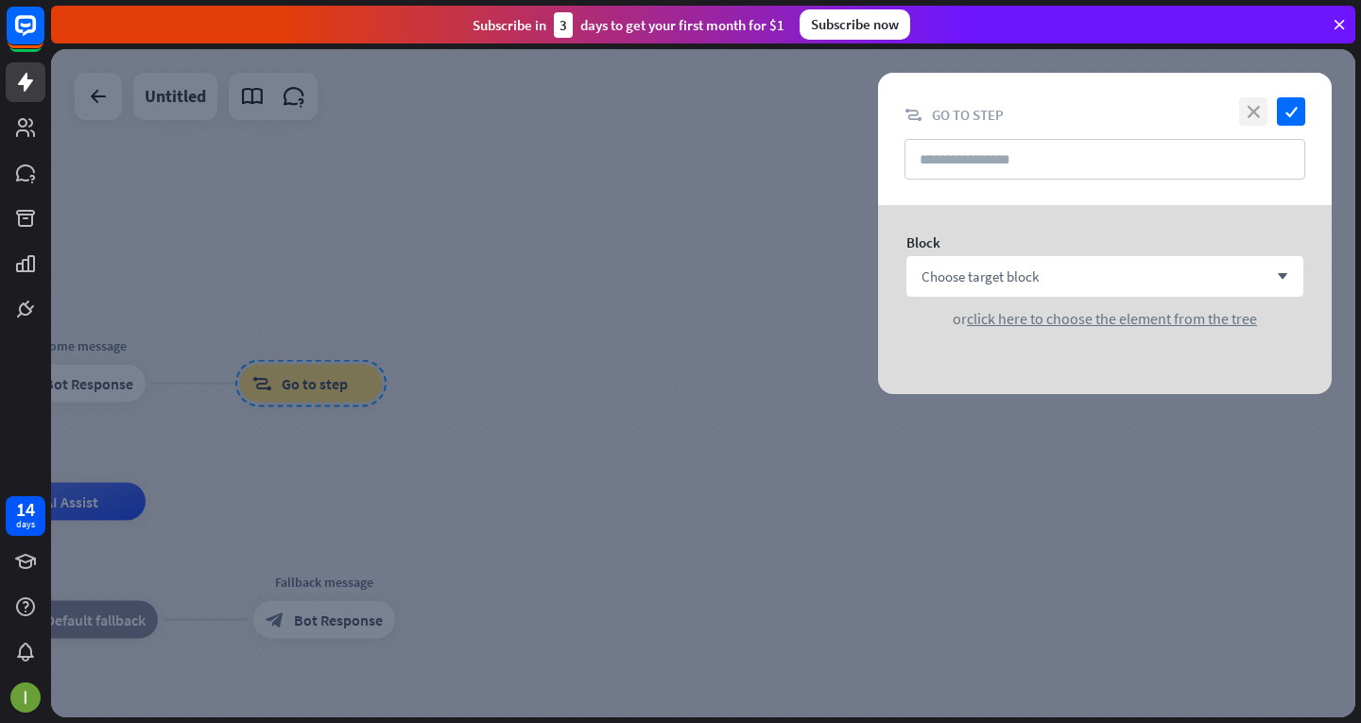
click at [1259, 117] on icon "close" at bounding box center [1253, 111] width 28 height 28
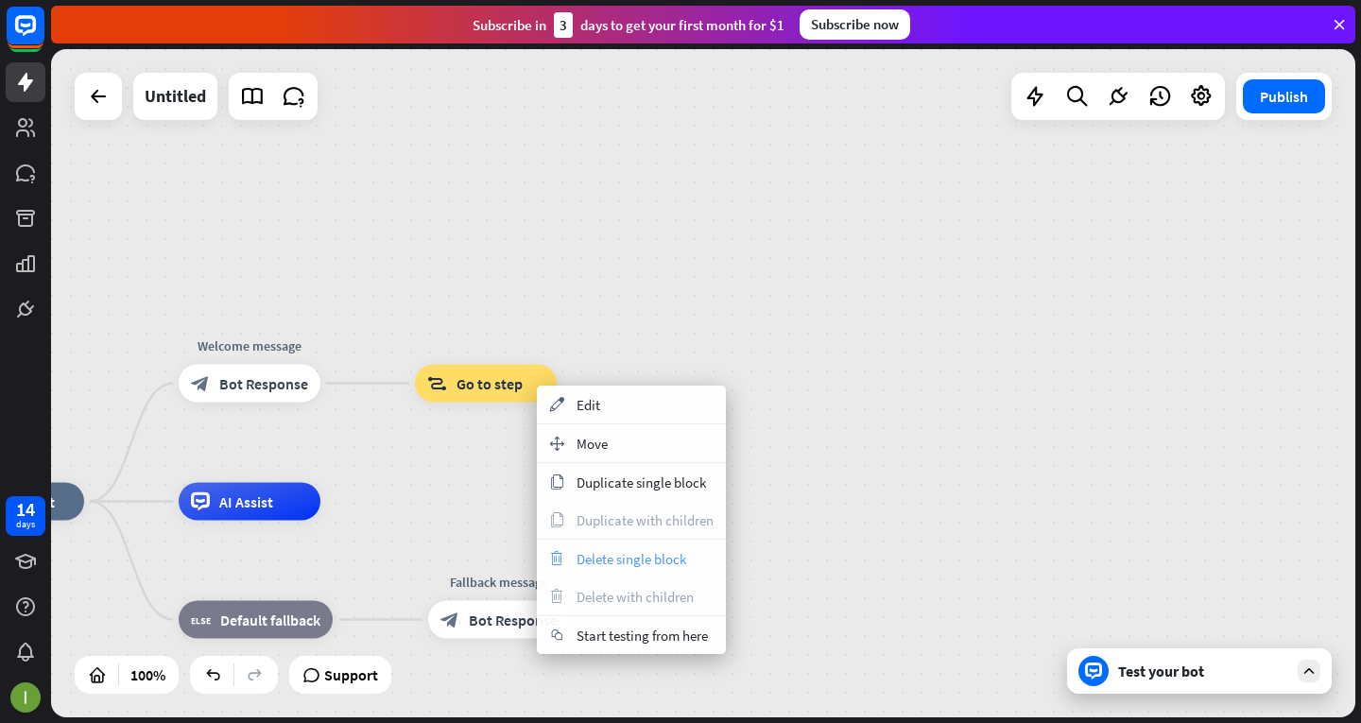
click at [587, 560] on span "Delete single block" at bounding box center [632, 559] width 110 height 18
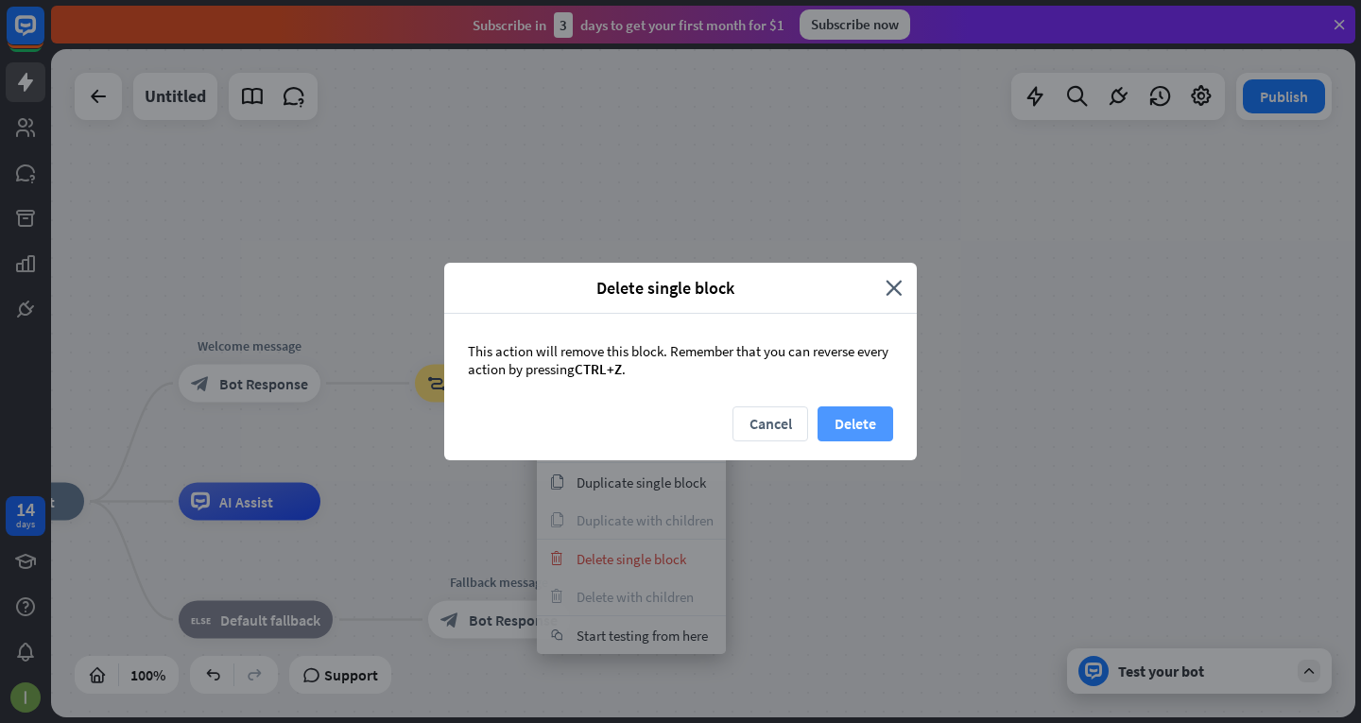
click at [853, 439] on button "Delete" at bounding box center [856, 423] width 76 height 35
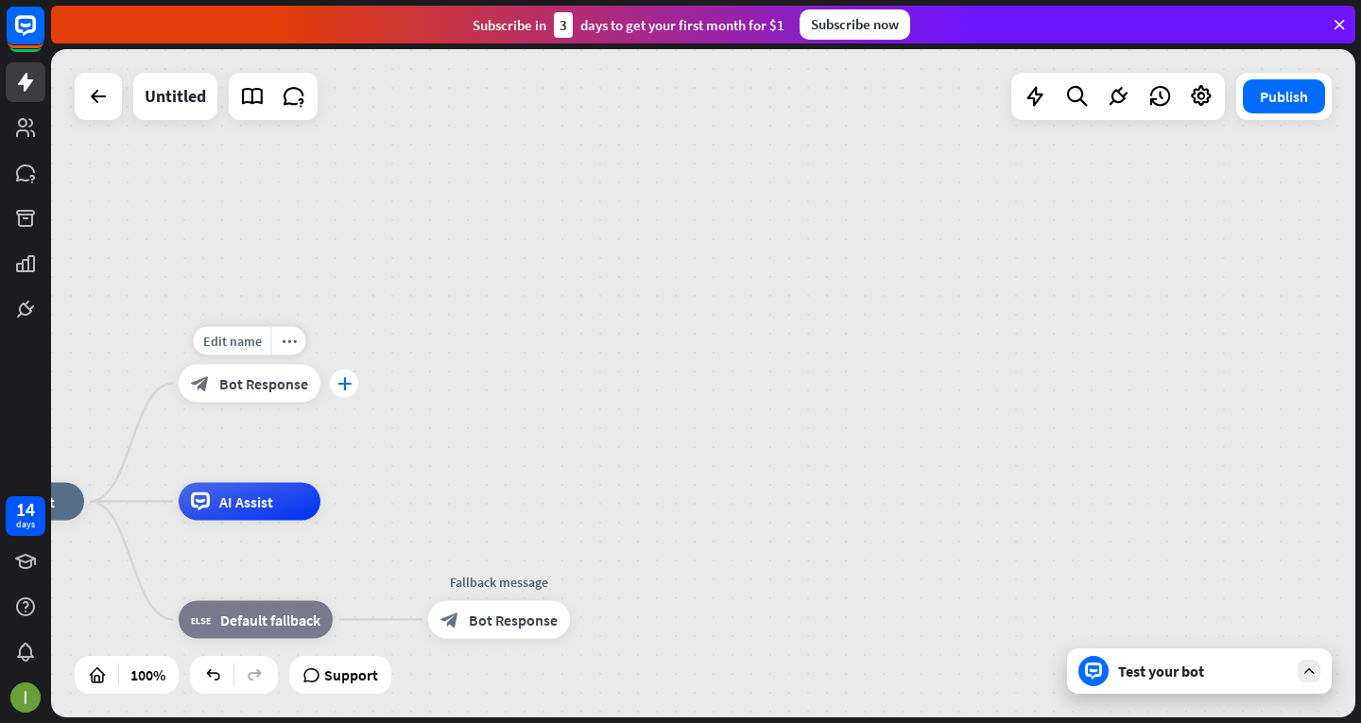
click at [333, 388] on div "plus" at bounding box center [344, 384] width 28 height 28
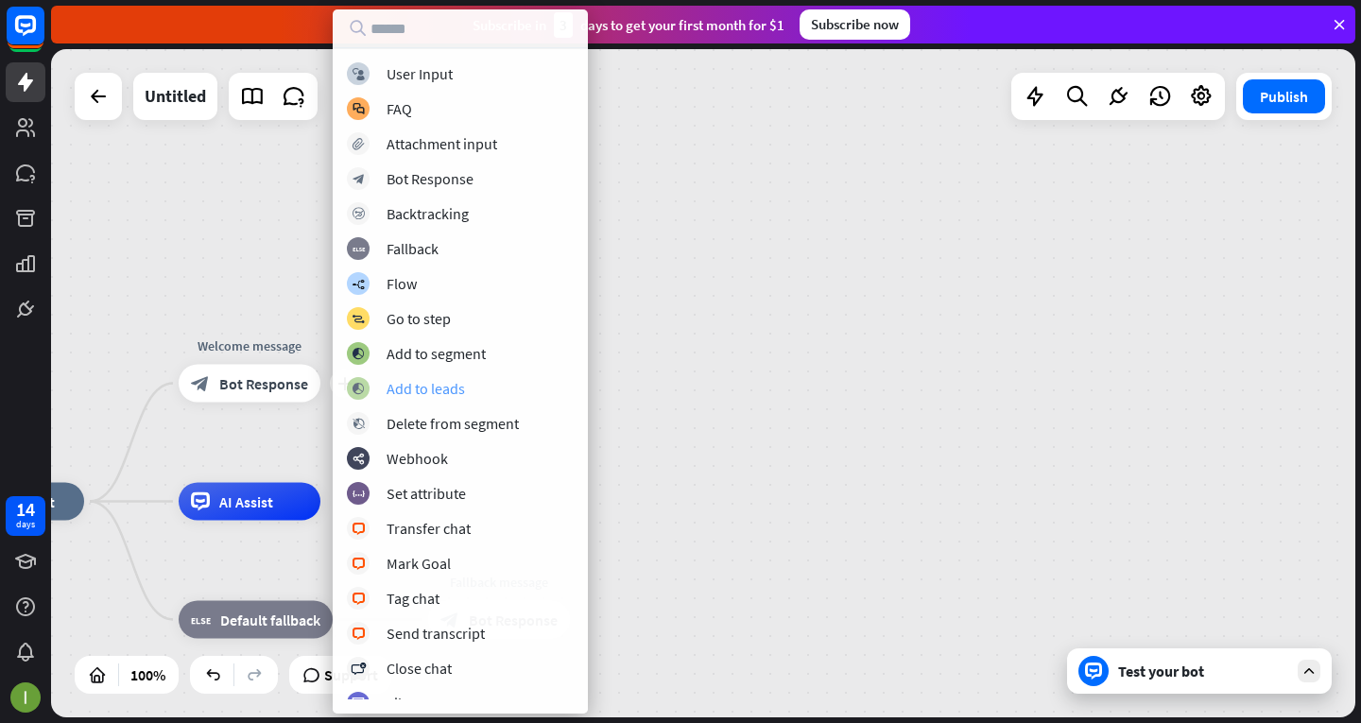
click at [417, 390] on div "Add to leads" at bounding box center [426, 388] width 78 height 19
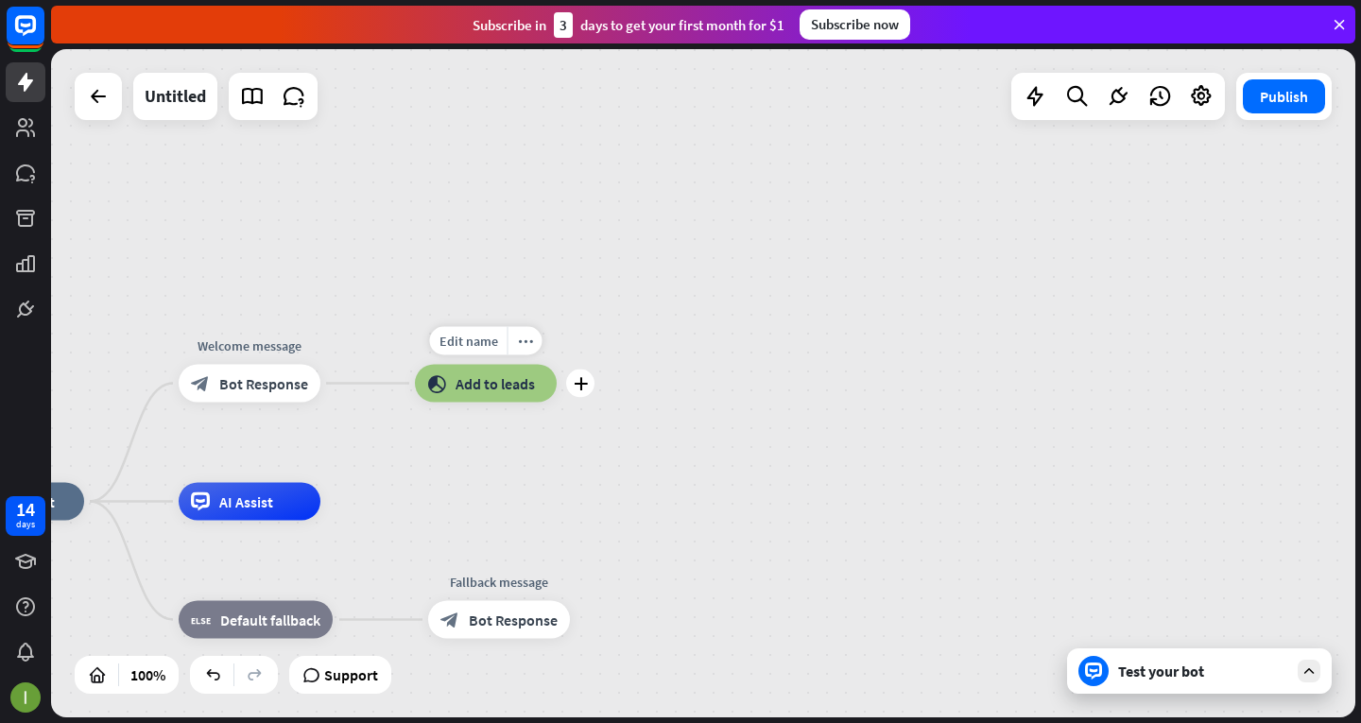
click at [504, 390] on span "Add to leads" at bounding box center [495, 383] width 79 height 19
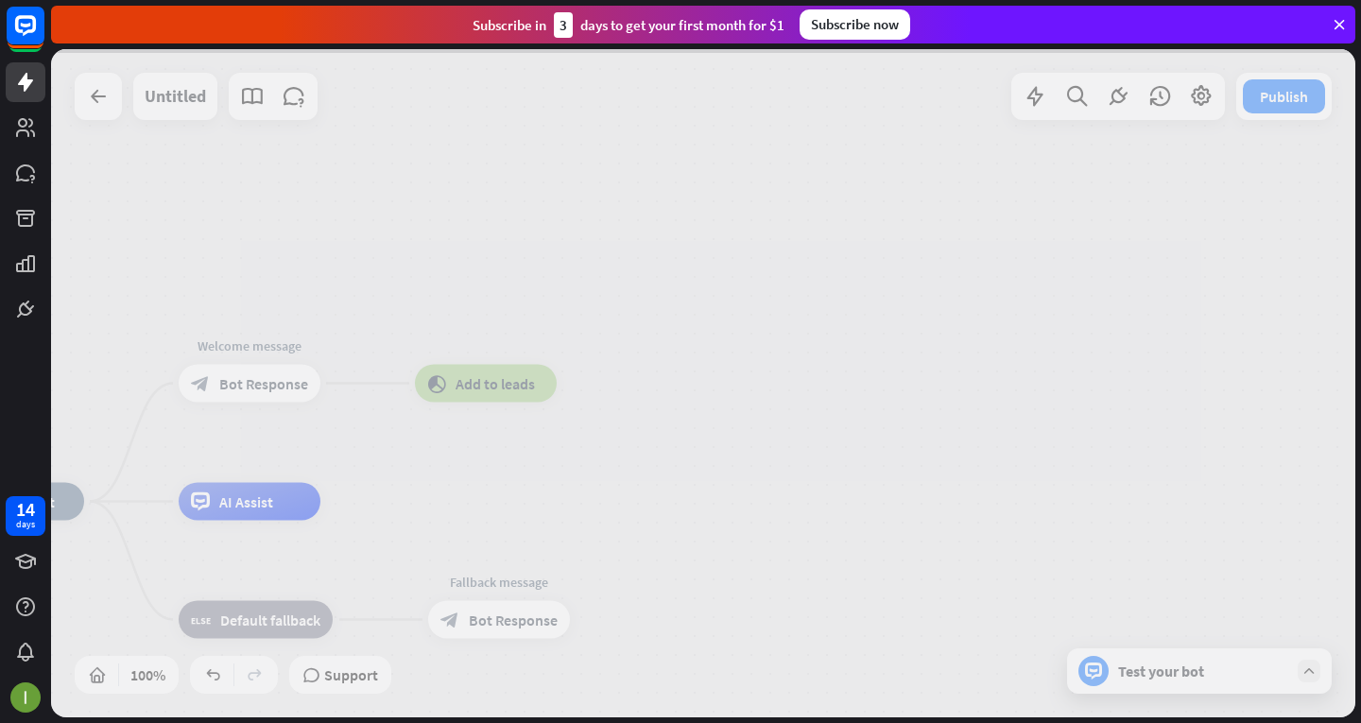
click at [504, 390] on div at bounding box center [703, 383] width 1304 height 668
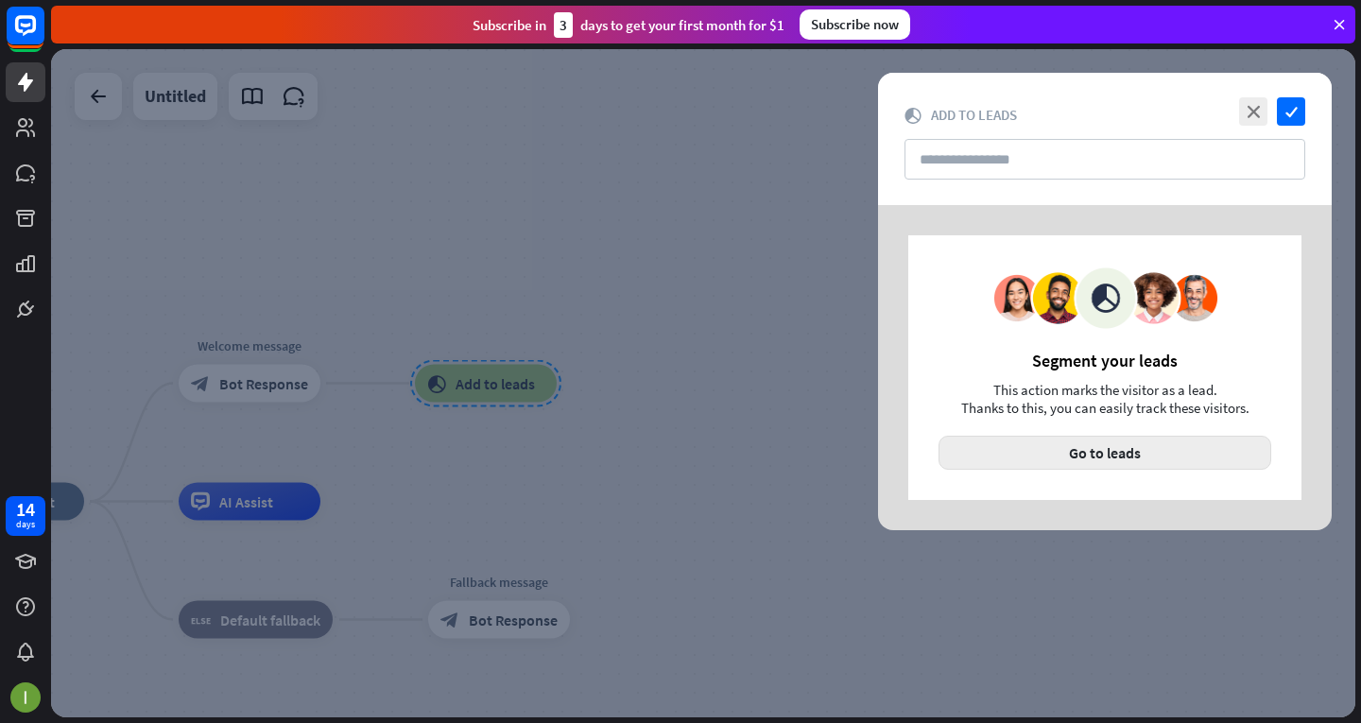
click at [1013, 439] on button "Go to leads" at bounding box center [1104, 453] width 333 height 34
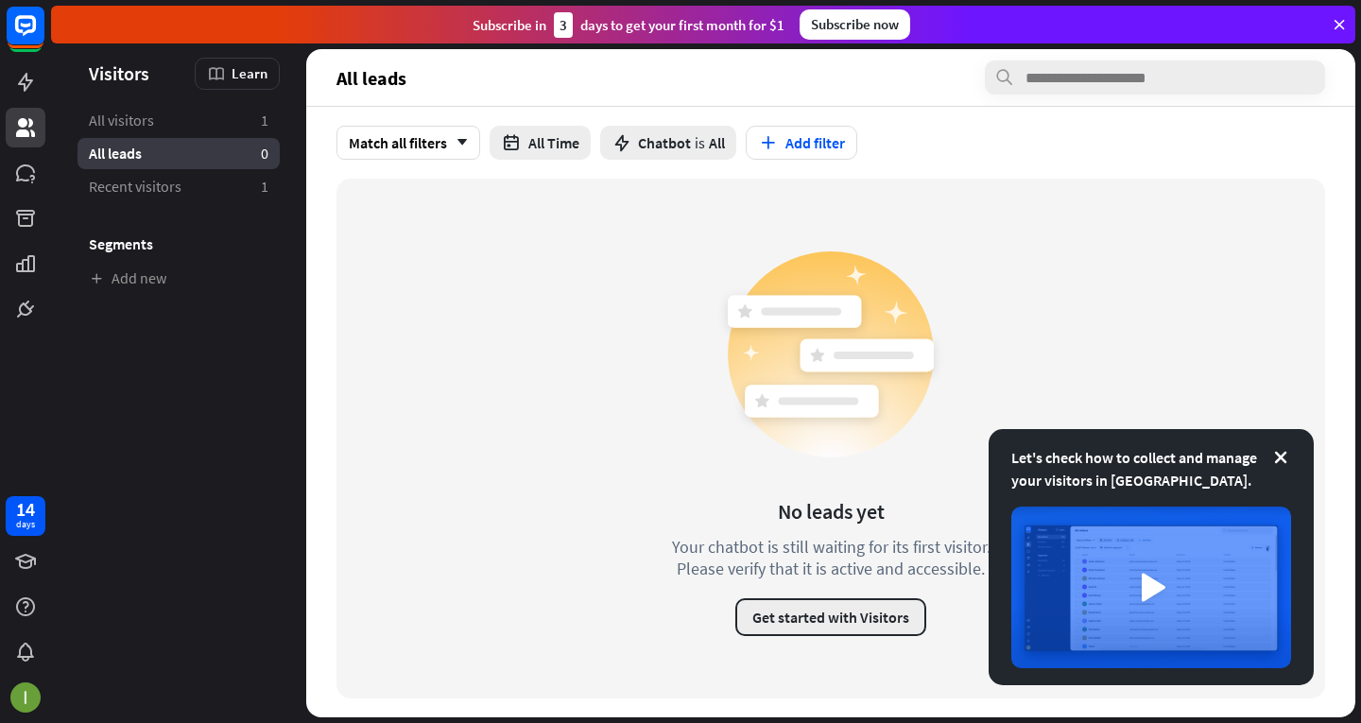
click at [818, 628] on button "Get started with Visitors" at bounding box center [830, 617] width 191 height 38
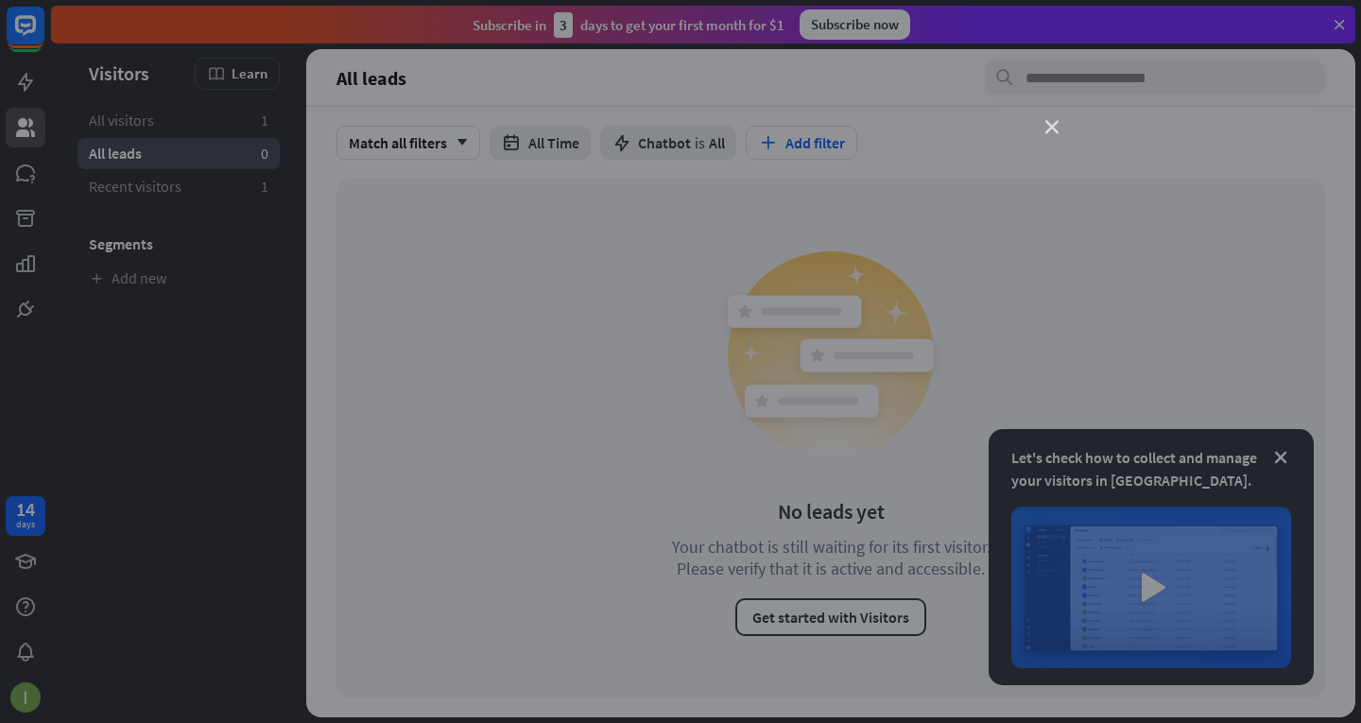
click at [1051, 123] on icon "close" at bounding box center [1051, 127] width 13 height 13
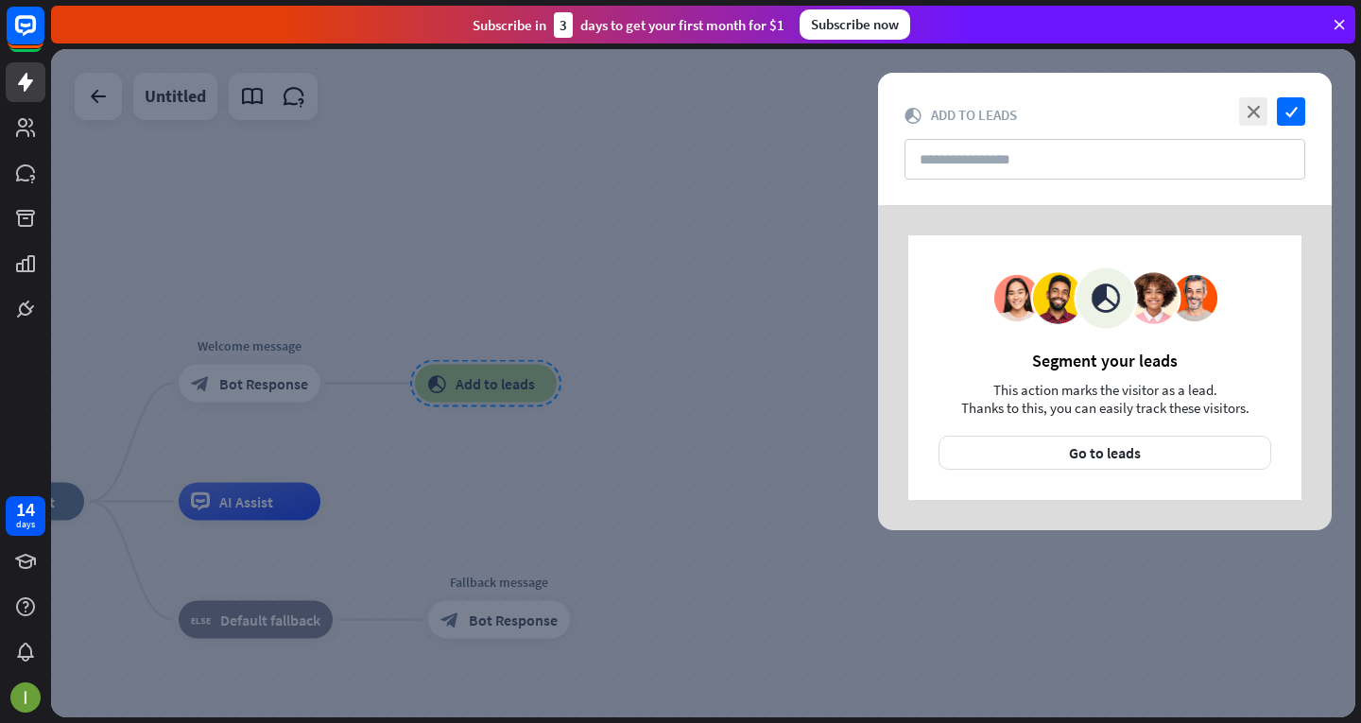
click at [1248, 96] on div "close check block_add_to_segment Add to leads" at bounding box center [1105, 139] width 454 height 132
click at [1258, 116] on icon "close" at bounding box center [1253, 111] width 28 height 28
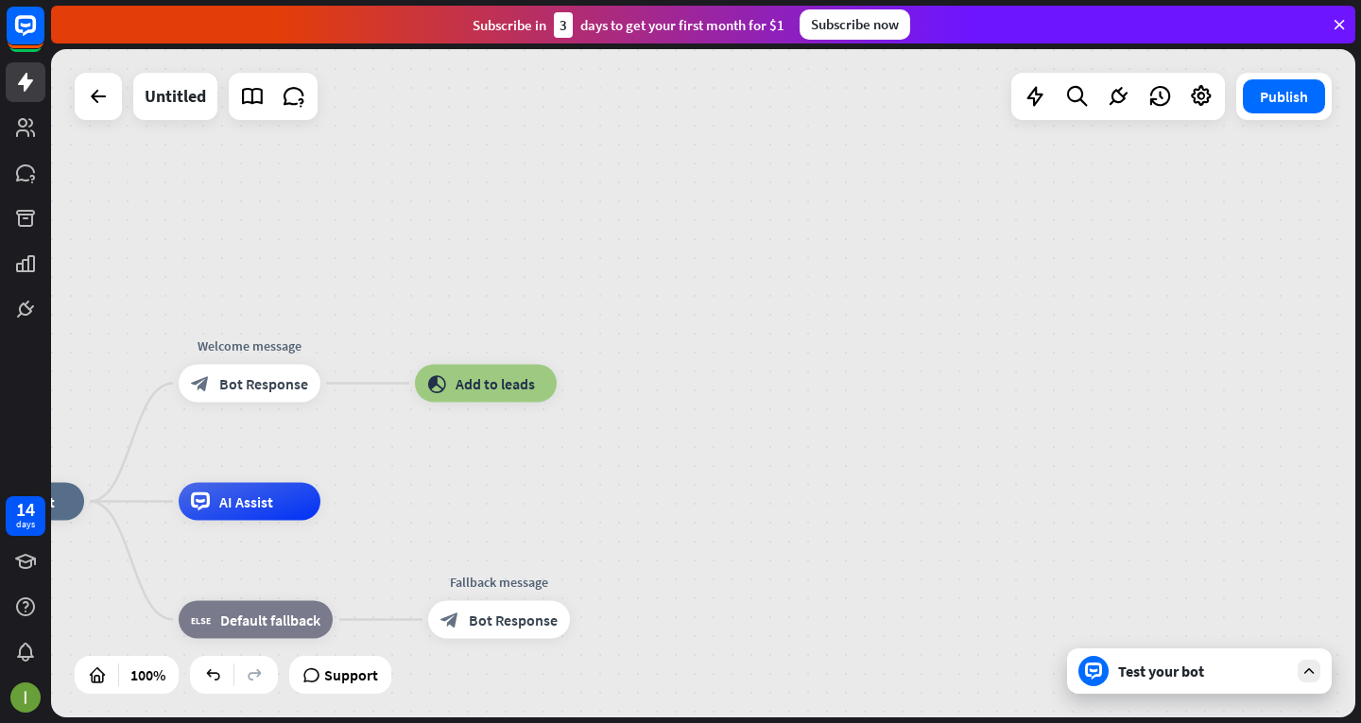
click at [230, 107] on div at bounding box center [273, 96] width 89 height 47
click at [250, 93] on icon at bounding box center [252, 96] width 25 height 25
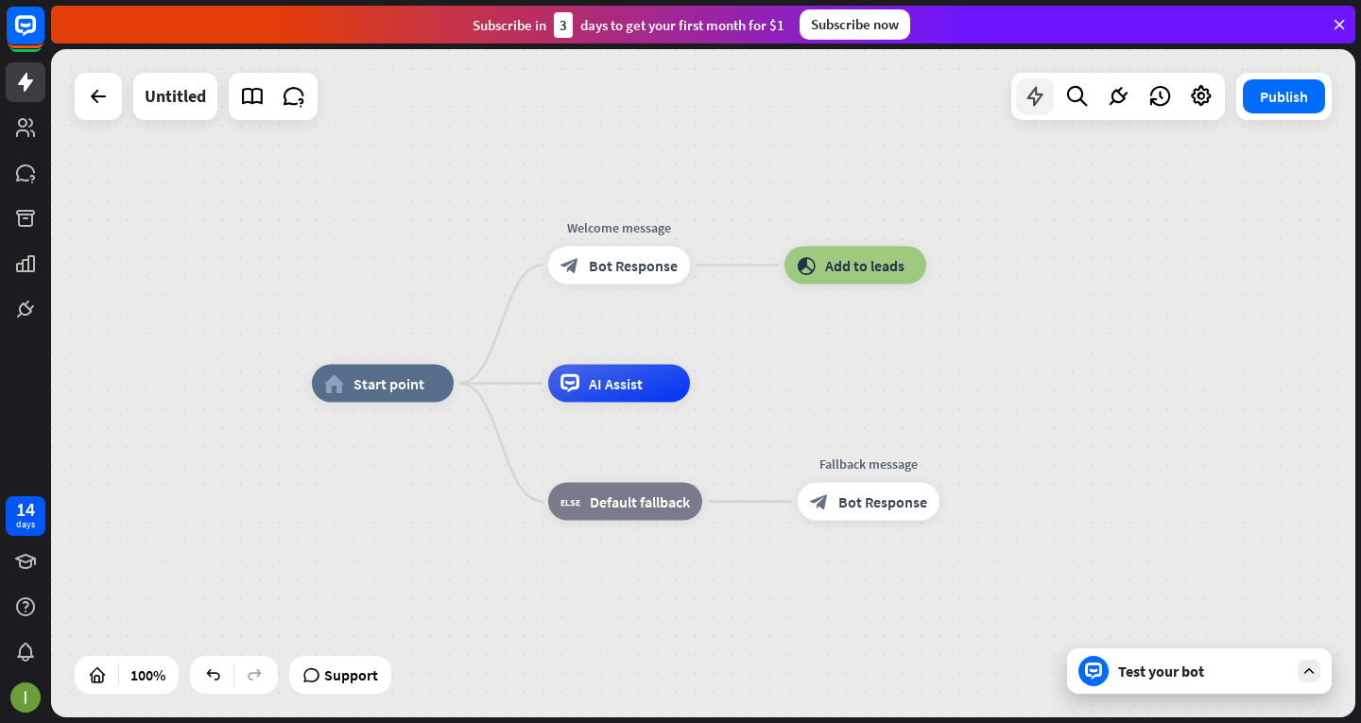
click at [1020, 112] on div at bounding box center [1035, 96] width 38 height 38
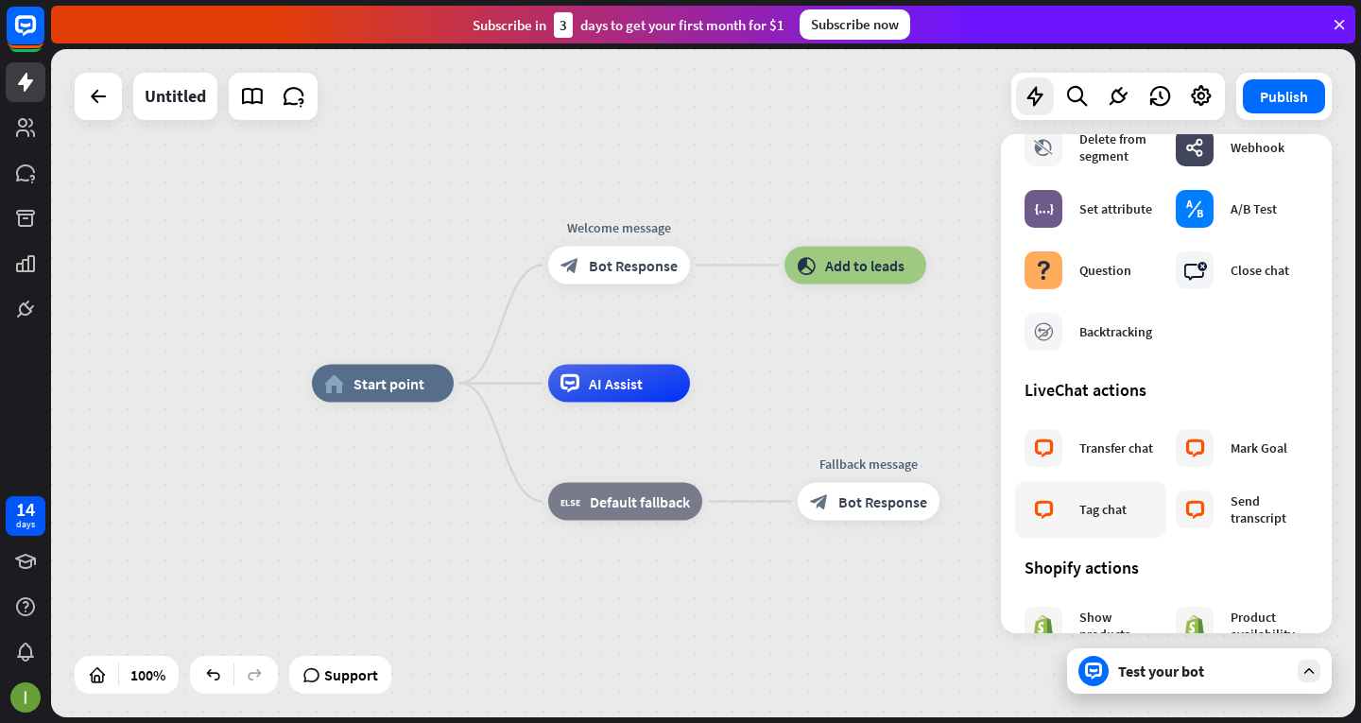
scroll to position [473, 0]
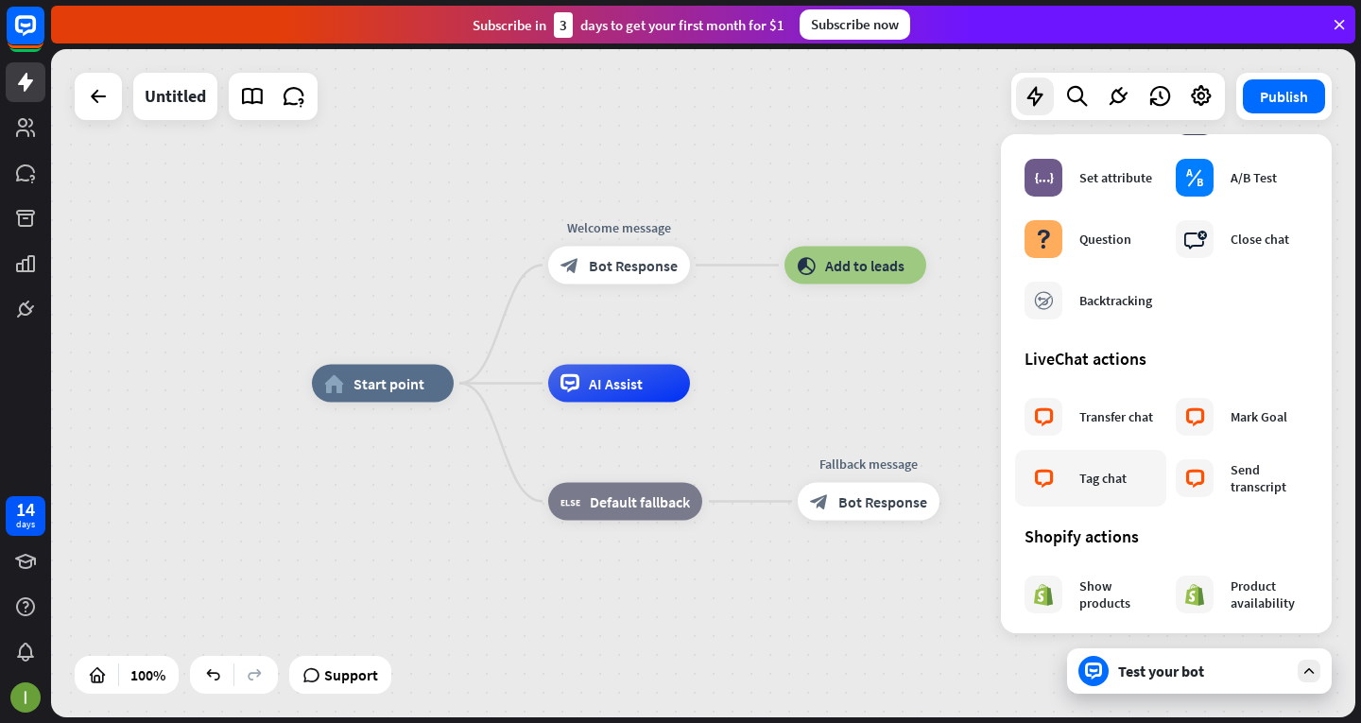
drag, startPoint x: 1115, startPoint y: 438, endPoint x: 1025, endPoint y: 463, distance: 93.3
click at [1025, 463] on div "block_livechat" at bounding box center [1043, 478] width 38 height 38
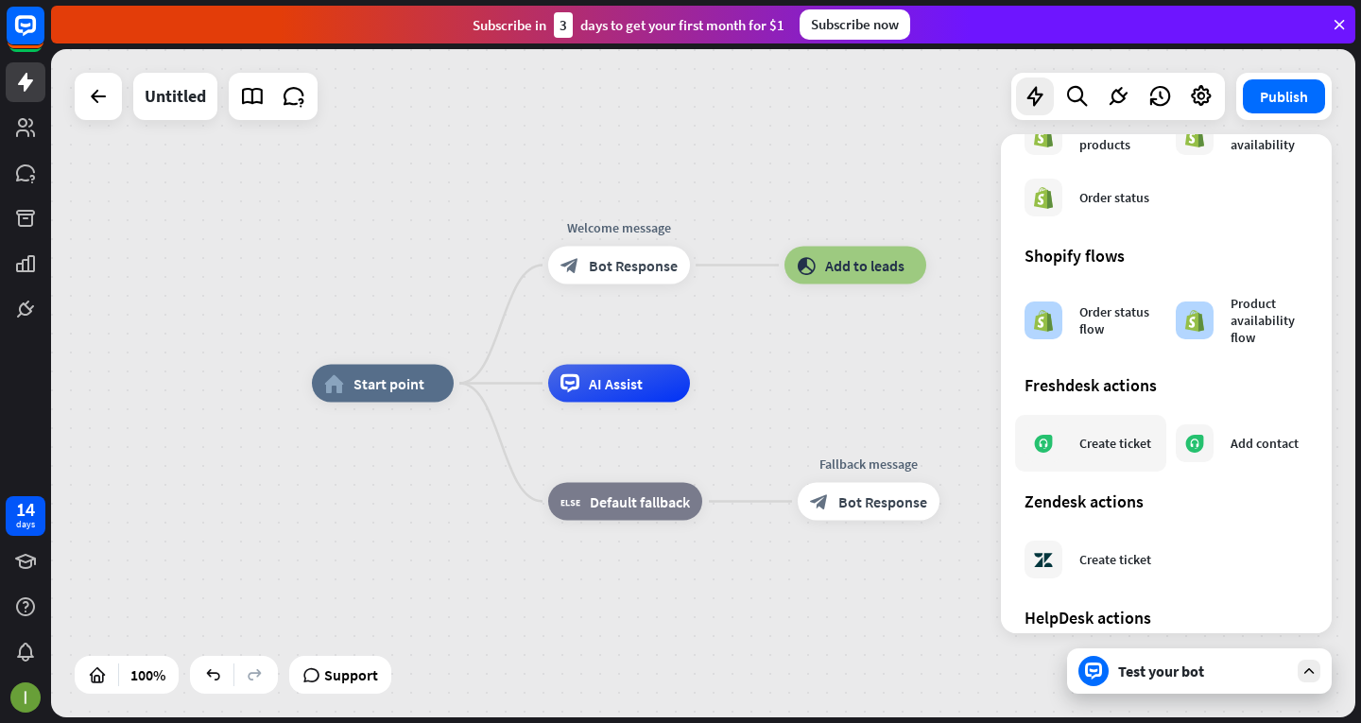
scroll to position [1025, 0]
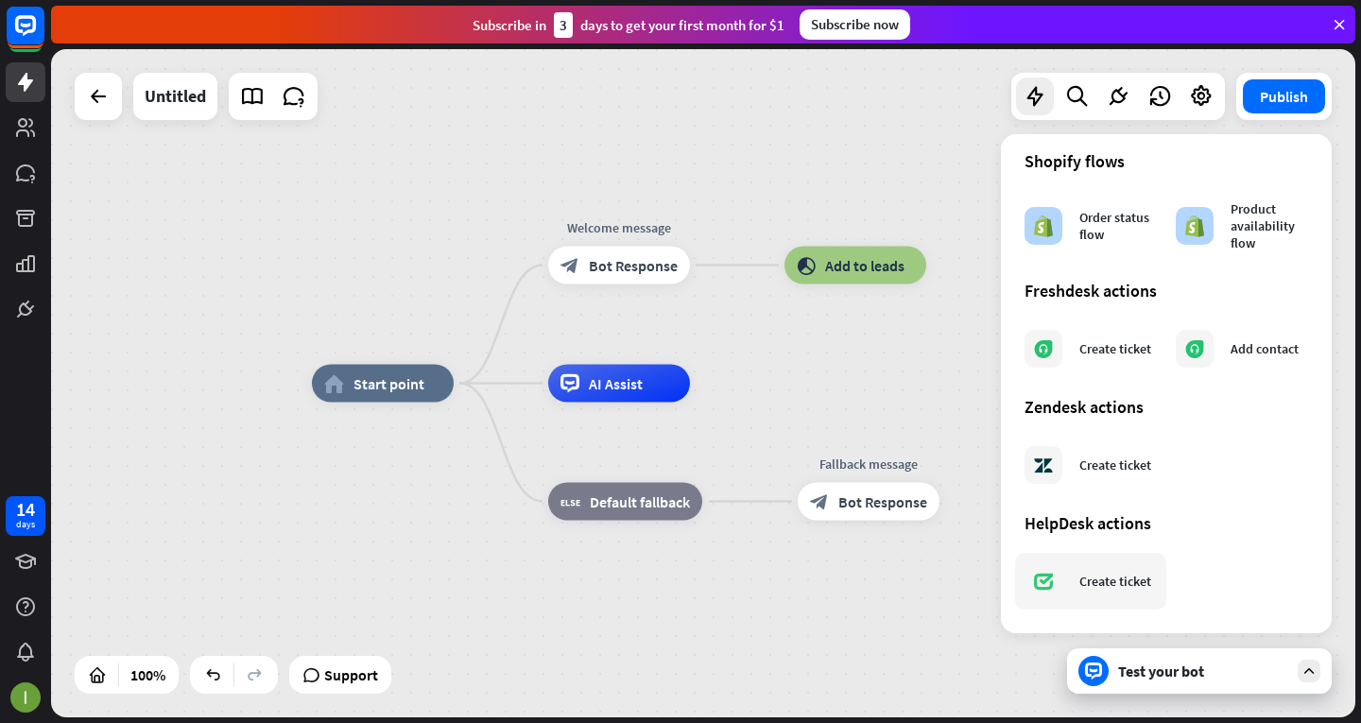
click at [1096, 575] on div "Create ticket" at bounding box center [1115, 581] width 72 height 17
click at [1149, 673] on div "Test your bot" at bounding box center [1203, 671] width 170 height 19
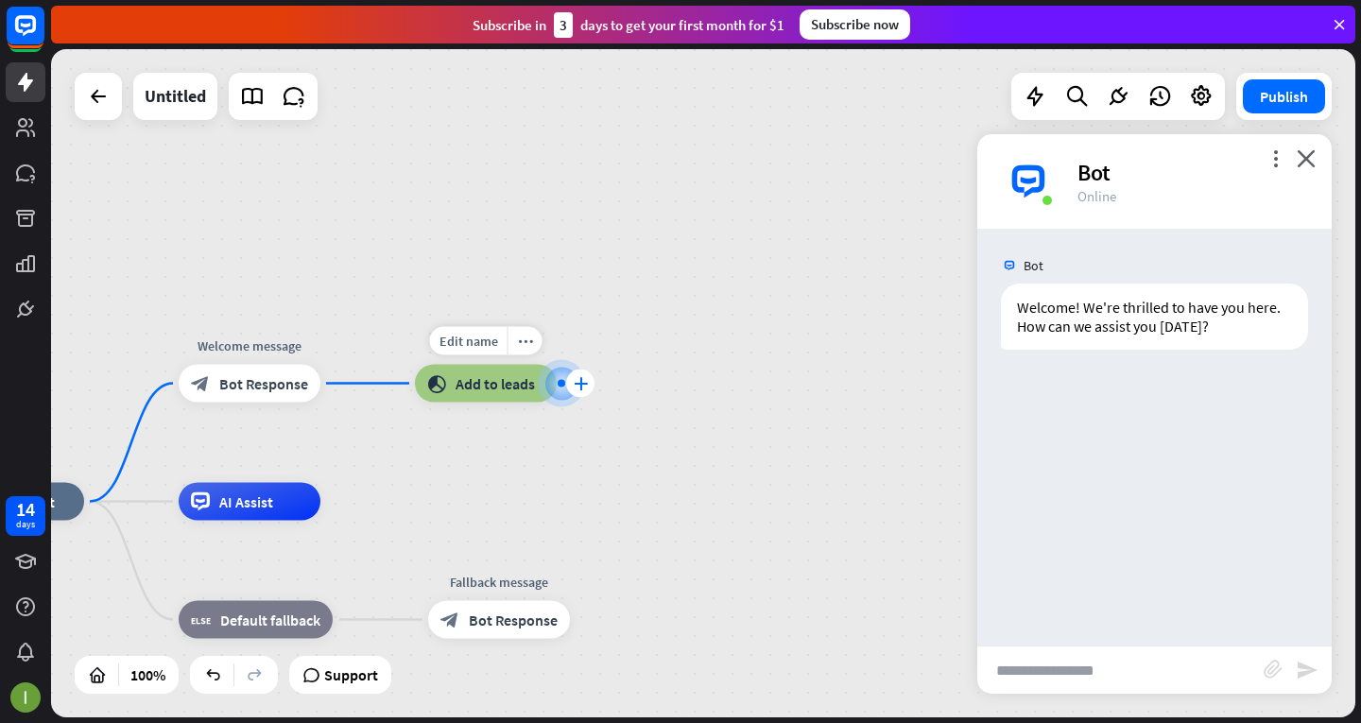
click at [585, 385] on icon "plus" at bounding box center [581, 383] width 14 height 13
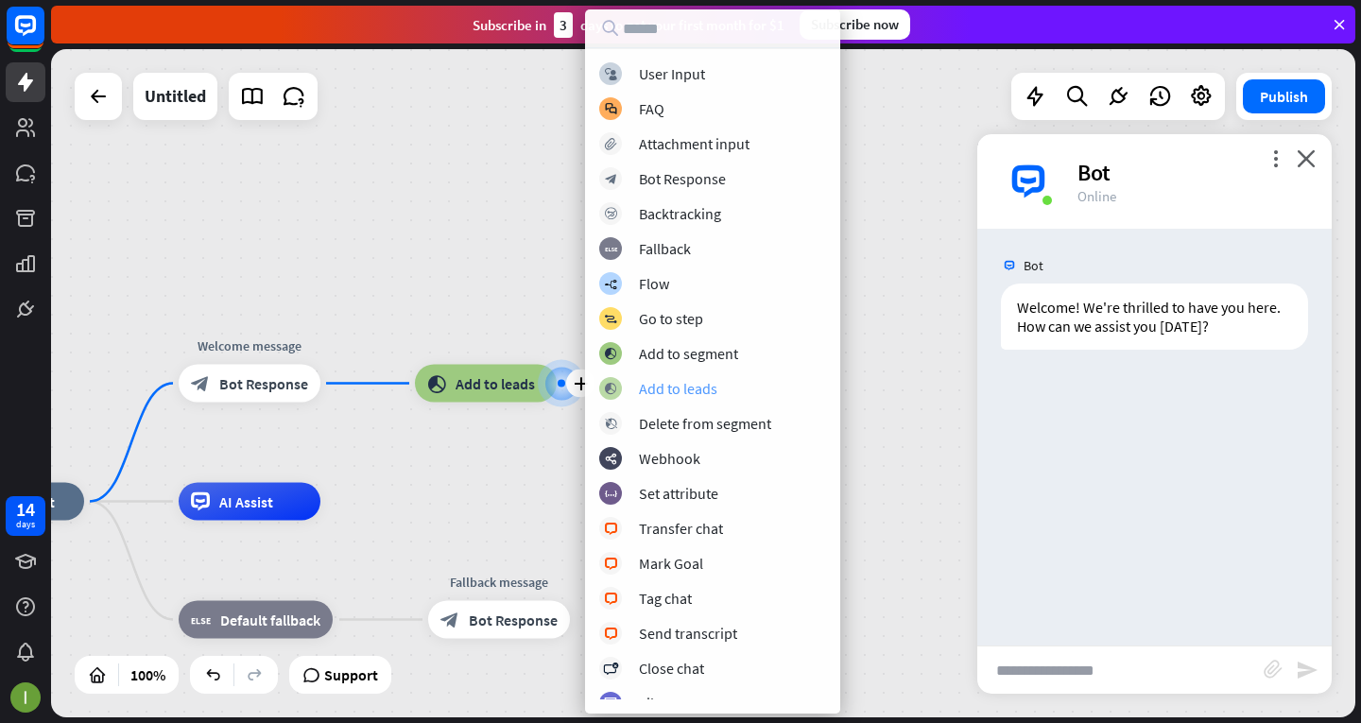
click at [694, 396] on div "Add to leads" at bounding box center [678, 388] width 78 height 19
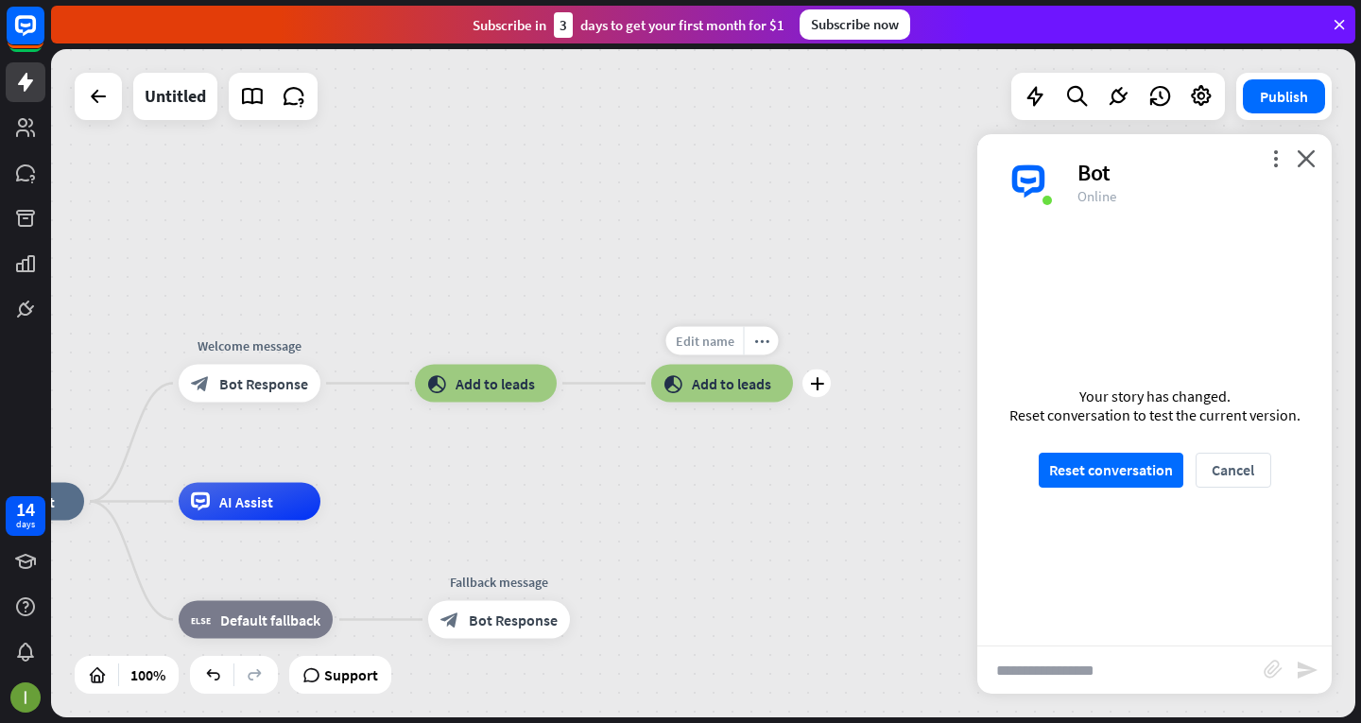
click at [710, 337] on span "Edit name" at bounding box center [705, 341] width 59 height 17
type input "*"
type input "******"
click at [1218, 474] on button "Cancel" at bounding box center [1234, 470] width 76 height 35
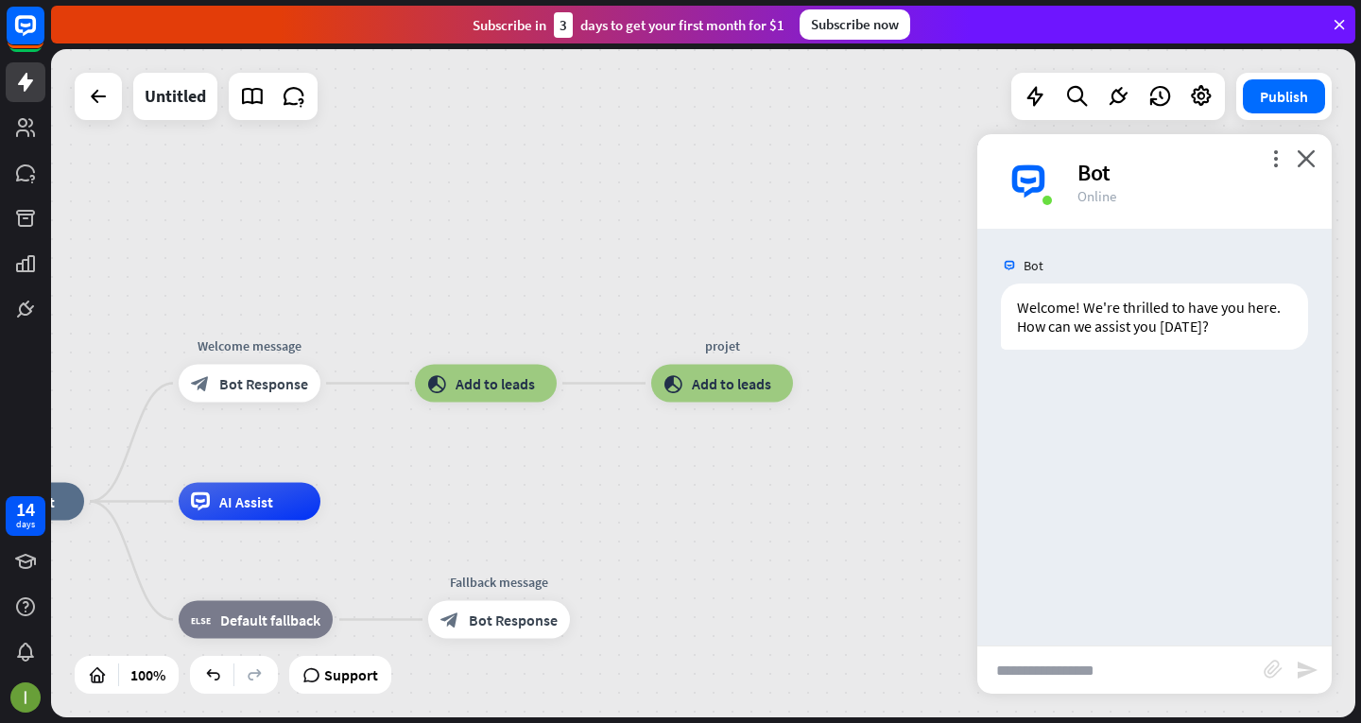
click at [1064, 434] on div "Bot Welcome! We're thrilled to have you here. How can we assist you [DATE]? [DA…" at bounding box center [1154, 437] width 354 height 417
click at [1310, 164] on icon "close" at bounding box center [1306, 158] width 19 height 18
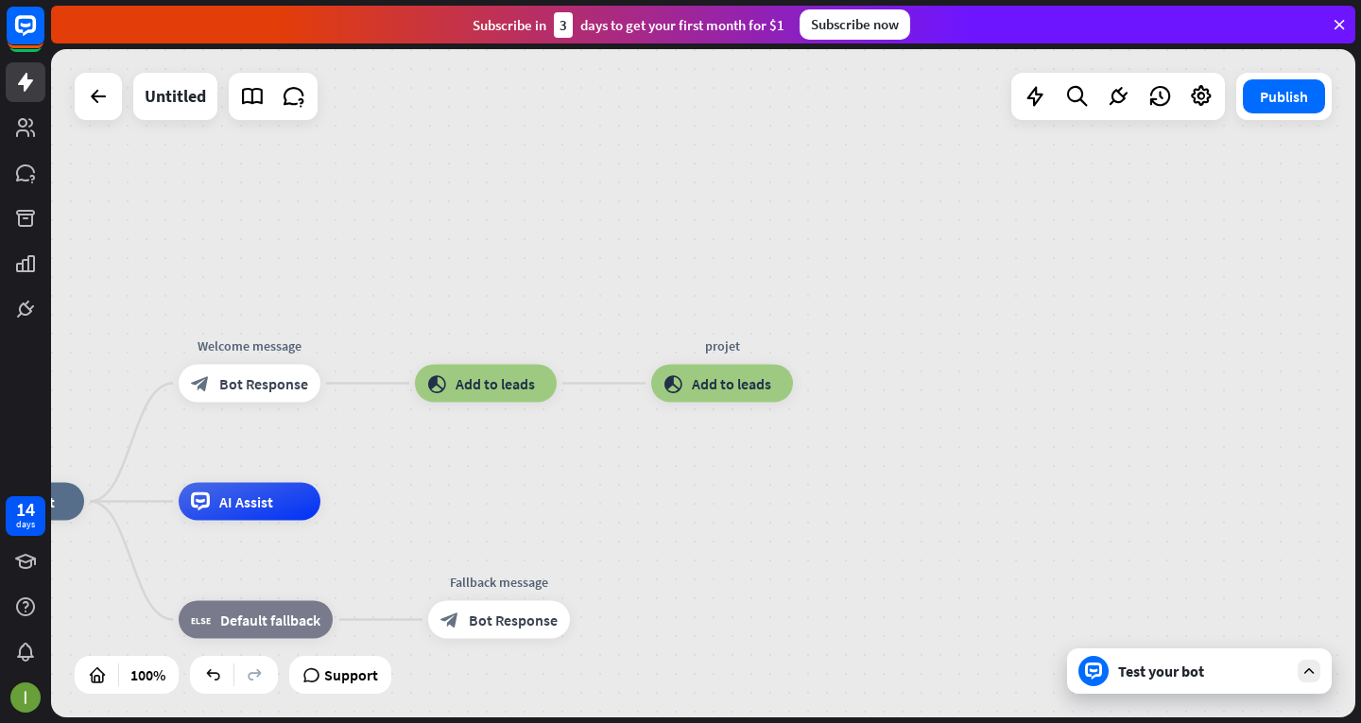
click at [1125, 683] on div "Test your bot" at bounding box center [1199, 670] width 265 height 45
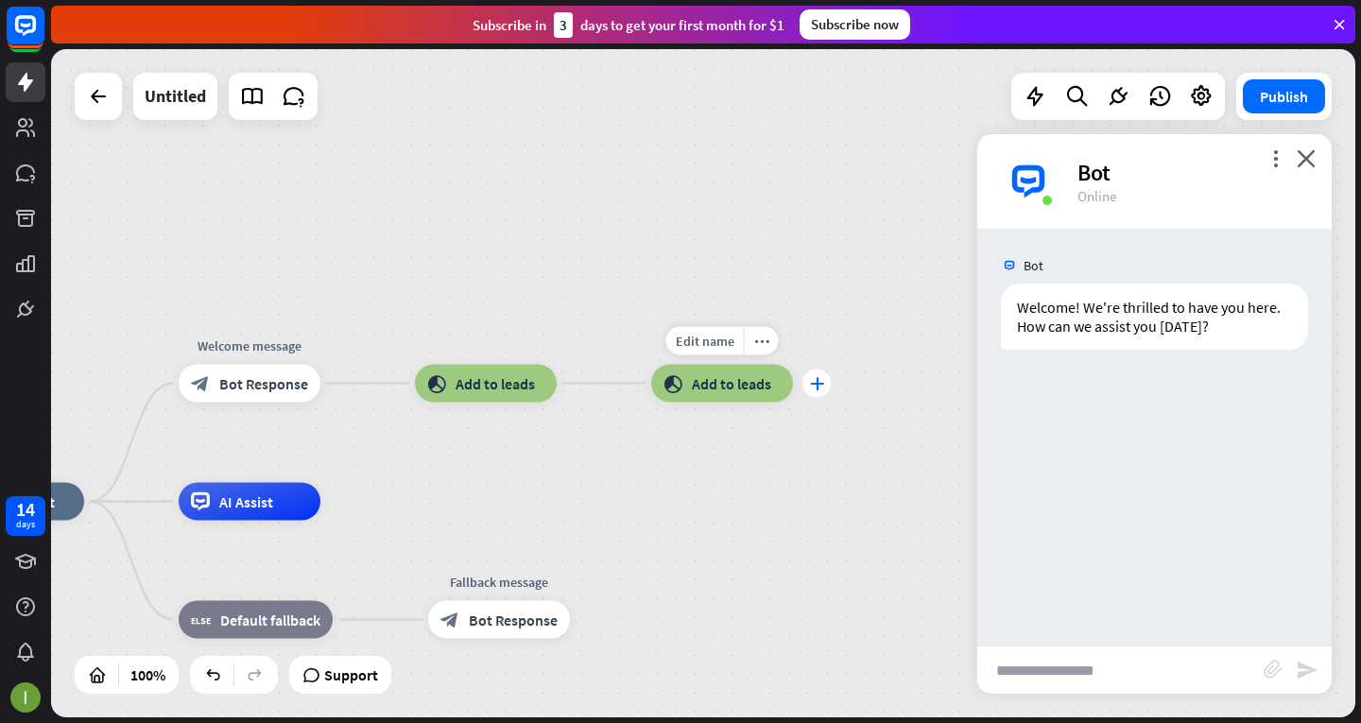
click at [810, 386] on icon "plus" at bounding box center [817, 383] width 14 height 13
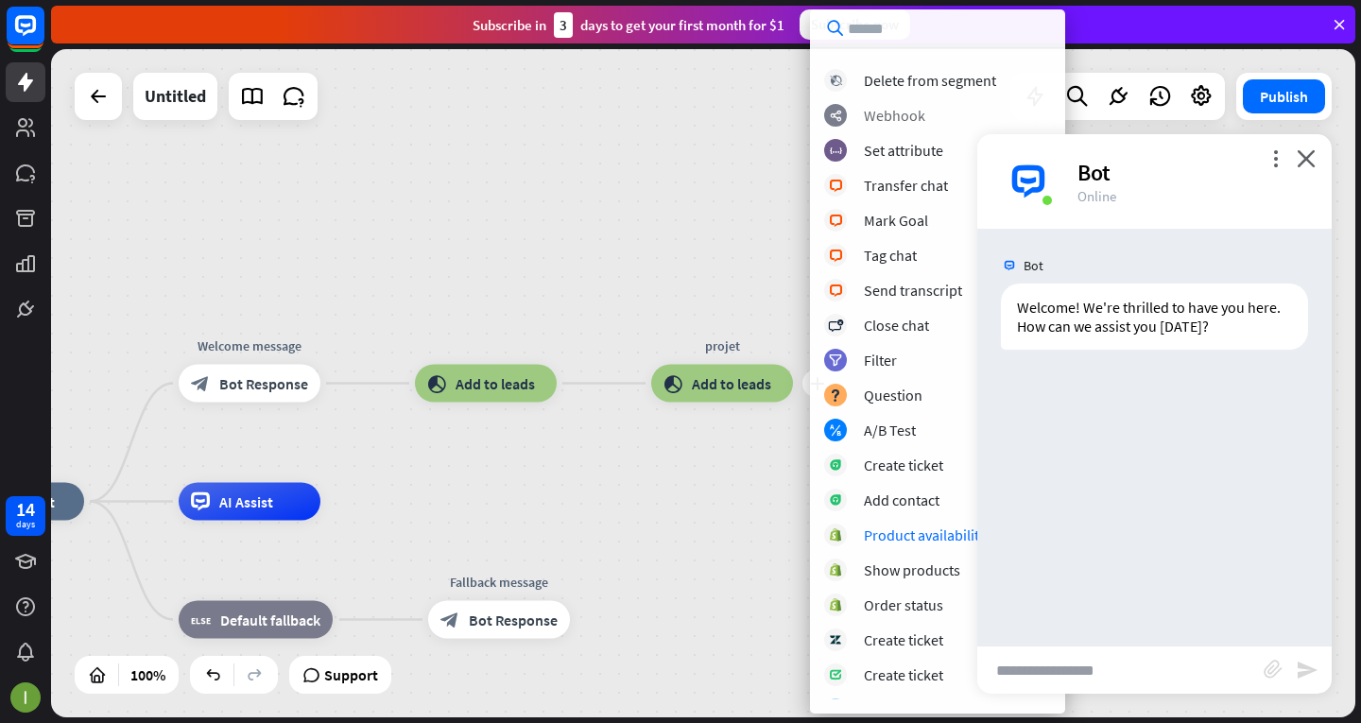
scroll to position [400, 0]
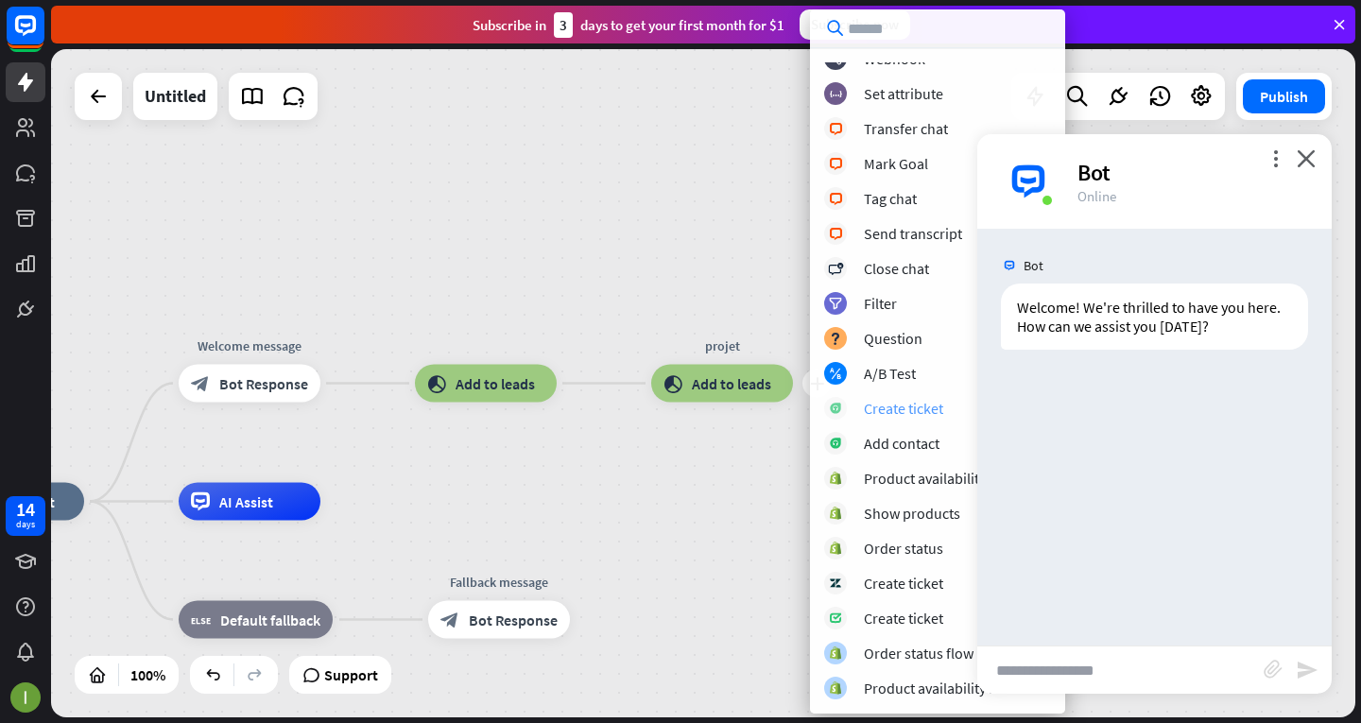
click at [940, 410] on div "Create ticket" at bounding box center [903, 408] width 79 height 19
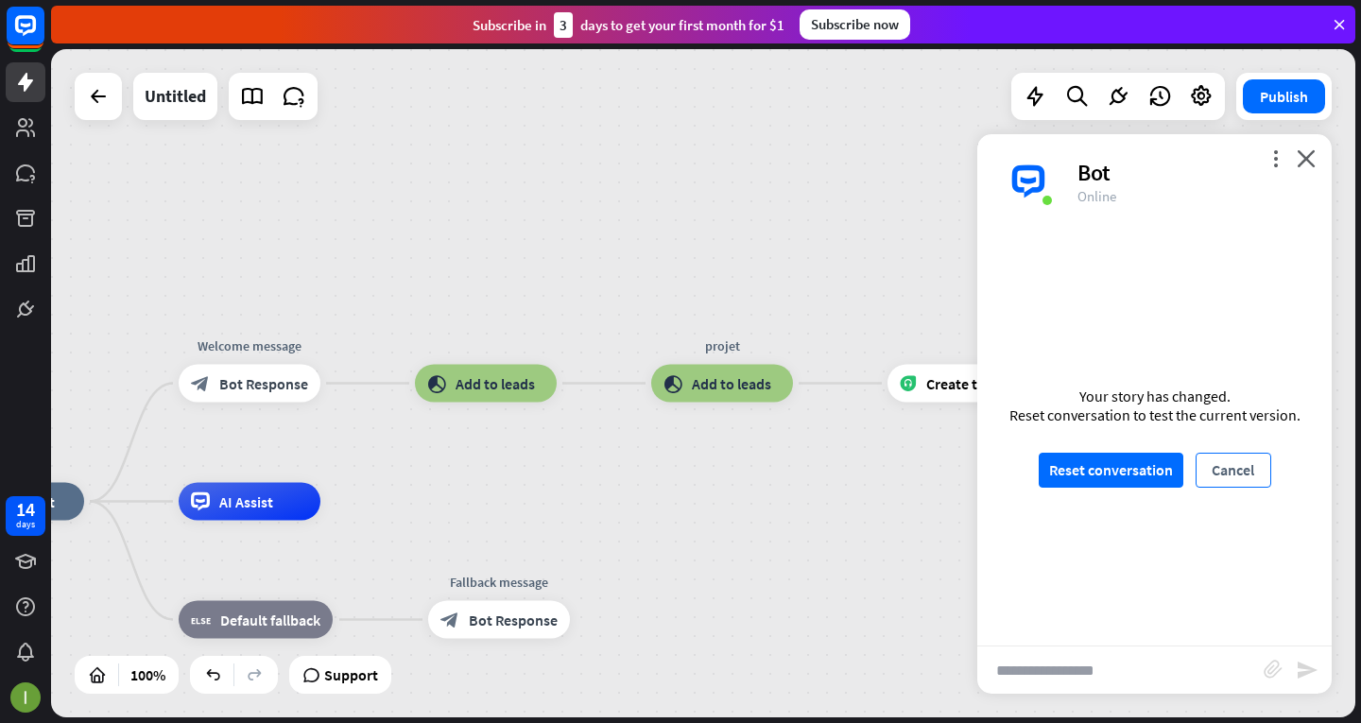
click at [1241, 472] on button "Cancel" at bounding box center [1234, 470] width 76 height 35
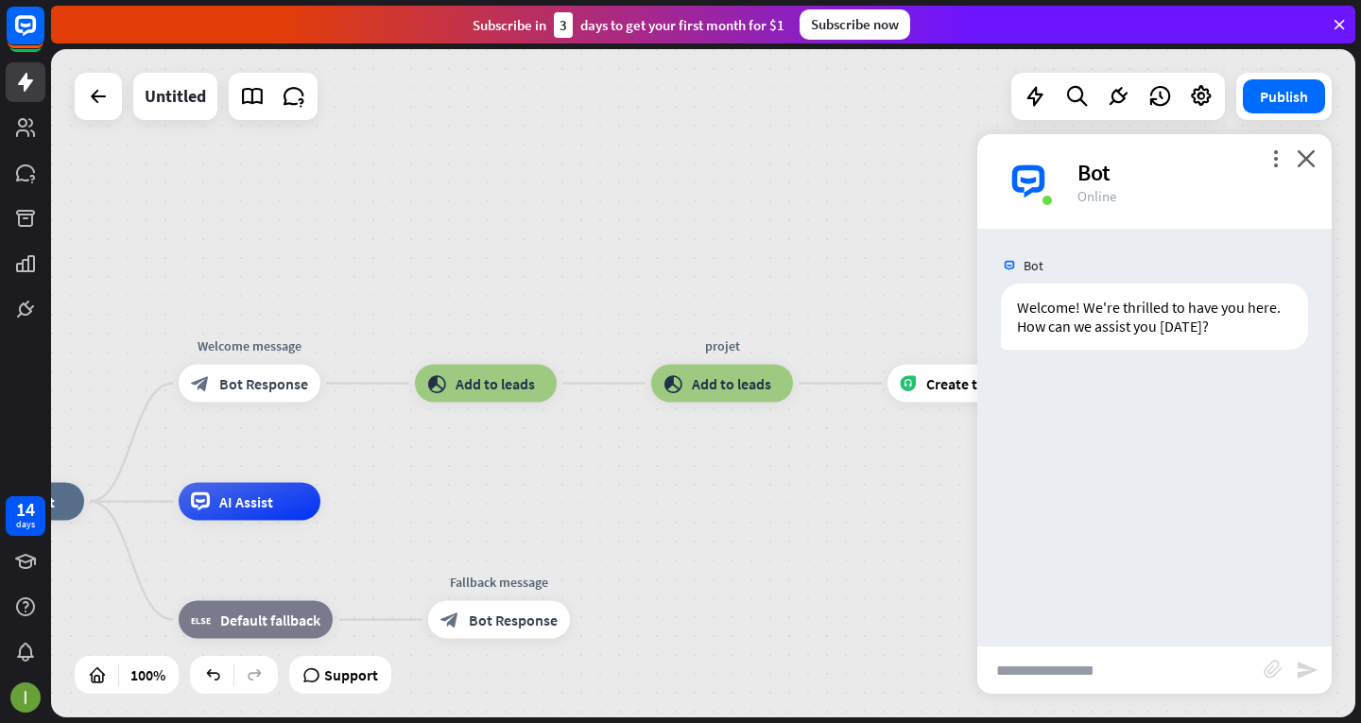
click at [997, 663] on input "text" at bounding box center [1120, 669] width 286 height 47
type input "**"
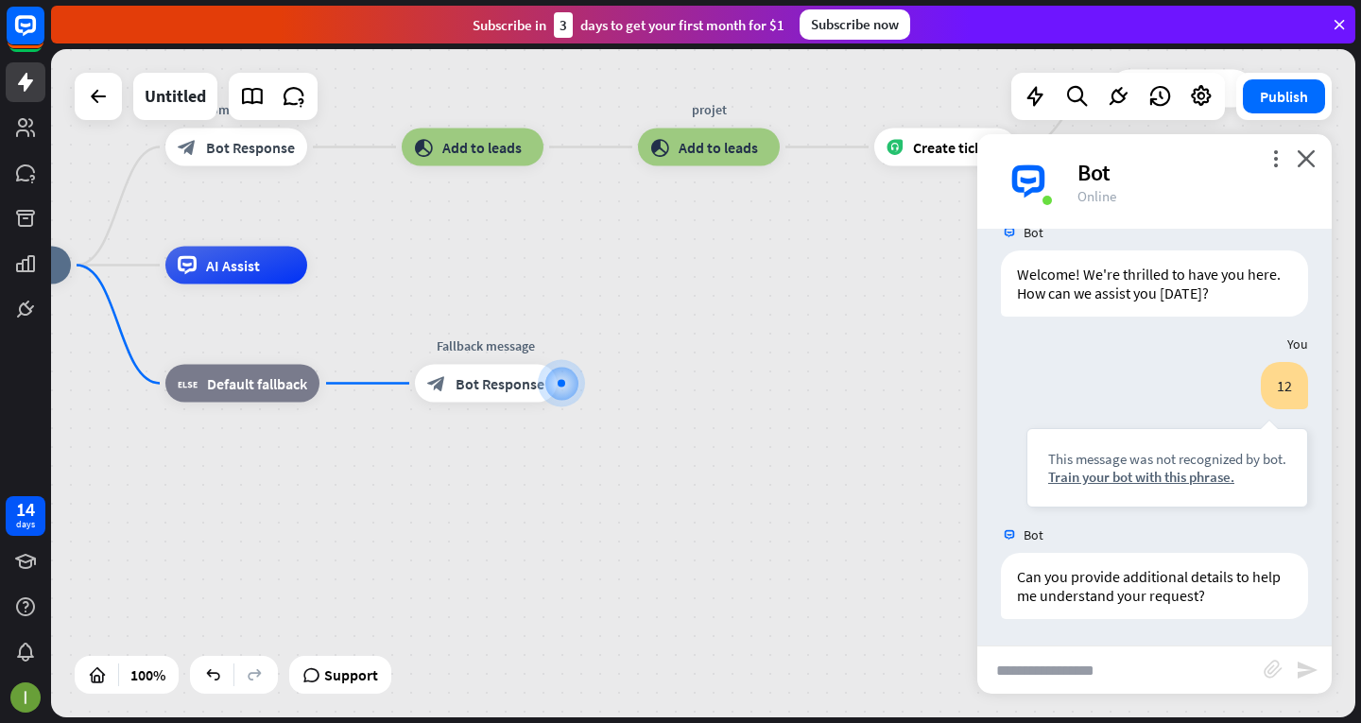
scroll to position [35, 0]
click at [573, 385] on div "plus" at bounding box center [580, 384] width 28 height 28
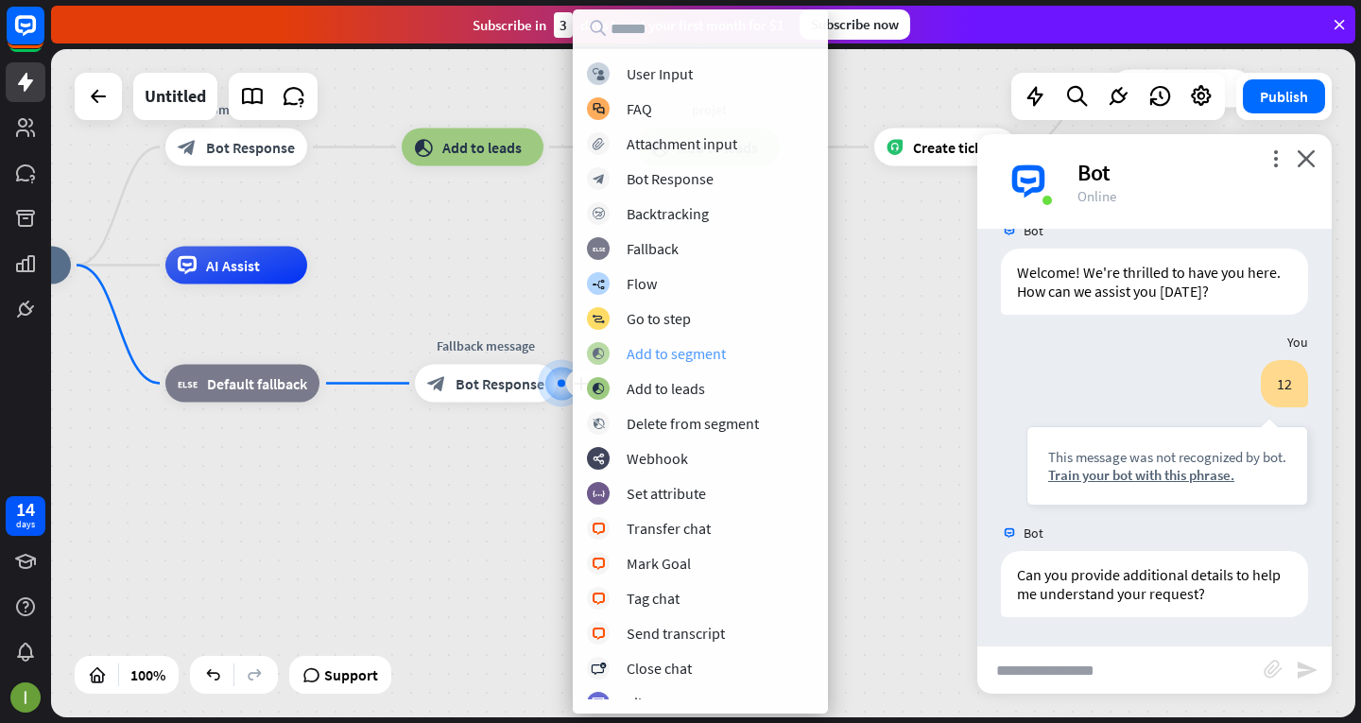
click at [679, 355] on div "Add to segment" at bounding box center [676, 353] width 99 height 19
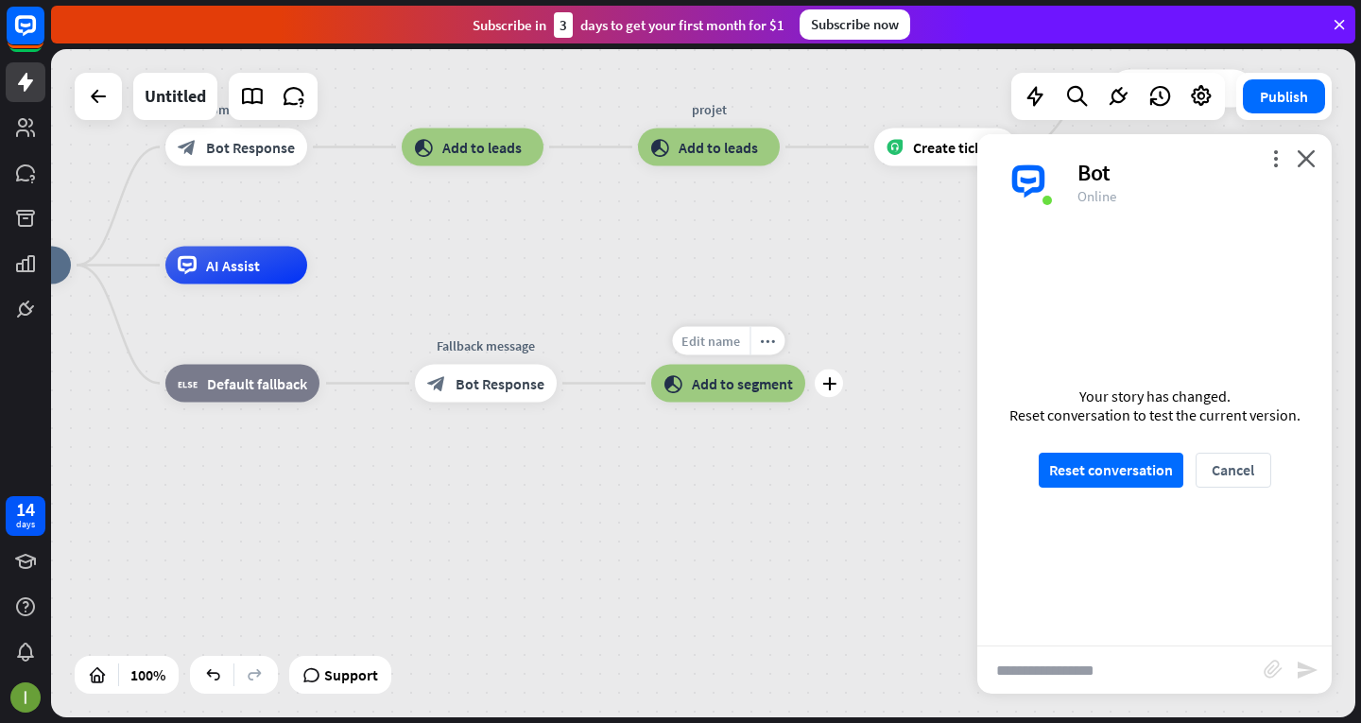
click at [715, 340] on span "Edit name" at bounding box center [710, 341] width 59 height 17
type input "******"
click at [1231, 471] on button "Cancel" at bounding box center [1234, 470] width 76 height 35
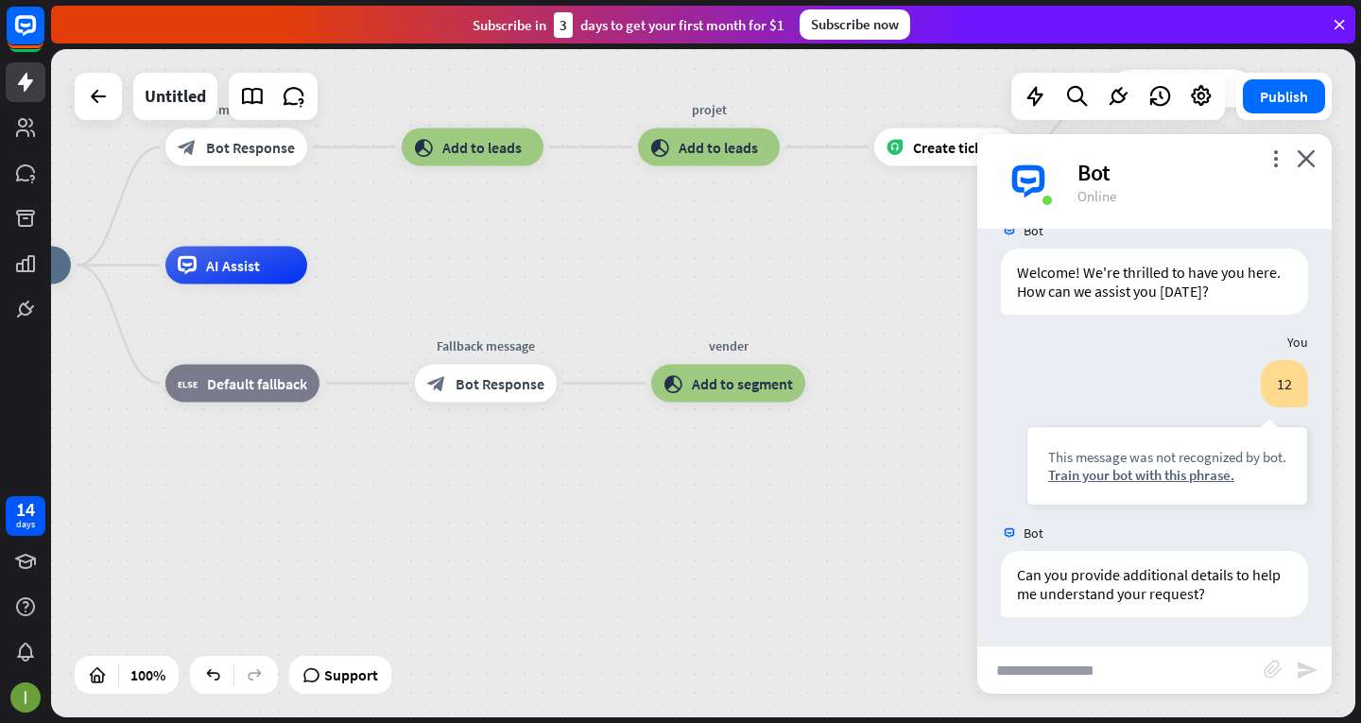
click at [1162, 669] on input "text" at bounding box center [1120, 669] width 286 height 47
type input "**"
click at [751, 377] on span "Add to segment" at bounding box center [742, 383] width 101 height 19
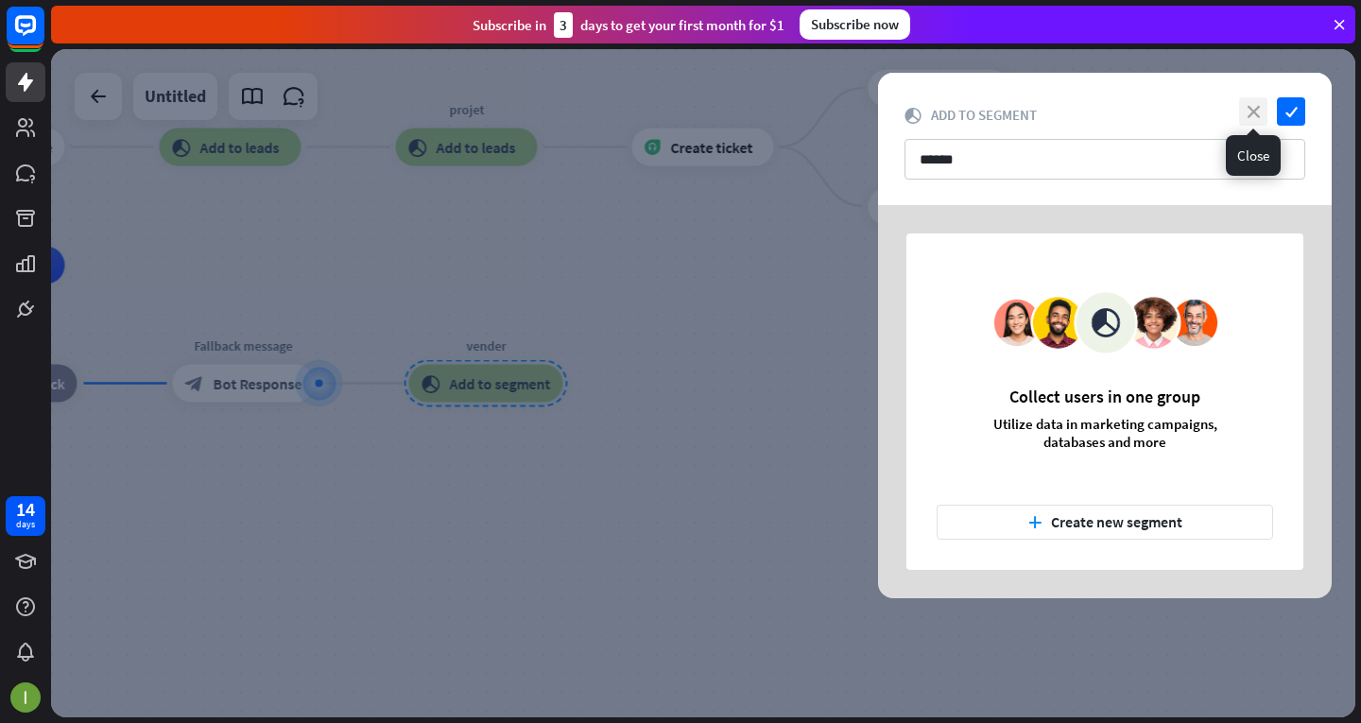
click at [1244, 111] on icon "close" at bounding box center [1253, 111] width 28 height 28
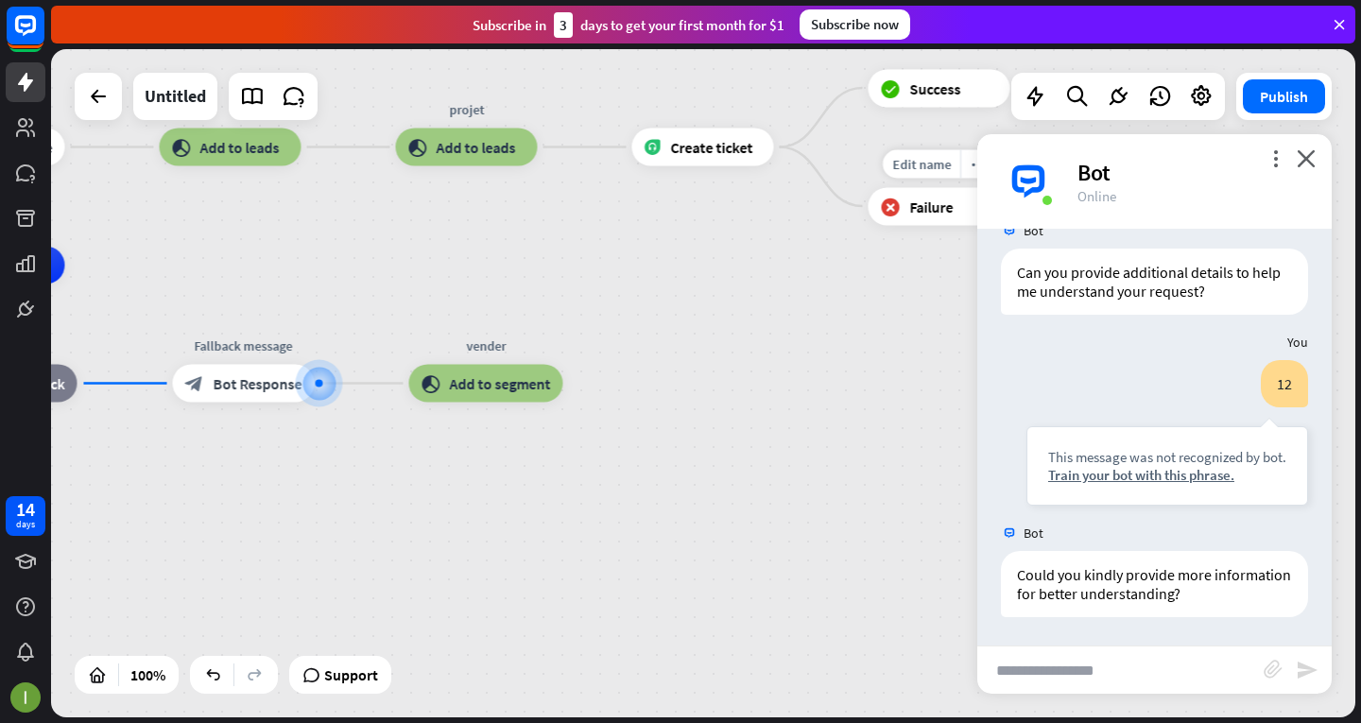
click at [888, 215] on icon "block_failure" at bounding box center [891, 206] width 20 height 19
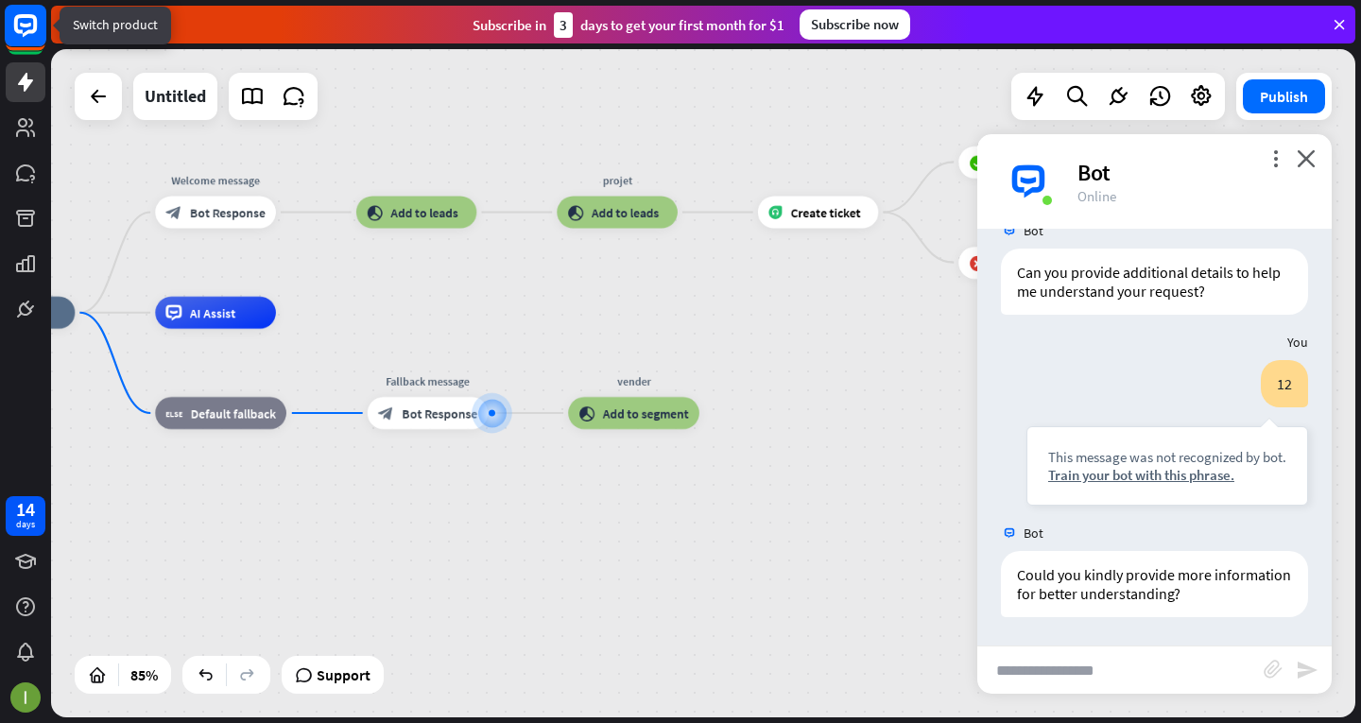
click at [34, 22] on icon at bounding box center [25, 25] width 23 height 23
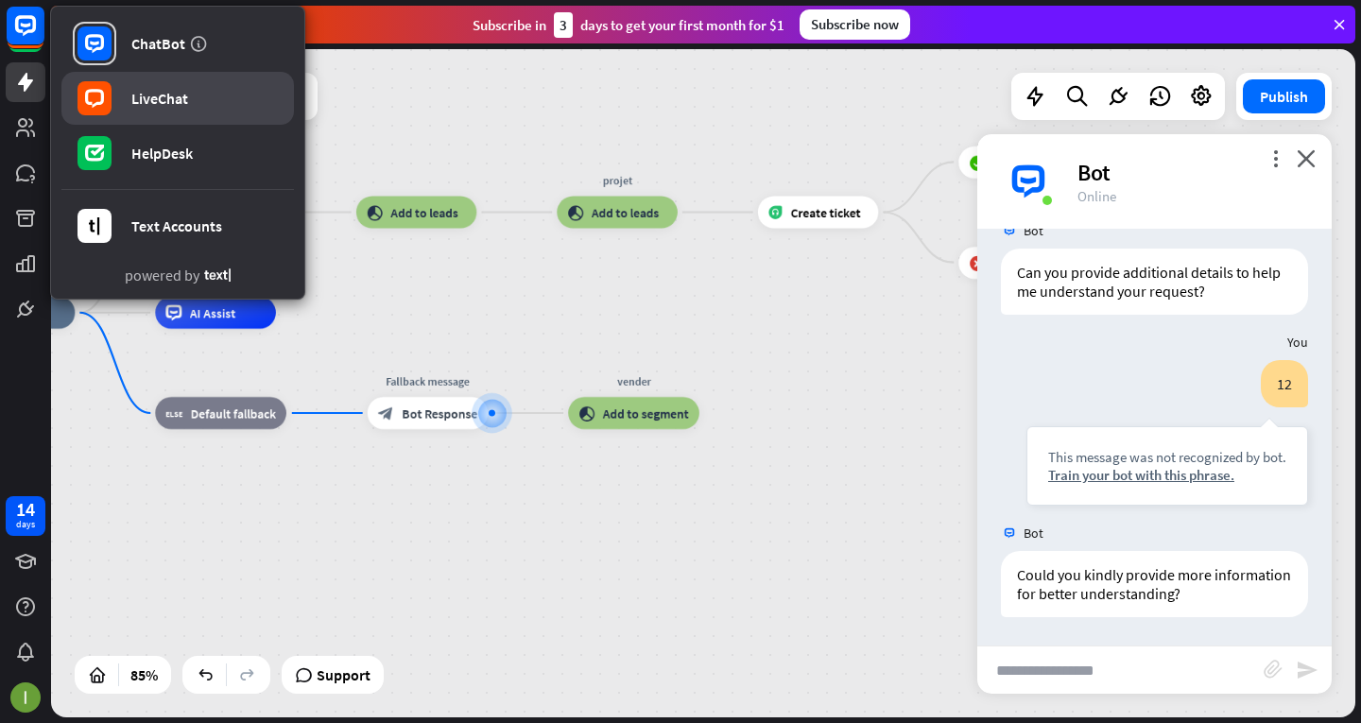
click at [181, 100] on div "LiveChat" at bounding box center [159, 98] width 57 height 19
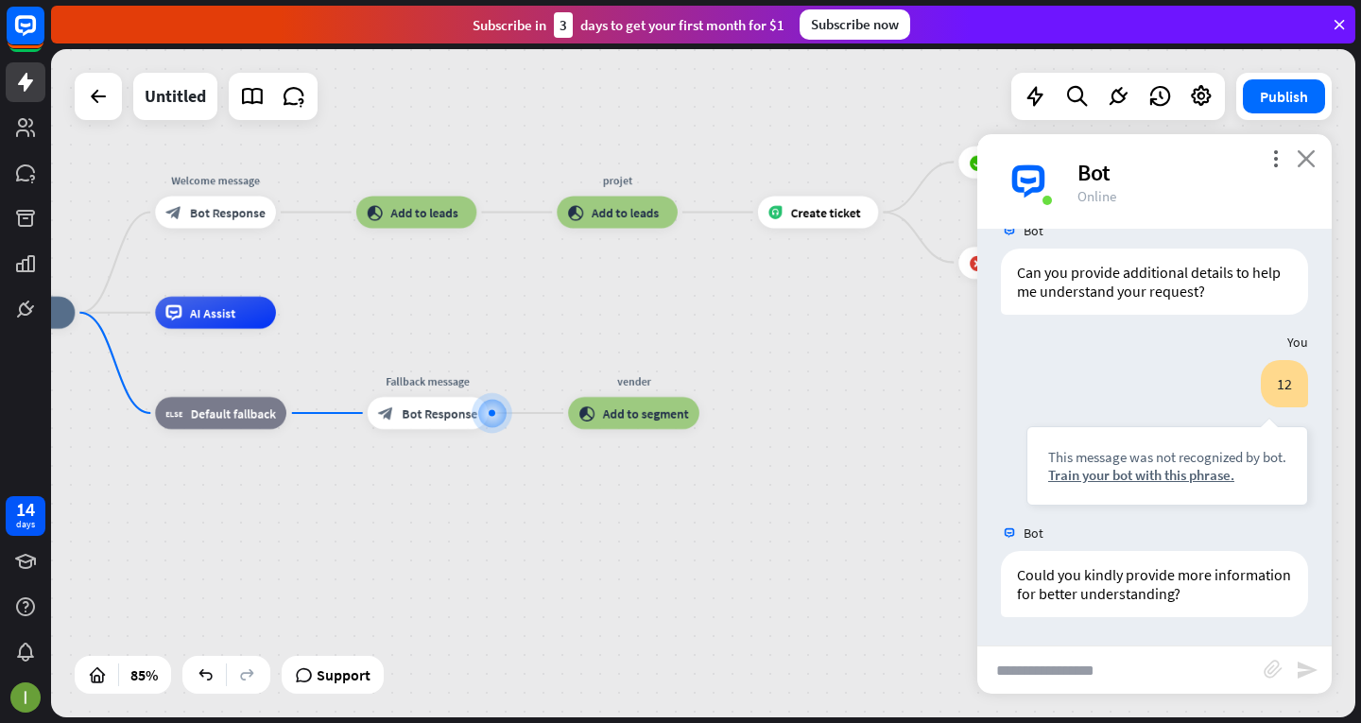
click at [1310, 158] on icon "close" at bounding box center [1306, 158] width 19 height 18
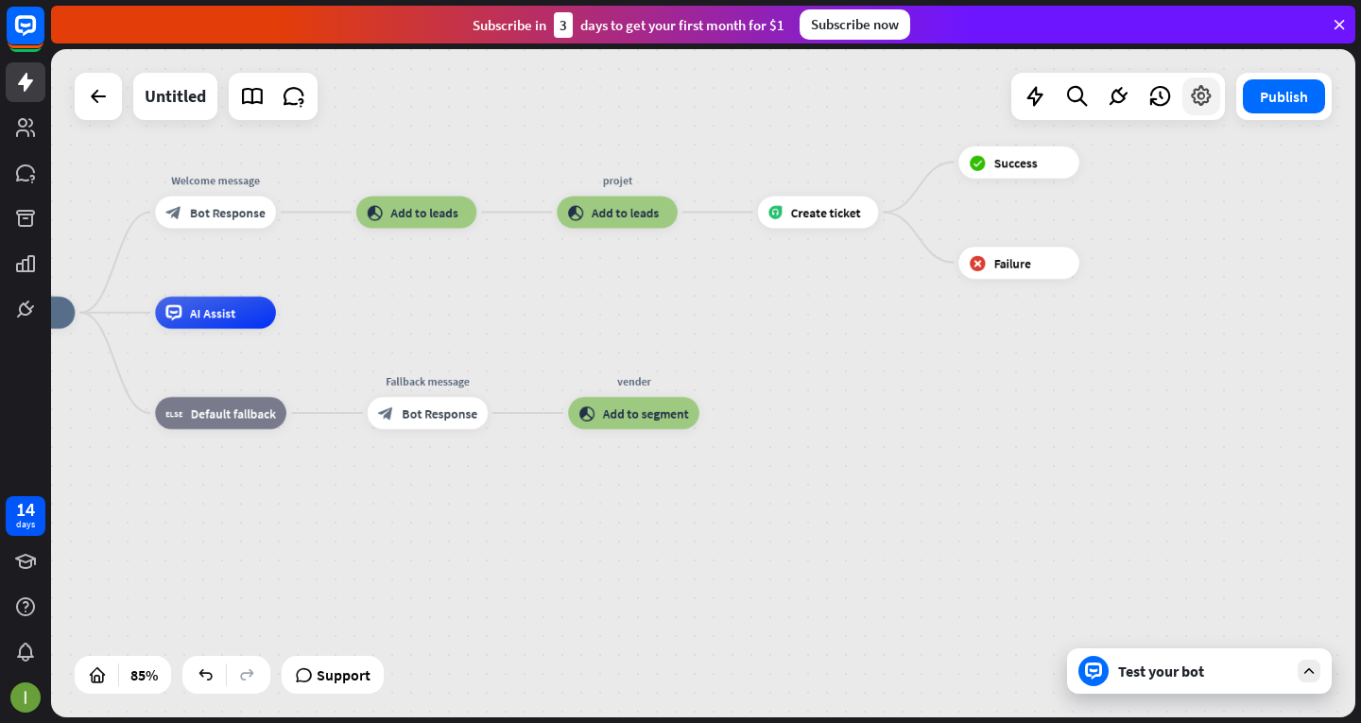
click at [1192, 90] on icon at bounding box center [1201, 96] width 25 height 25
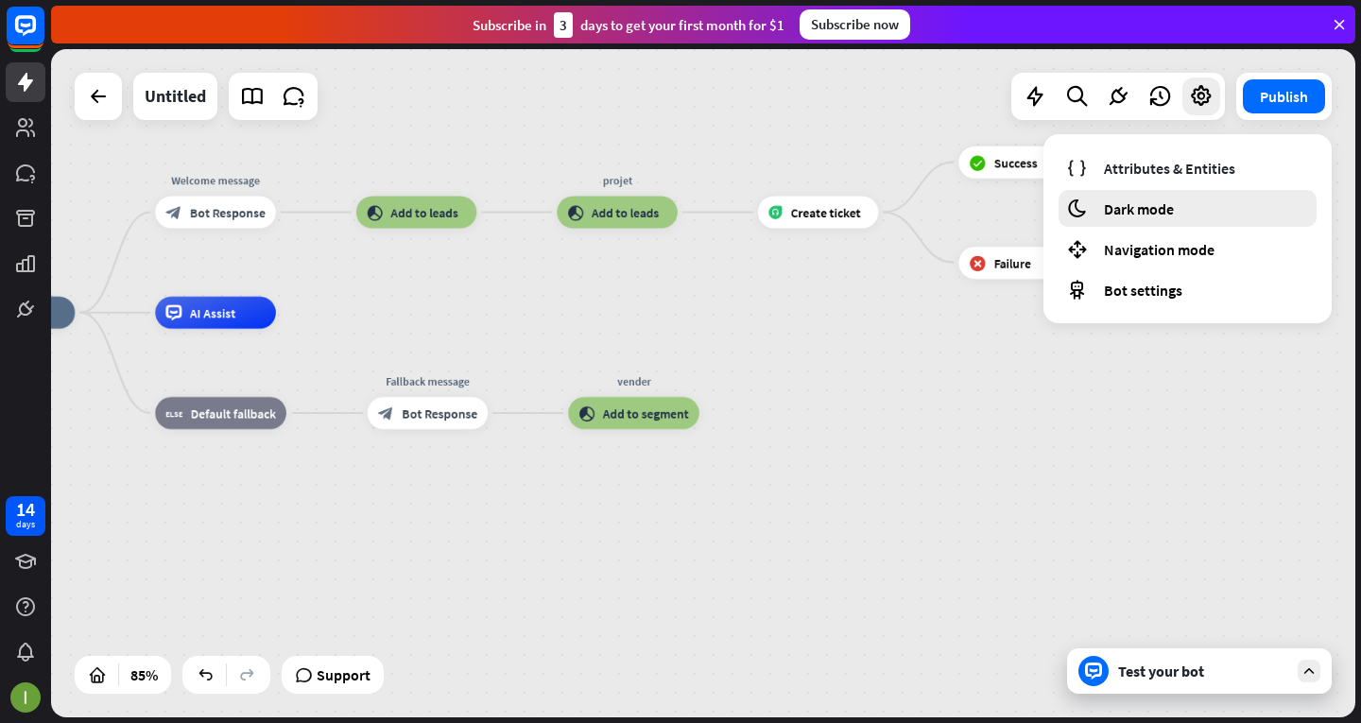
click at [1145, 212] on span "Dark mode" at bounding box center [1139, 208] width 70 height 19
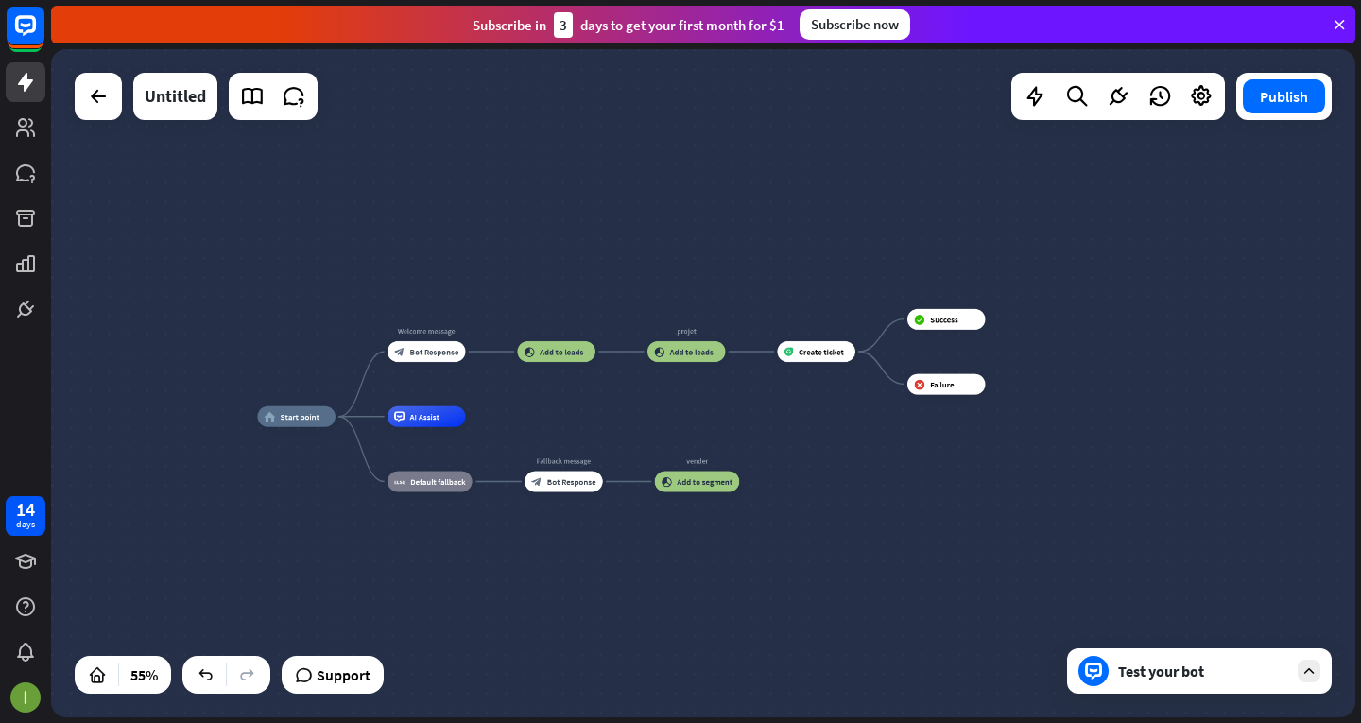
drag, startPoint x: 196, startPoint y: 177, endPoint x: 215, endPoint y: 217, distance: 44.8
click at [215, 218] on div "home_2 Start point Welcome message block_bot_response Bot Response block_add_to…" at bounding box center [703, 383] width 1304 height 668
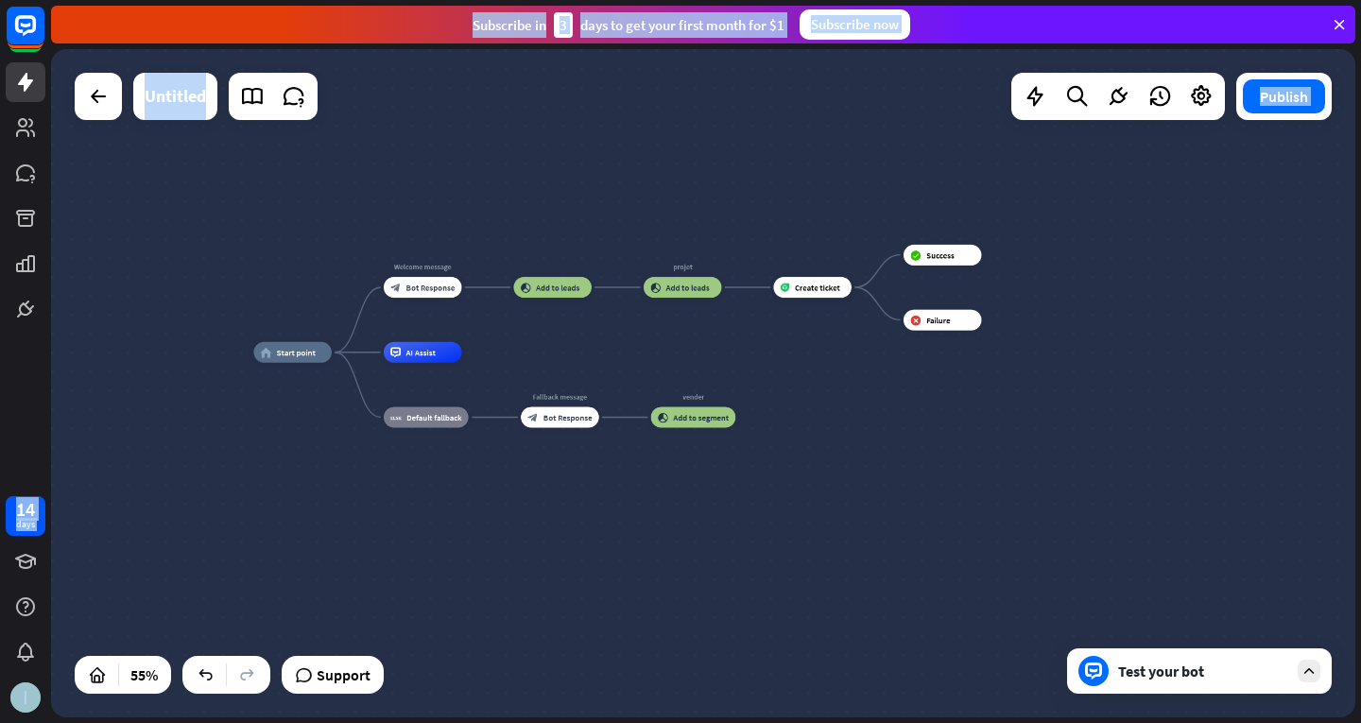
click at [239, 265] on div "home_2 Start point Welcome message block_bot_response Bot Response block_add_to…" at bounding box center [703, 383] width 1304 height 668
click at [460, 182] on div "home_2 Start point Welcome message block_bot_response Bot Response Edit name mo…" at bounding box center [703, 383] width 1304 height 668
click at [27, 90] on icon at bounding box center [25, 82] width 23 height 23
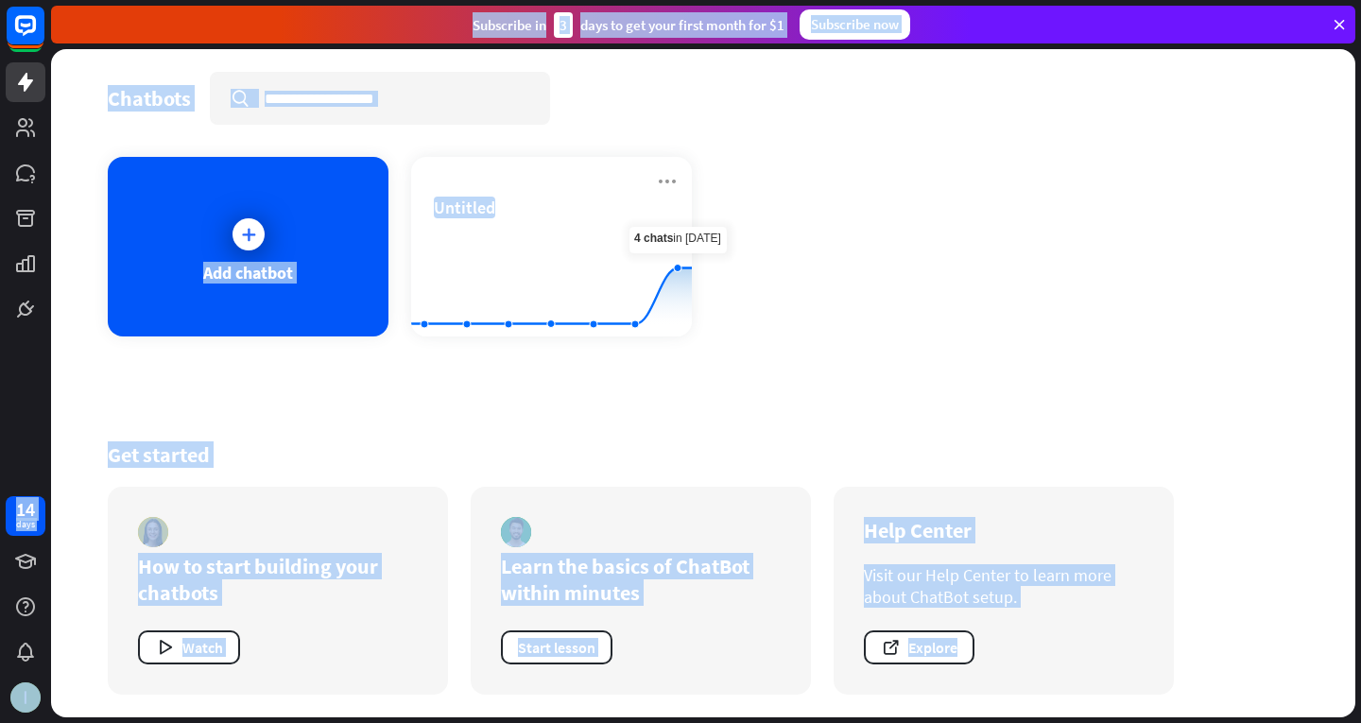
click at [1022, 273] on div "Add chatbot Untitled Created with Highcharts 10.1.0 0 2 4 6" at bounding box center [703, 247] width 1191 height 180
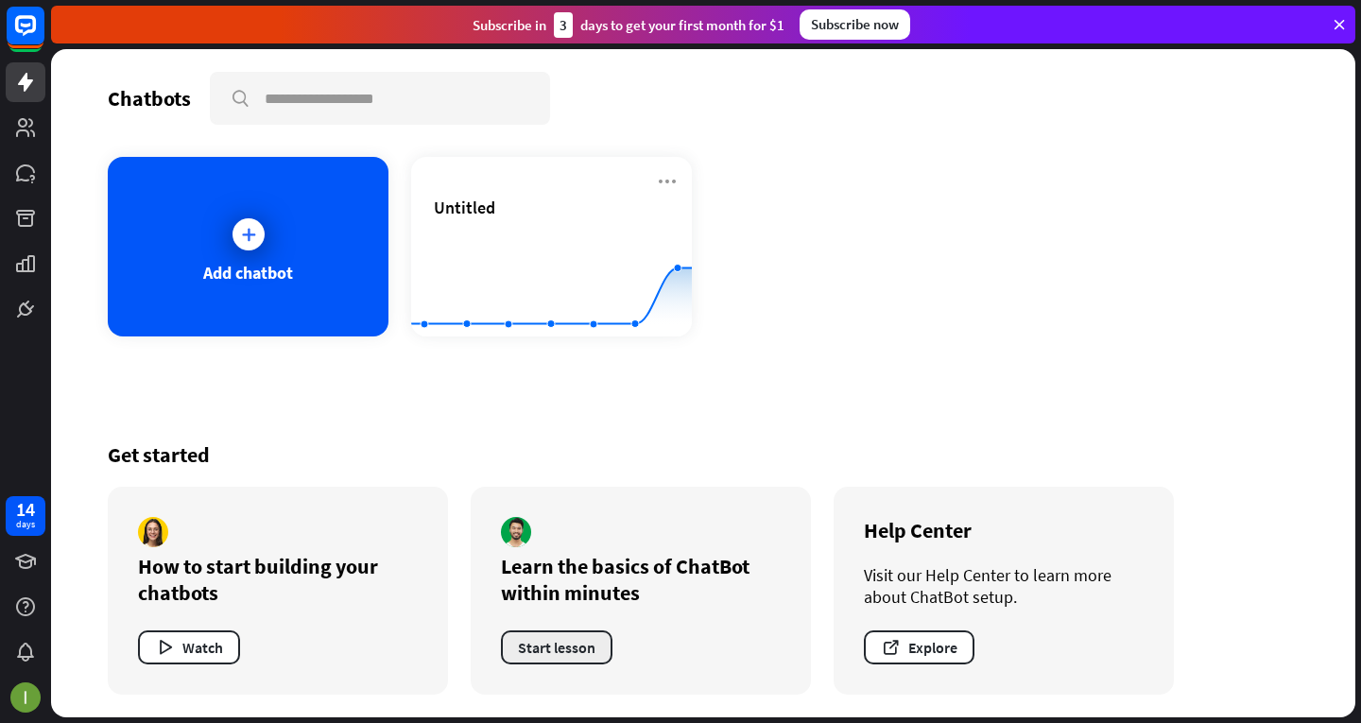
click at [606, 635] on button "Start lesson" at bounding box center [557, 647] width 112 height 34
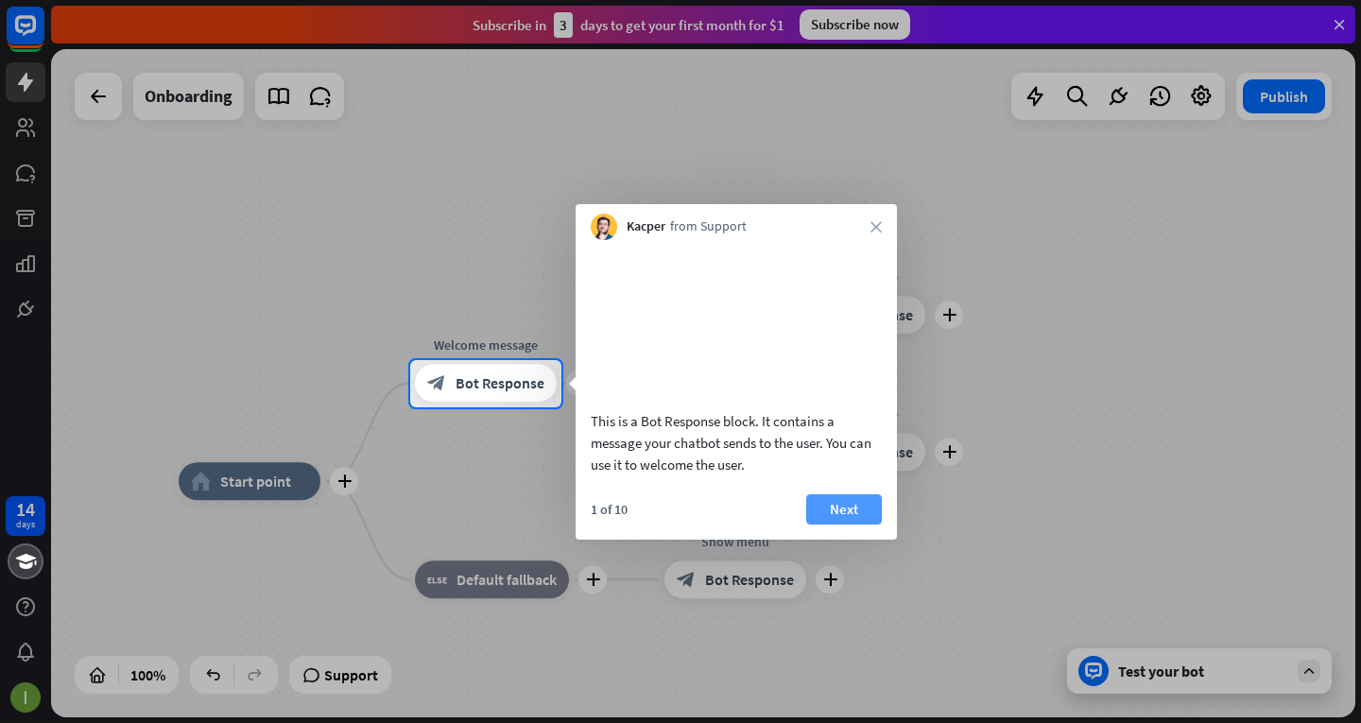
click at [832, 525] on button "Next" at bounding box center [844, 509] width 76 height 30
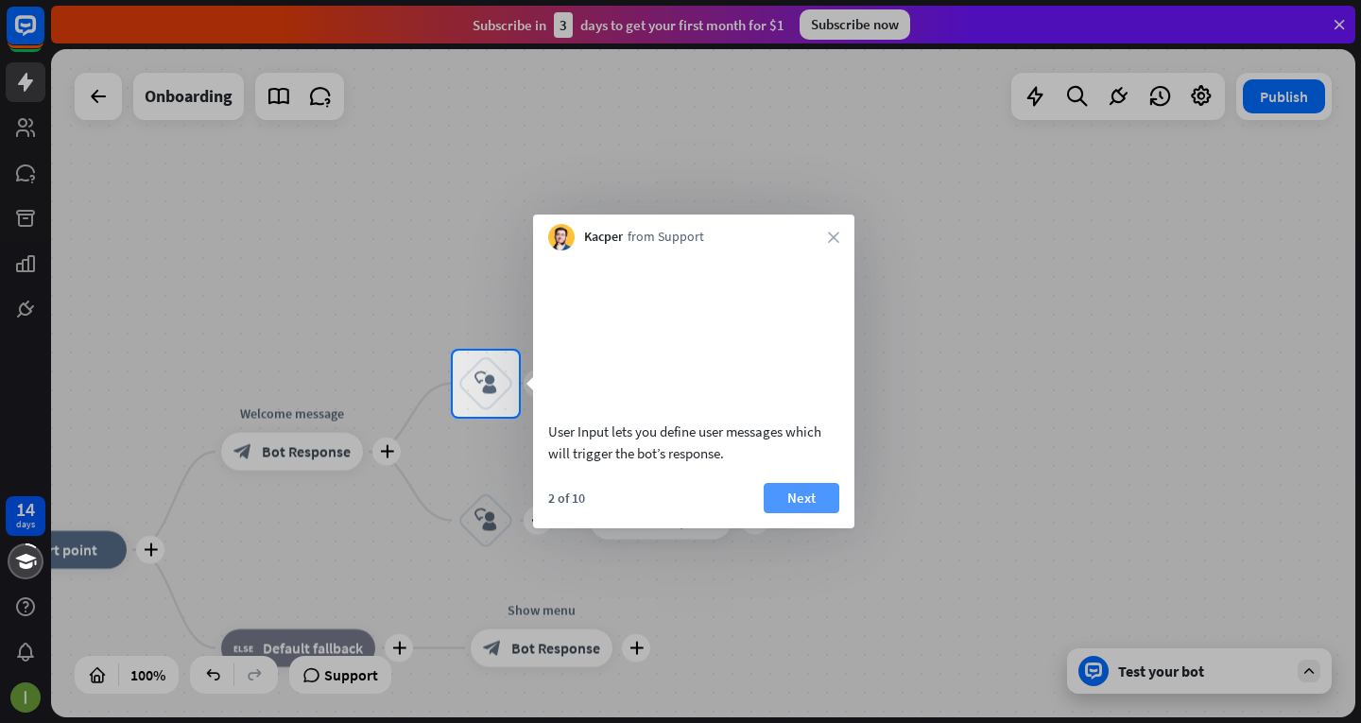
click at [805, 512] on button "Next" at bounding box center [802, 498] width 76 height 30
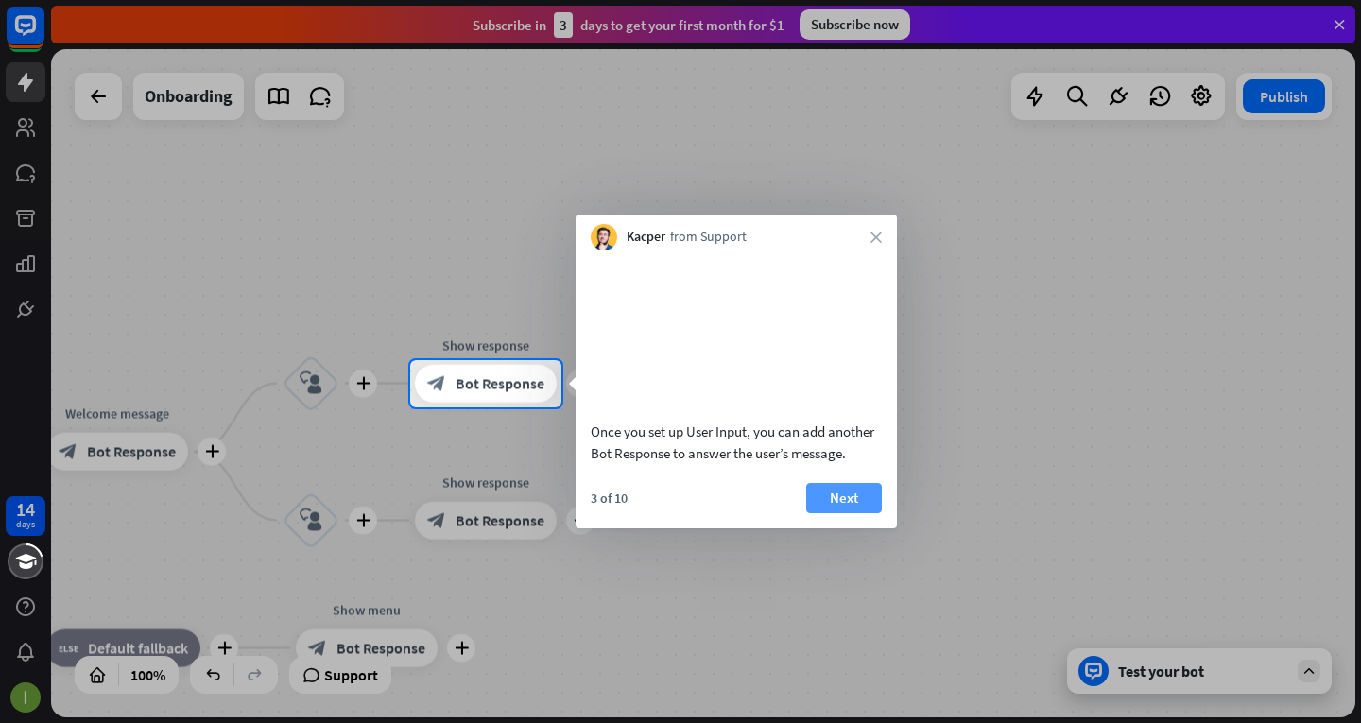
click at [835, 513] on button "Next" at bounding box center [844, 498] width 76 height 30
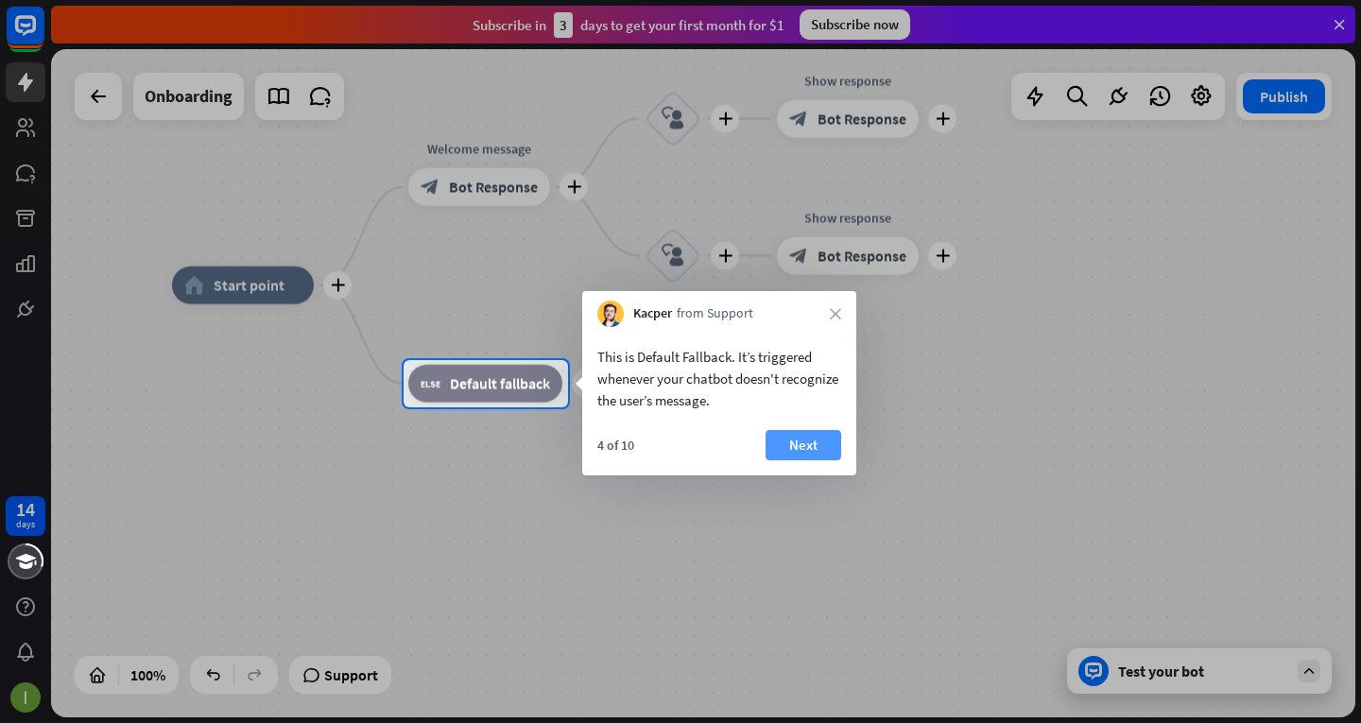
click at [802, 433] on button "Next" at bounding box center [804, 445] width 76 height 30
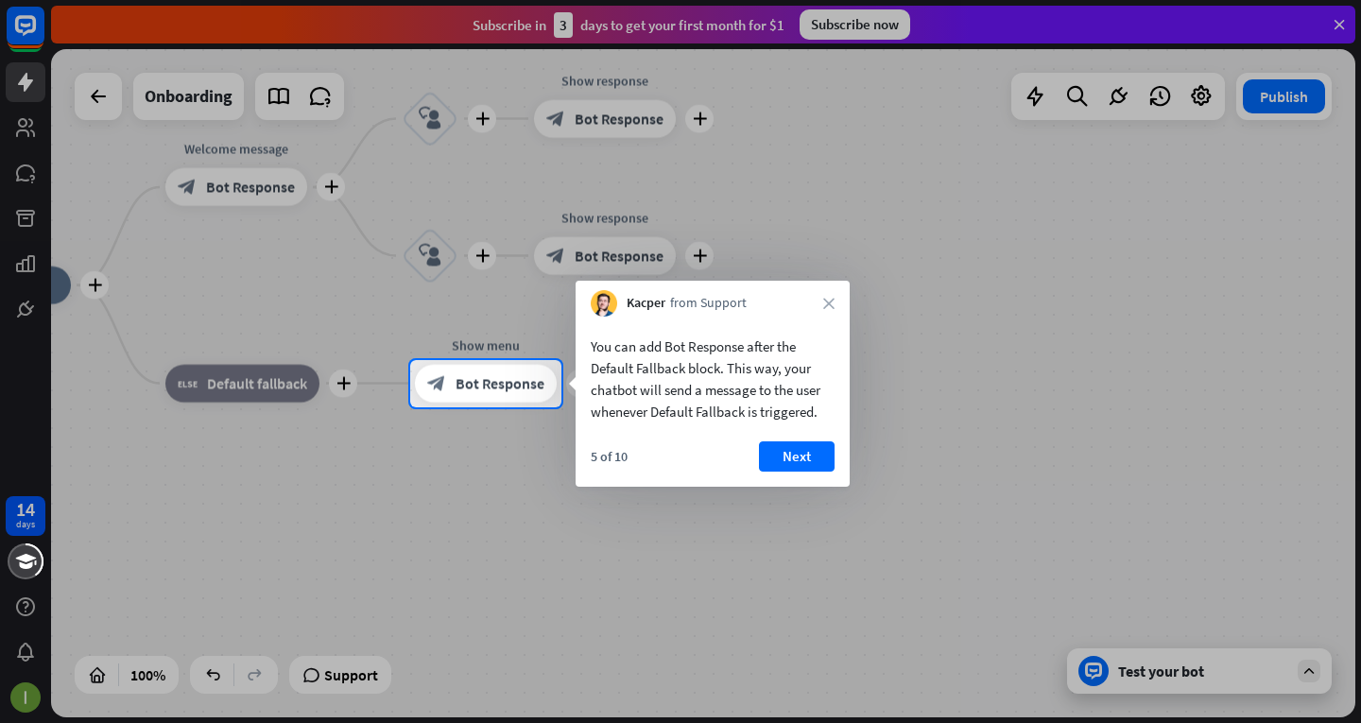
click at [815, 459] on button "Next" at bounding box center [797, 456] width 76 height 30
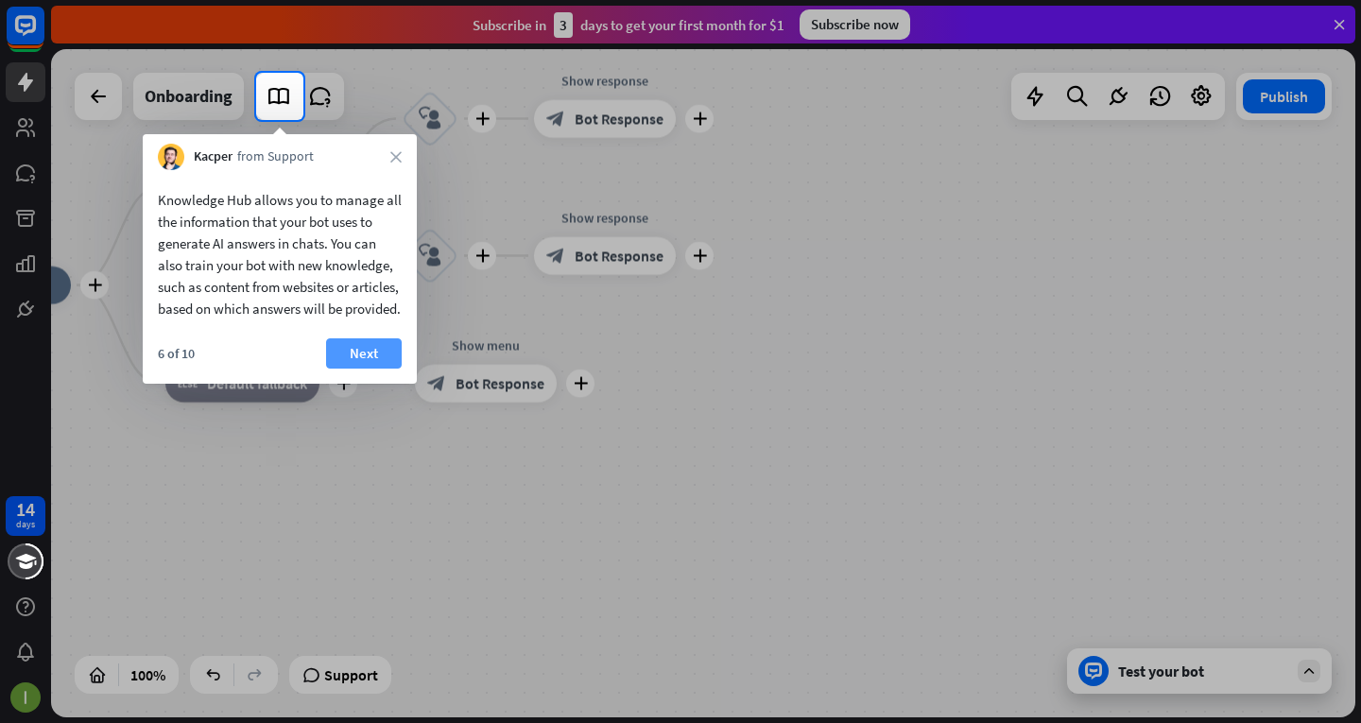
click at [370, 369] on button "Next" at bounding box center [364, 353] width 76 height 30
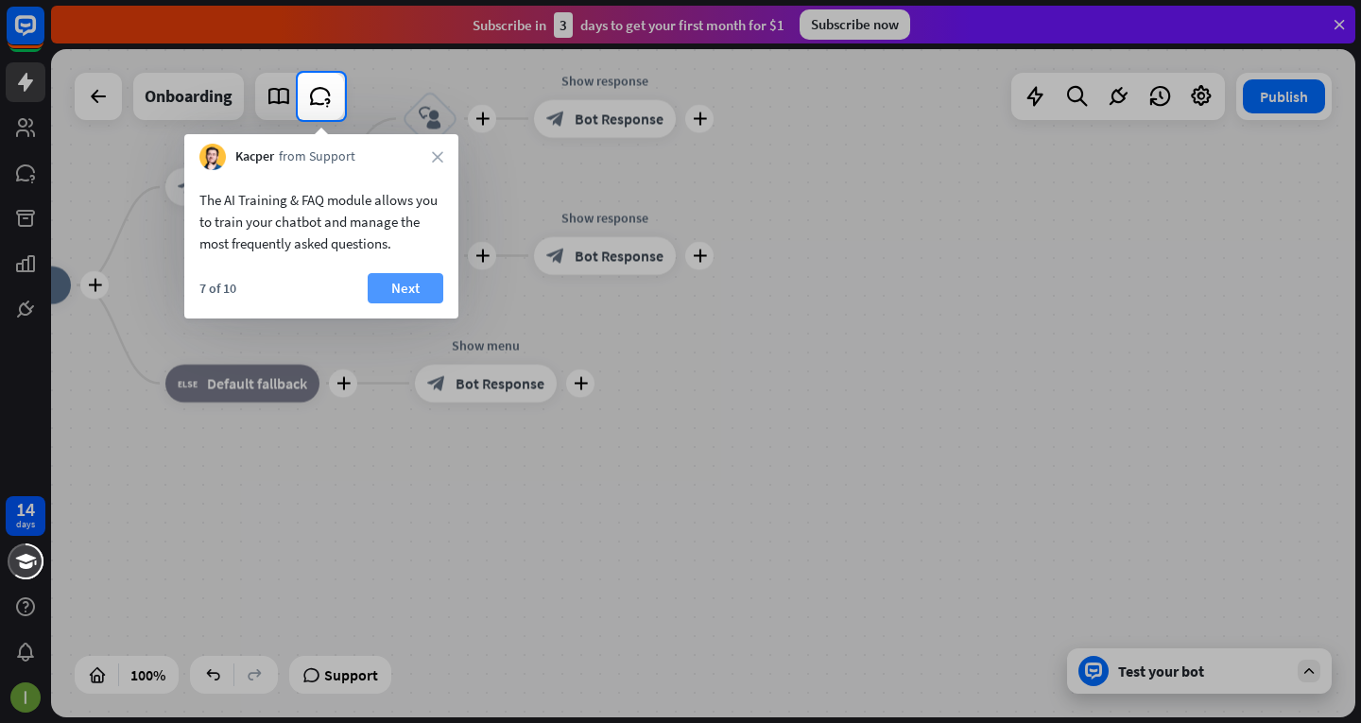
click at [398, 284] on button "Next" at bounding box center [406, 288] width 76 height 30
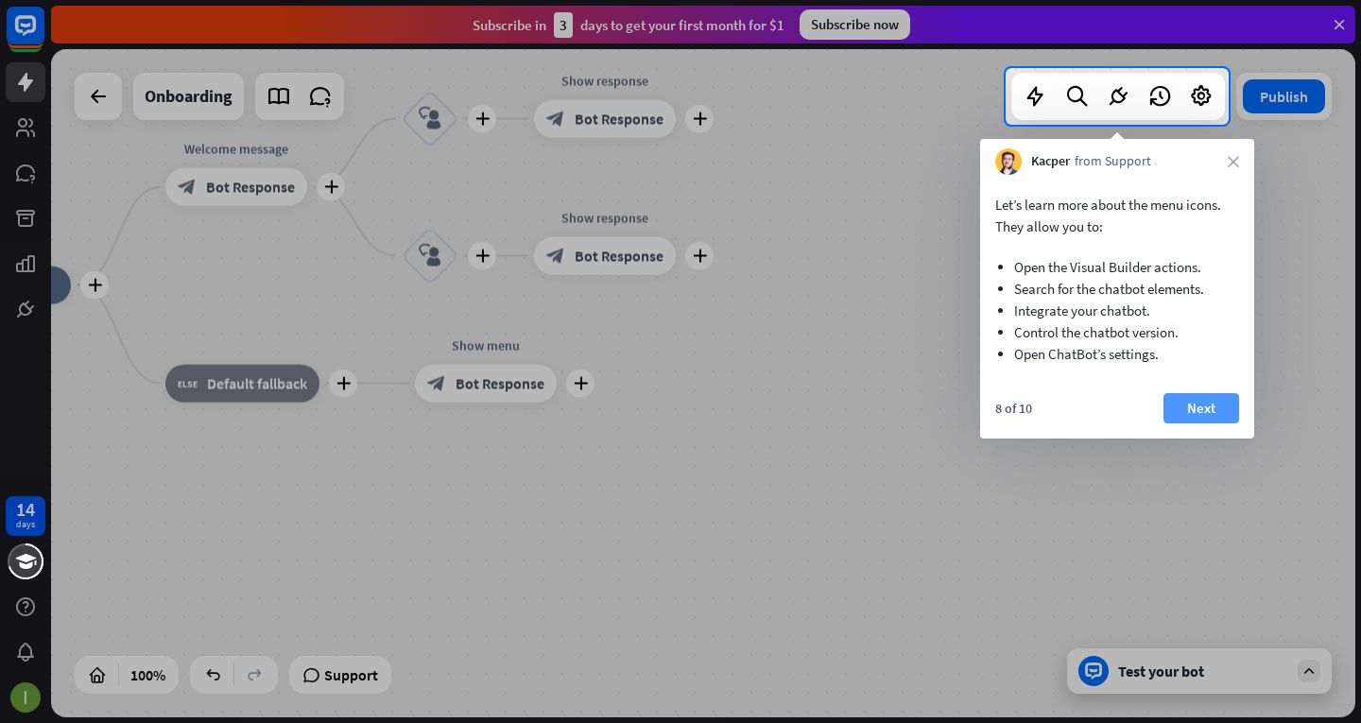
click at [1201, 402] on button "Next" at bounding box center [1201, 408] width 76 height 30
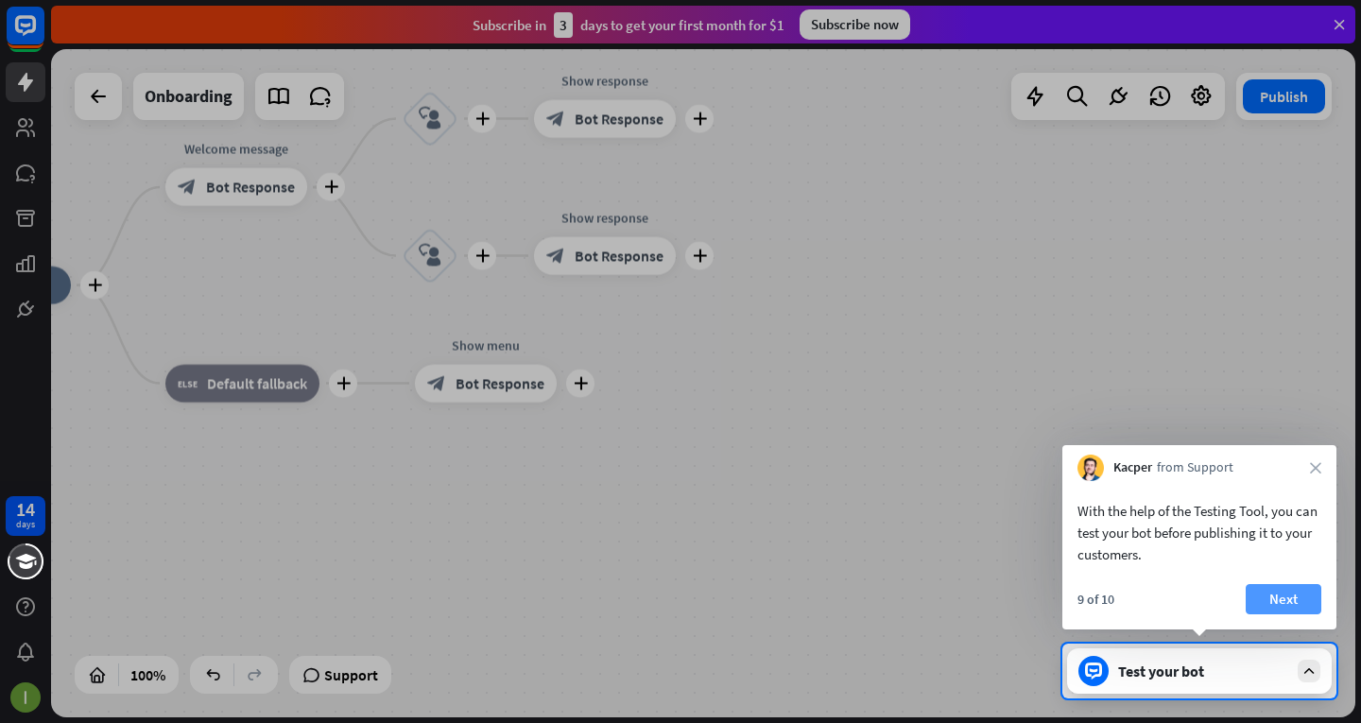
click at [1289, 594] on button "Next" at bounding box center [1284, 599] width 76 height 30
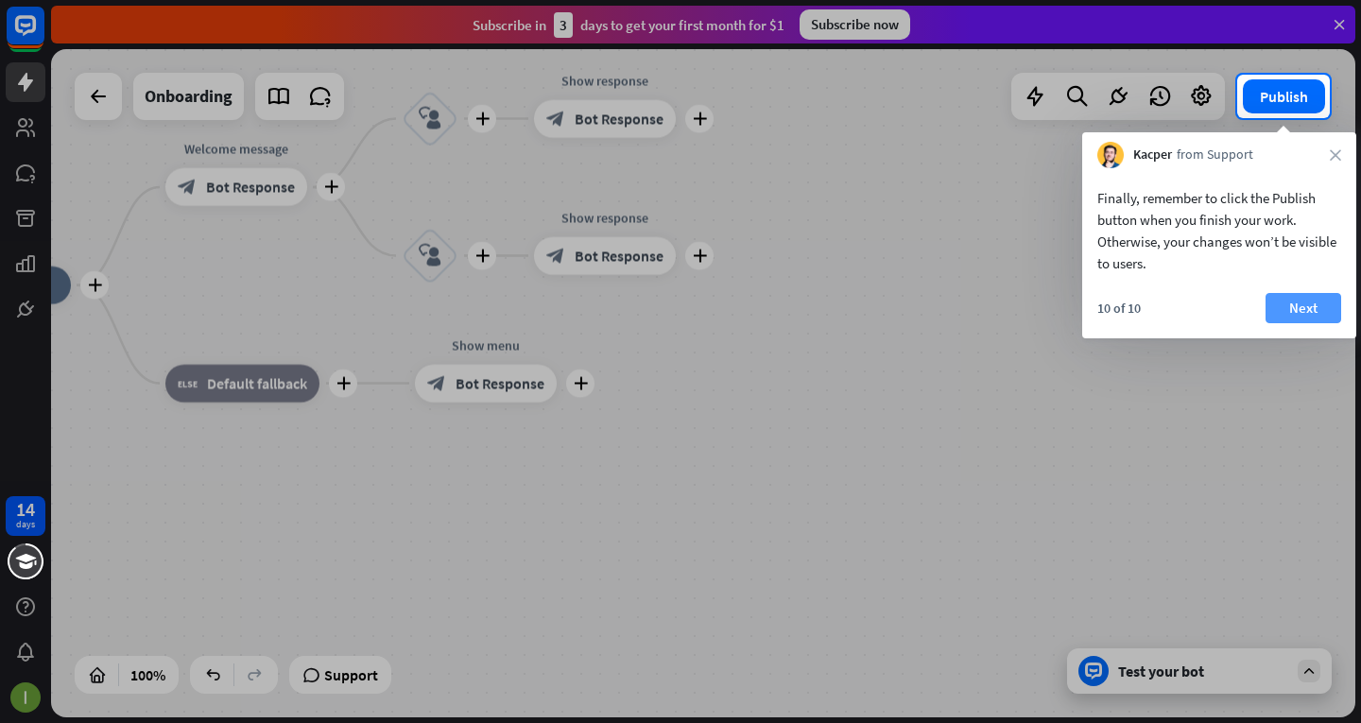
click at [1278, 308] on button "Next" at bounding box center [1303, 308] width 76 height 30
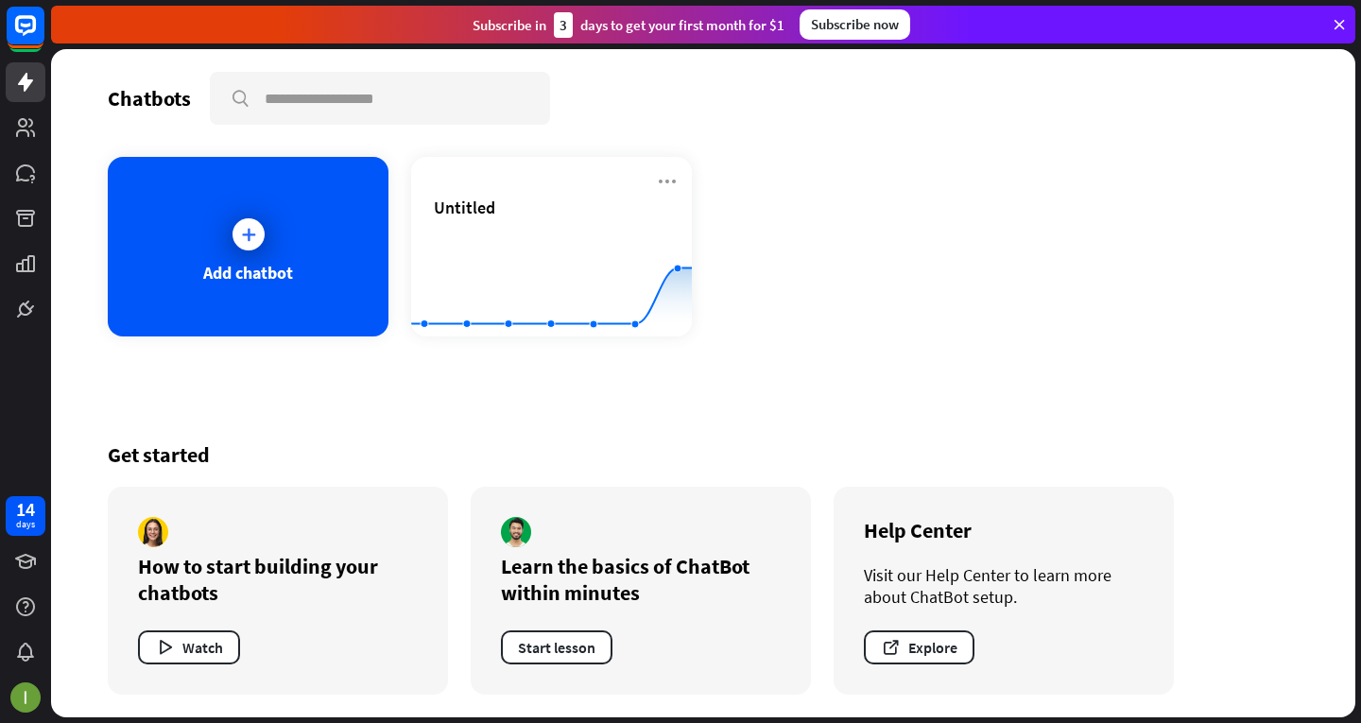
click at [267, 603] on div "How to start building your chatbots" at bounding box center [278, 579] width 280 height 53
click at [192, 632] on button "Watch" at bounding box center [189, 647] width 102 height 34
click at [1073, 118] on div "close" at bounding box center [680, 361] width 1361 height 723
